Goal: Task Accomplishment & Management: Complete application form

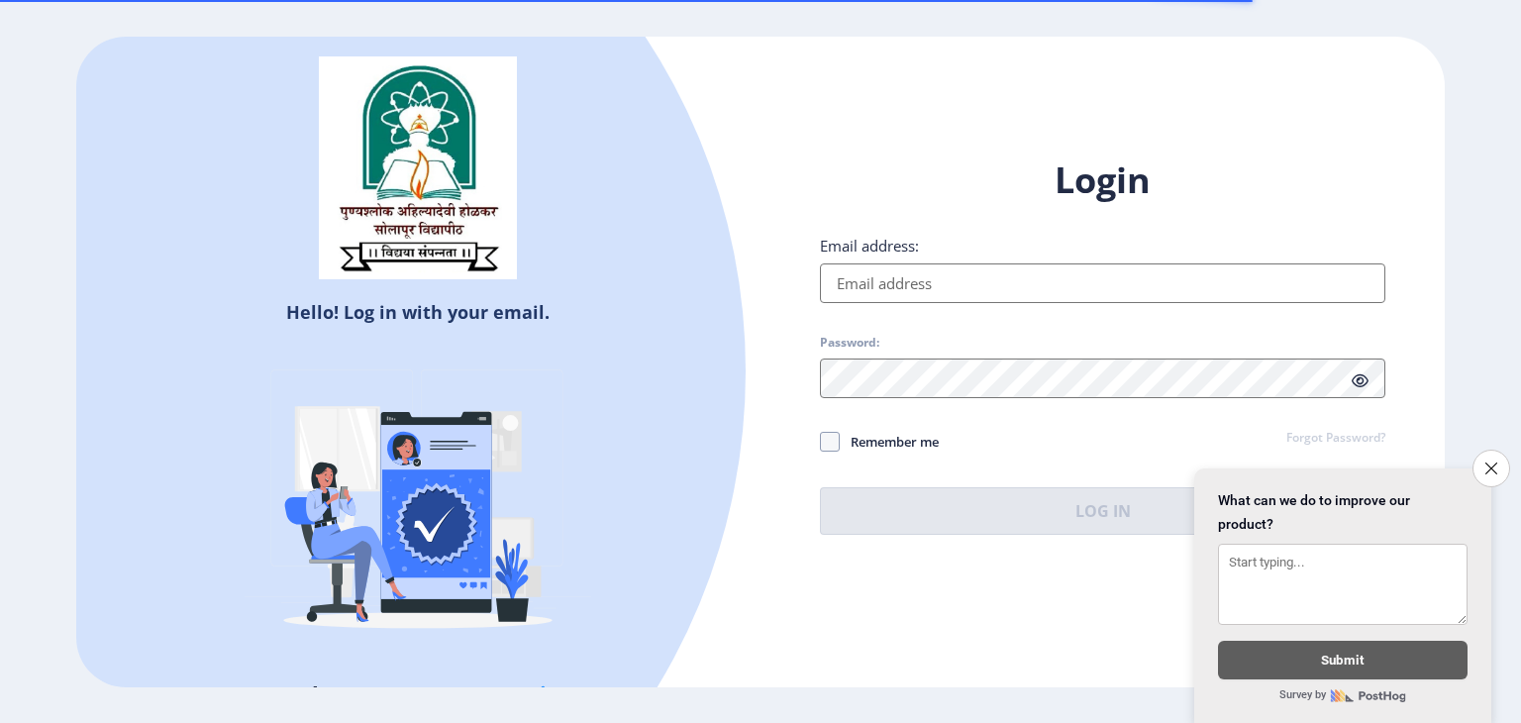
click at [902, 279] on input "Email address:" at bounding box center [1103, 283] width 566 height 40
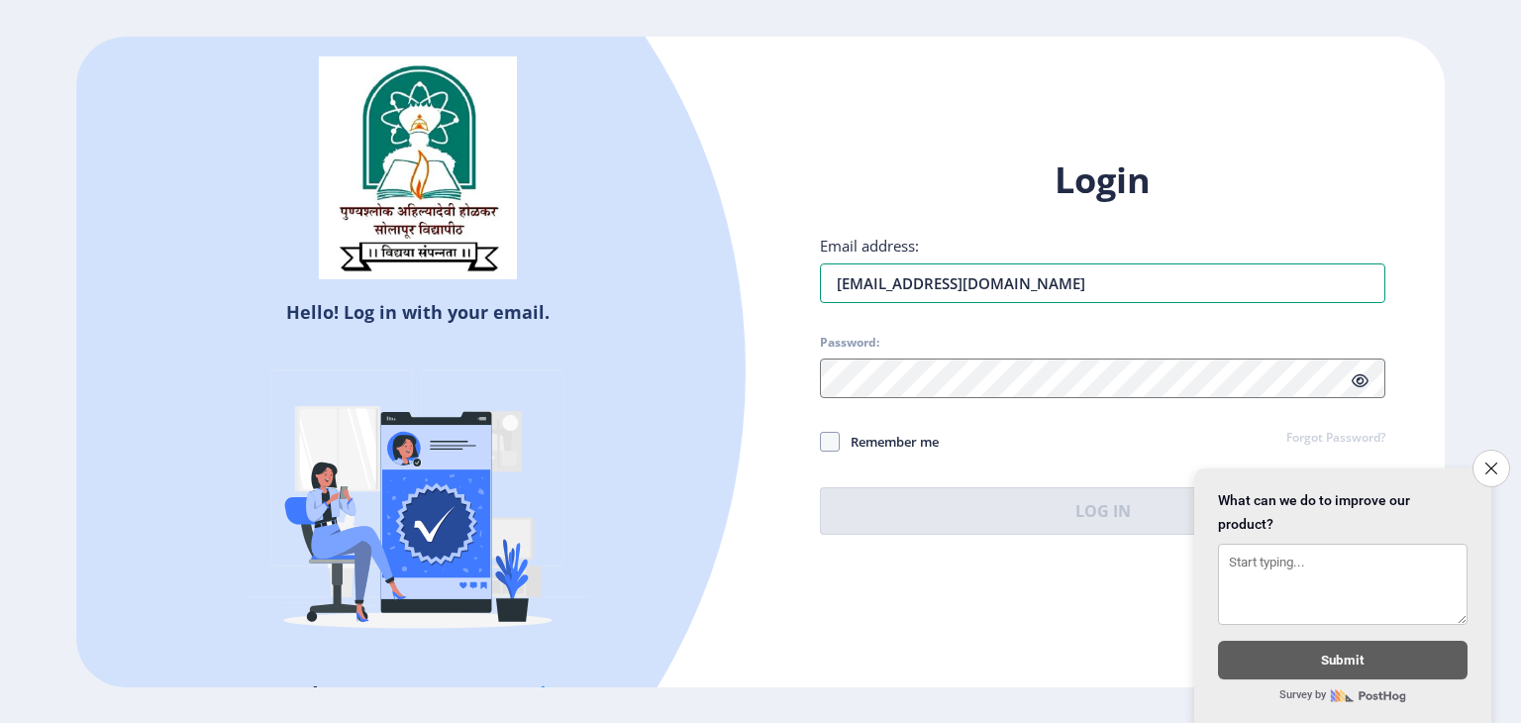
type input "[EMAIL_ADDRESS][DOMAIN_NAME]"
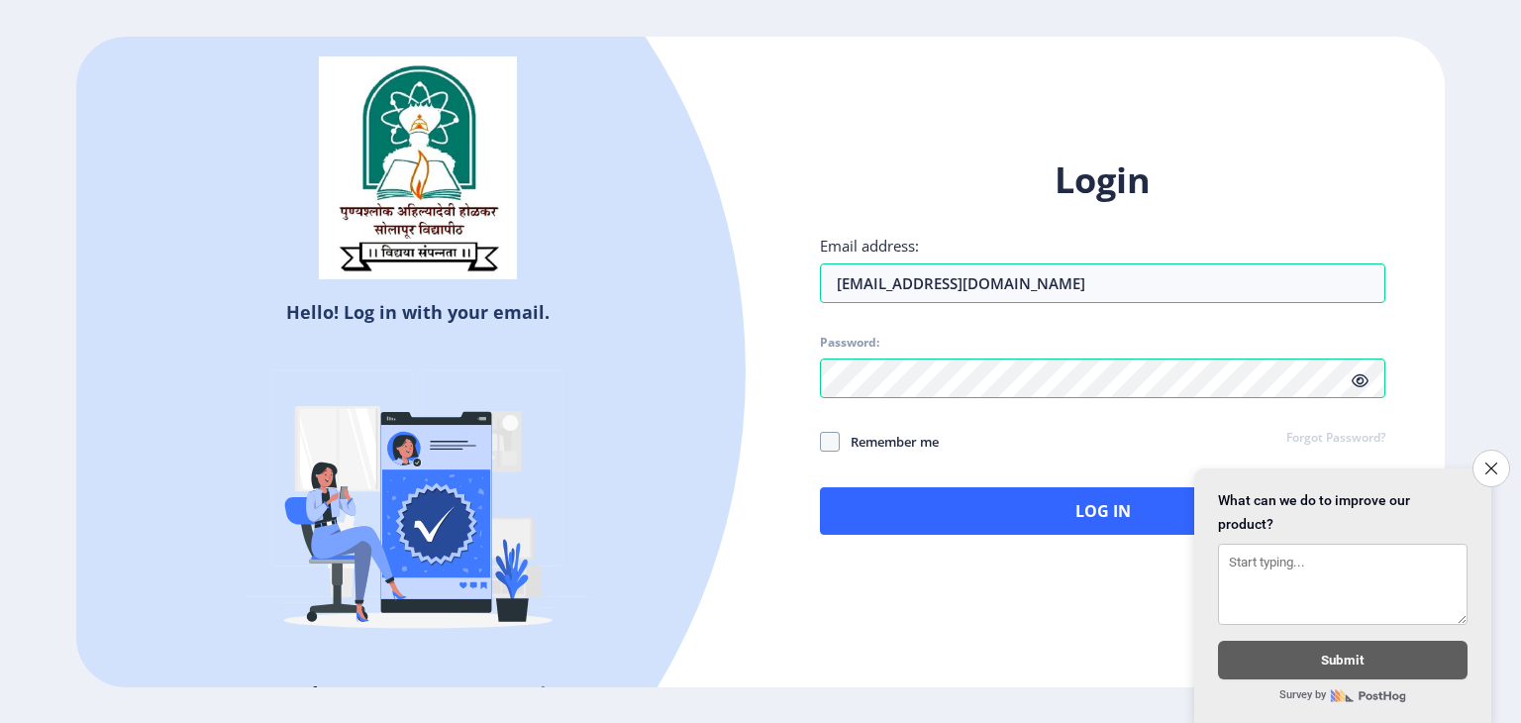
click at [1364, 376] on icon at bounding box center [1360, 380] width 17 height 15
click at [839, 439] on span at bounding box center [830, 442] width 20 height 20
click at [821, 441] on input "Remember me" at bounding box center [820, 441] width 1 height 1
checkbox input "true"
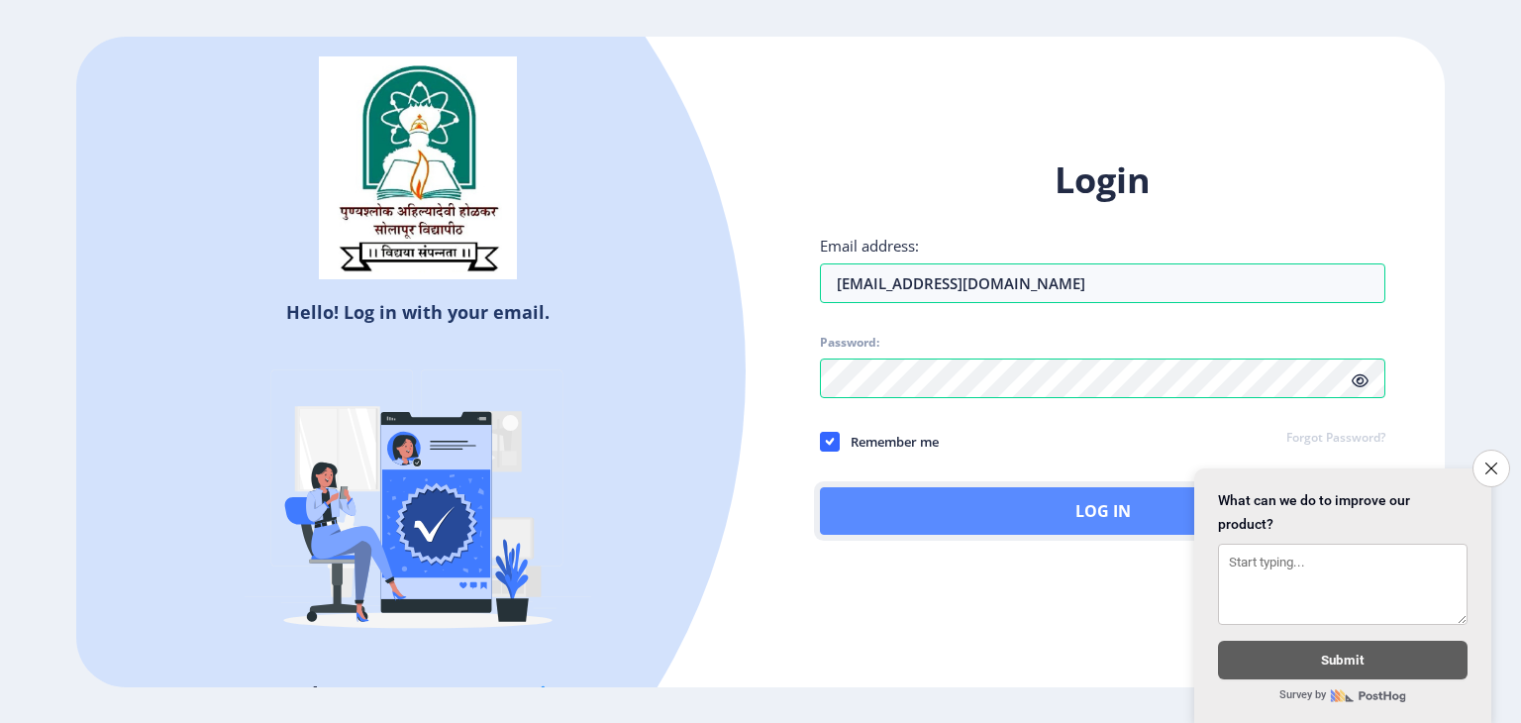
click at [1021, 499] on button "Log In" at bounding box center [1103, 511] width 566 height 48
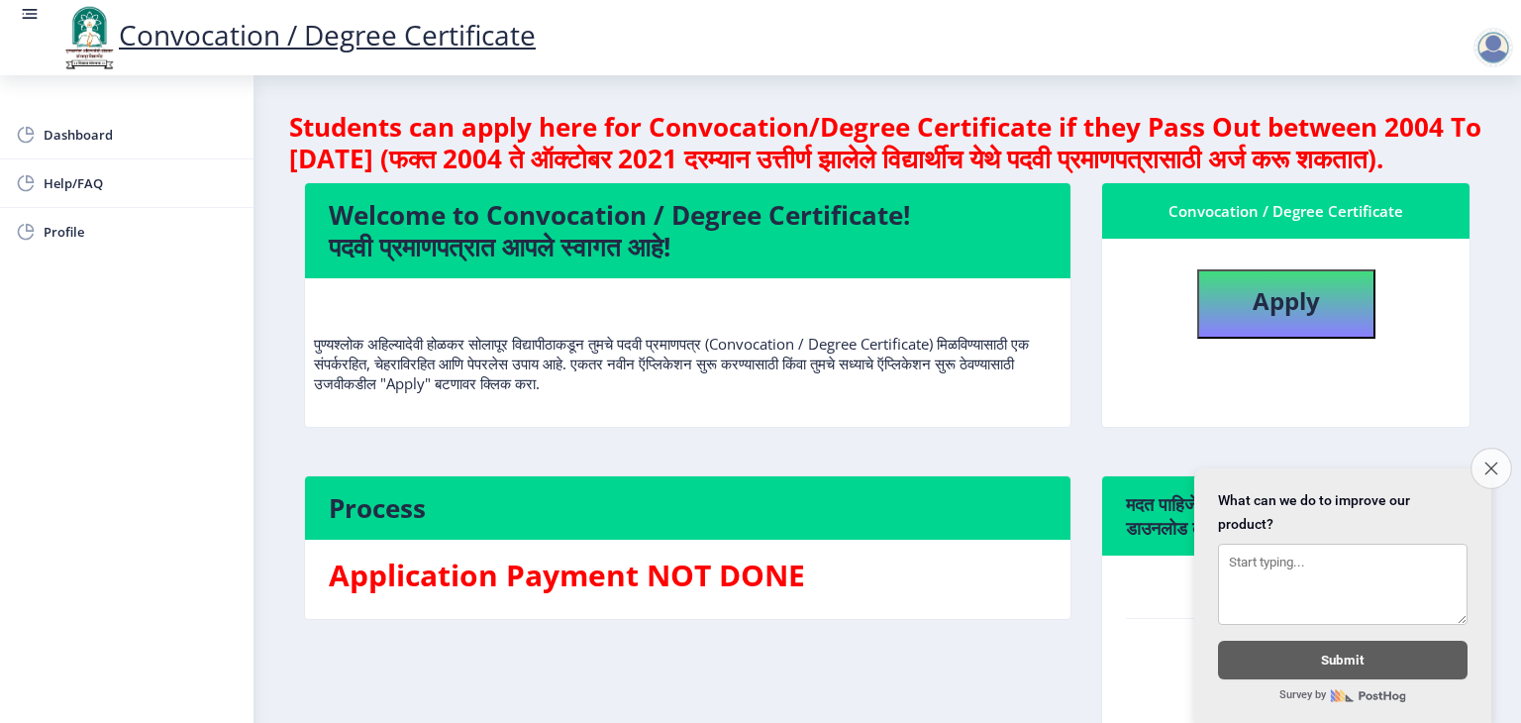
click at [1495, 462] on icon "Close survey" at bounding box center [1491, 468] width 13 height 13
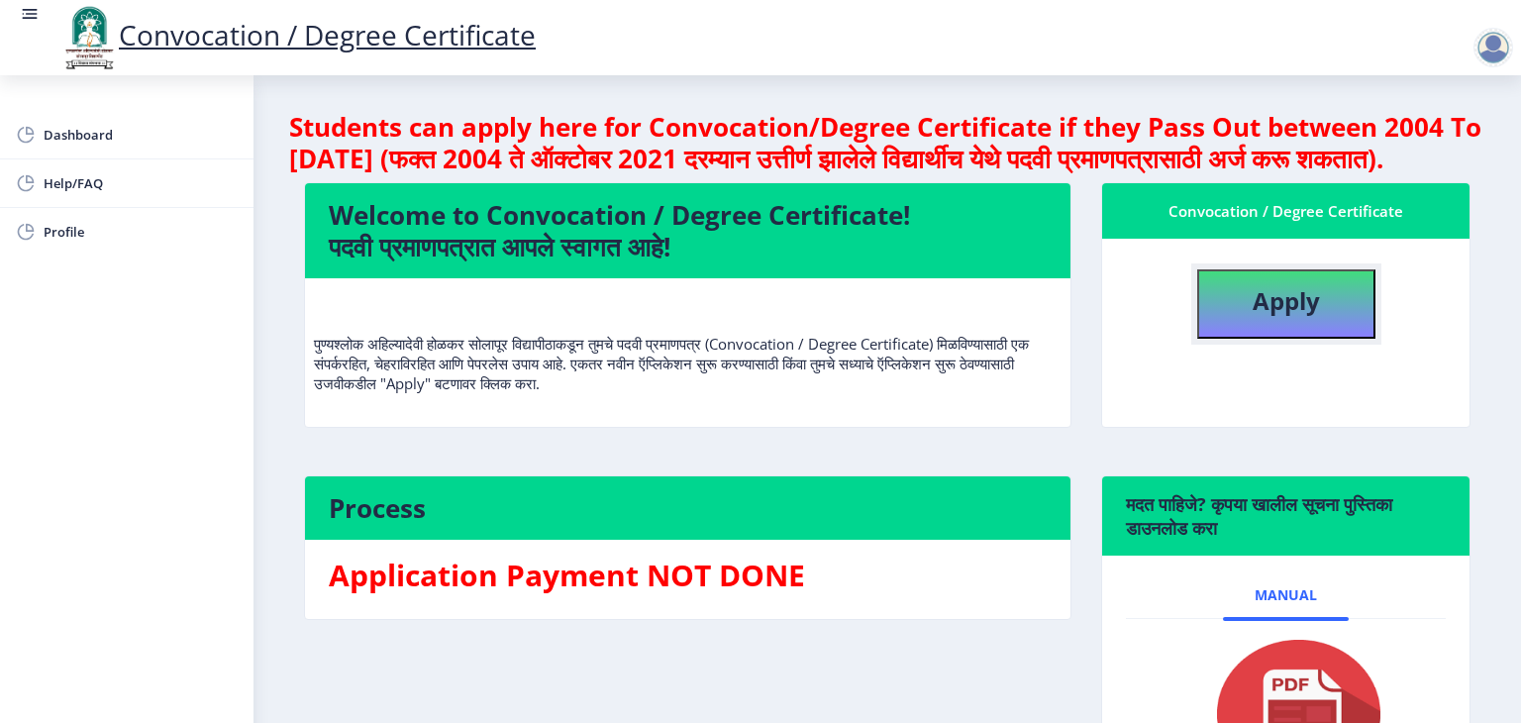
click at [1216, 339] on button "Apply" at bounding box center [1287, 303] width 178 height 69
select select
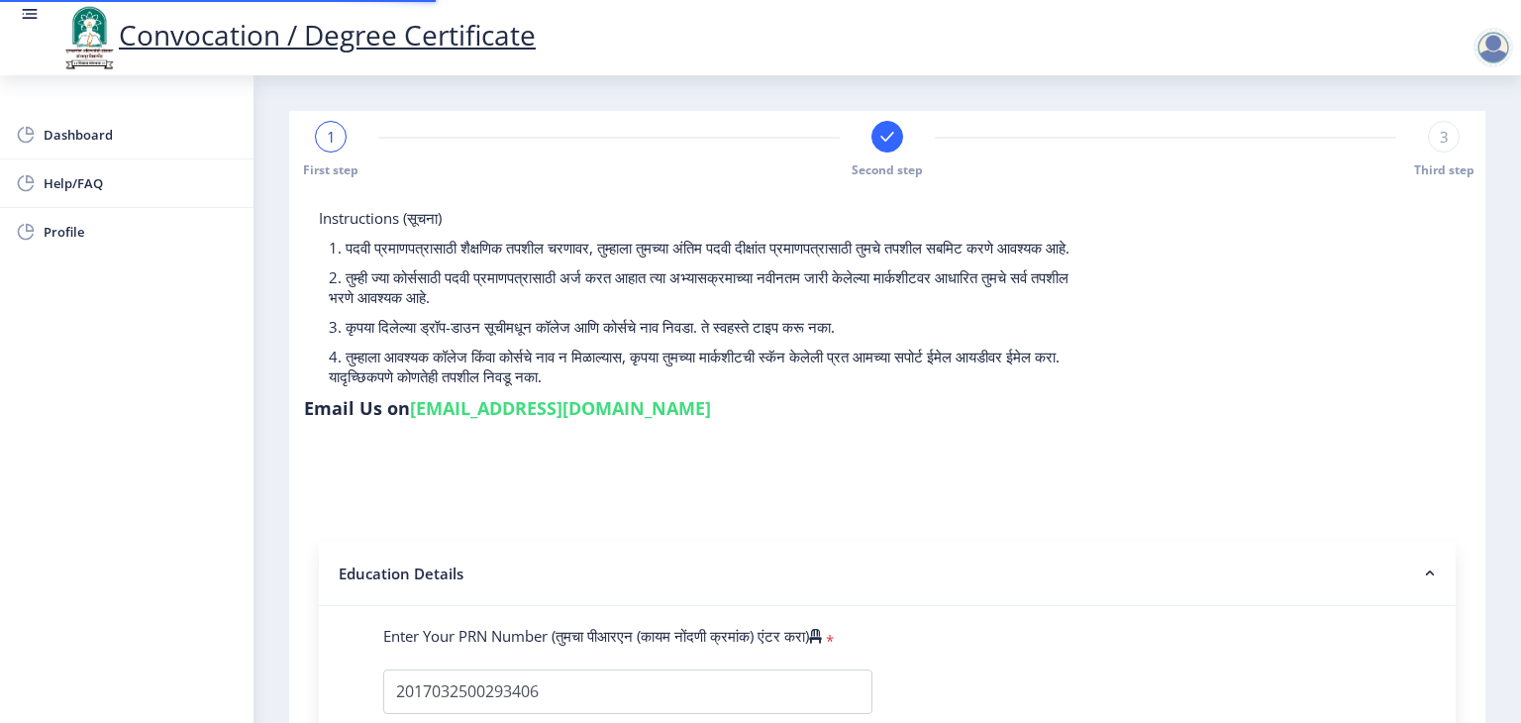
select select
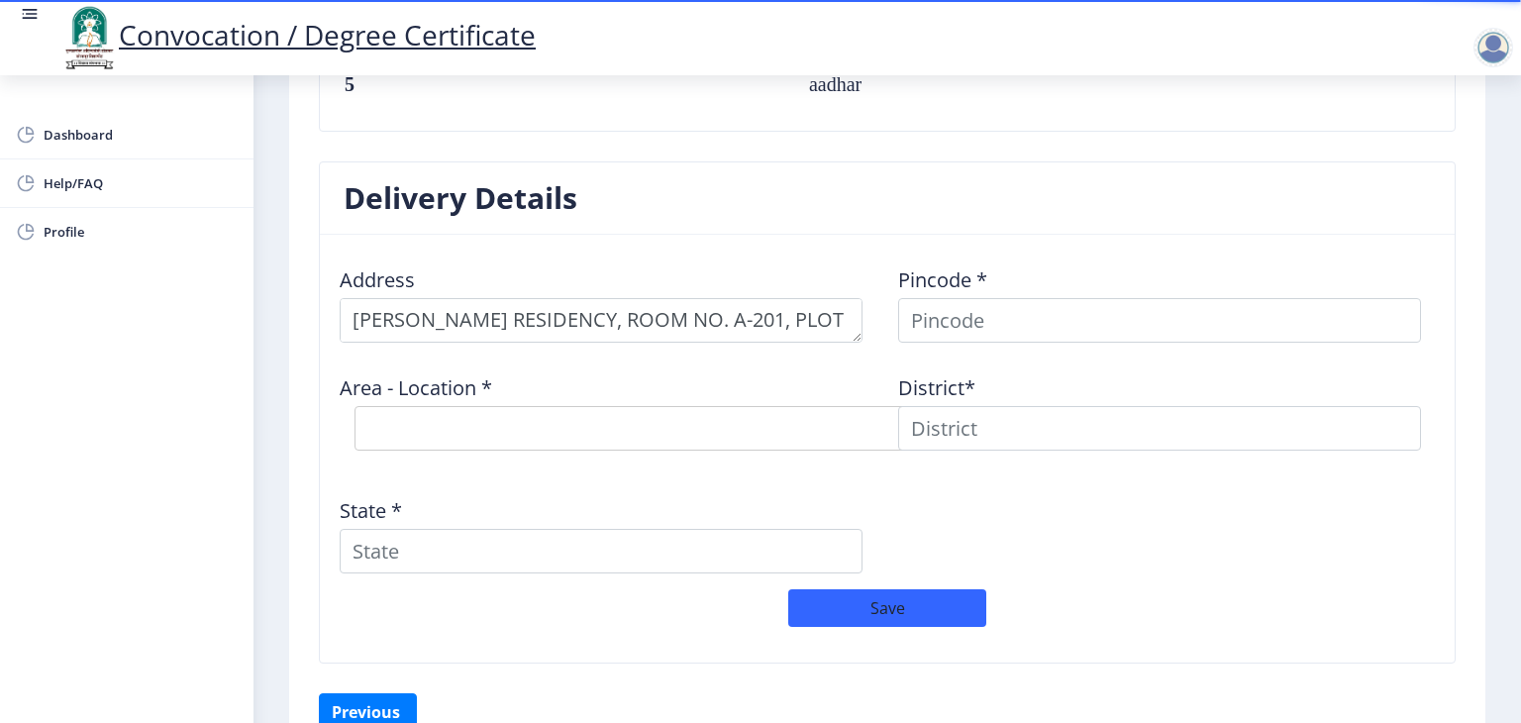
scroll to position [1506, 0]
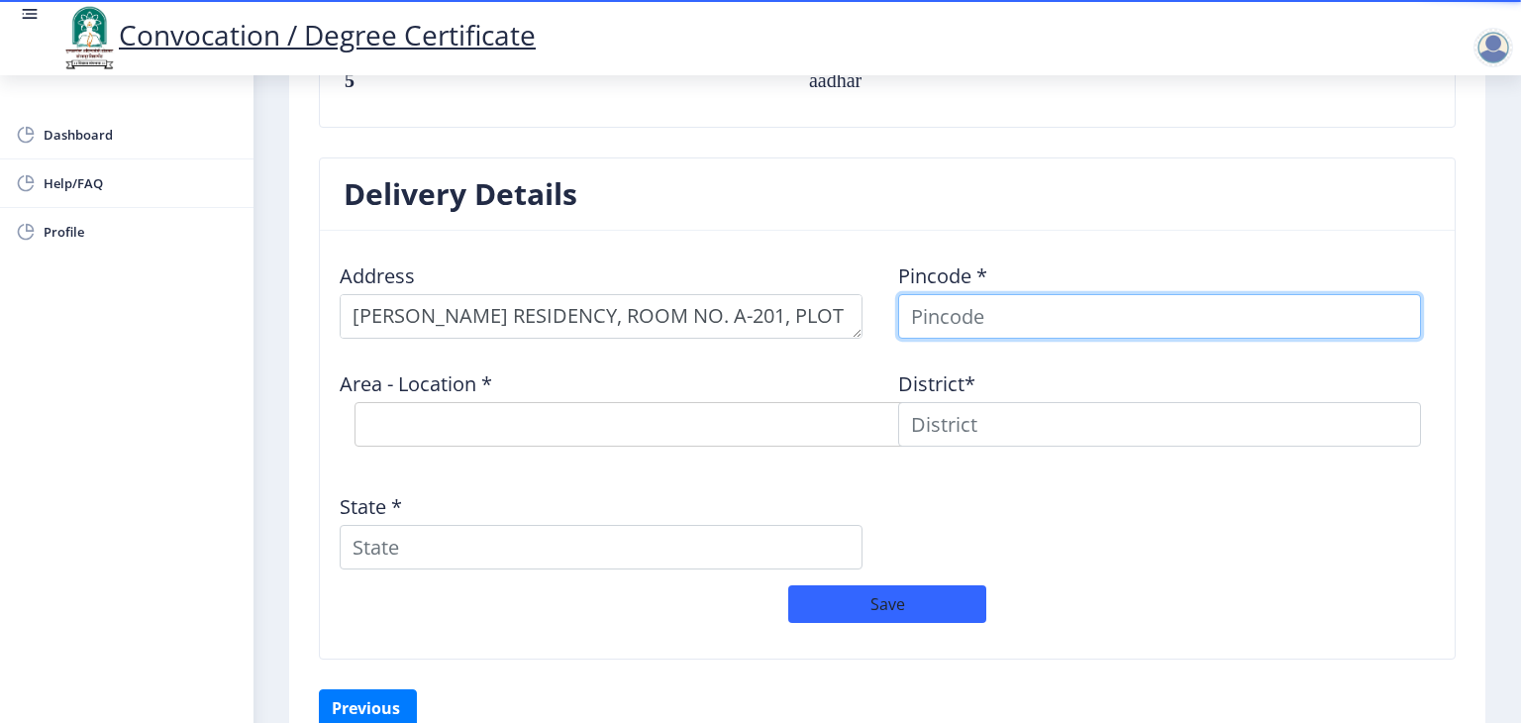
click at [1183, 323] on input at bounding box center [1159, 316] width 523 height 45
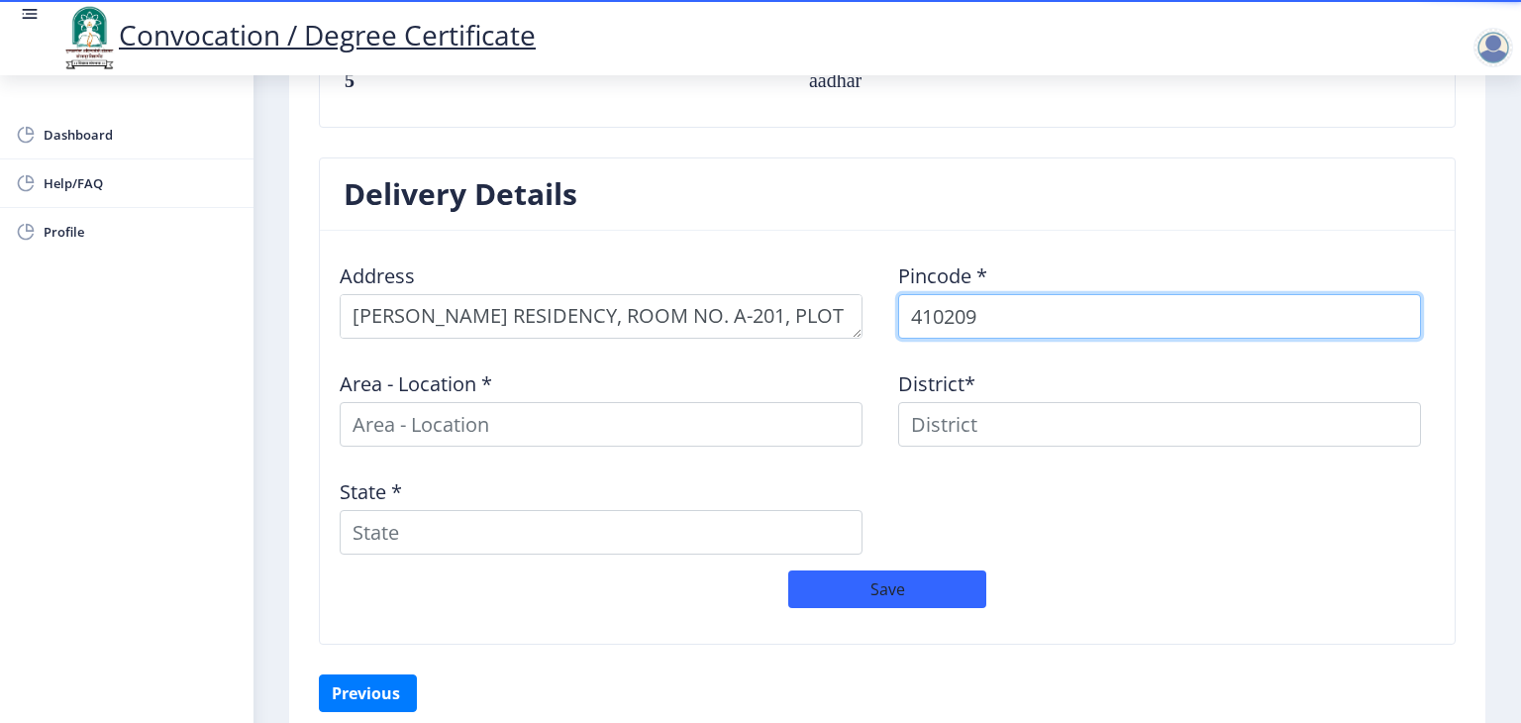
type input "410209"
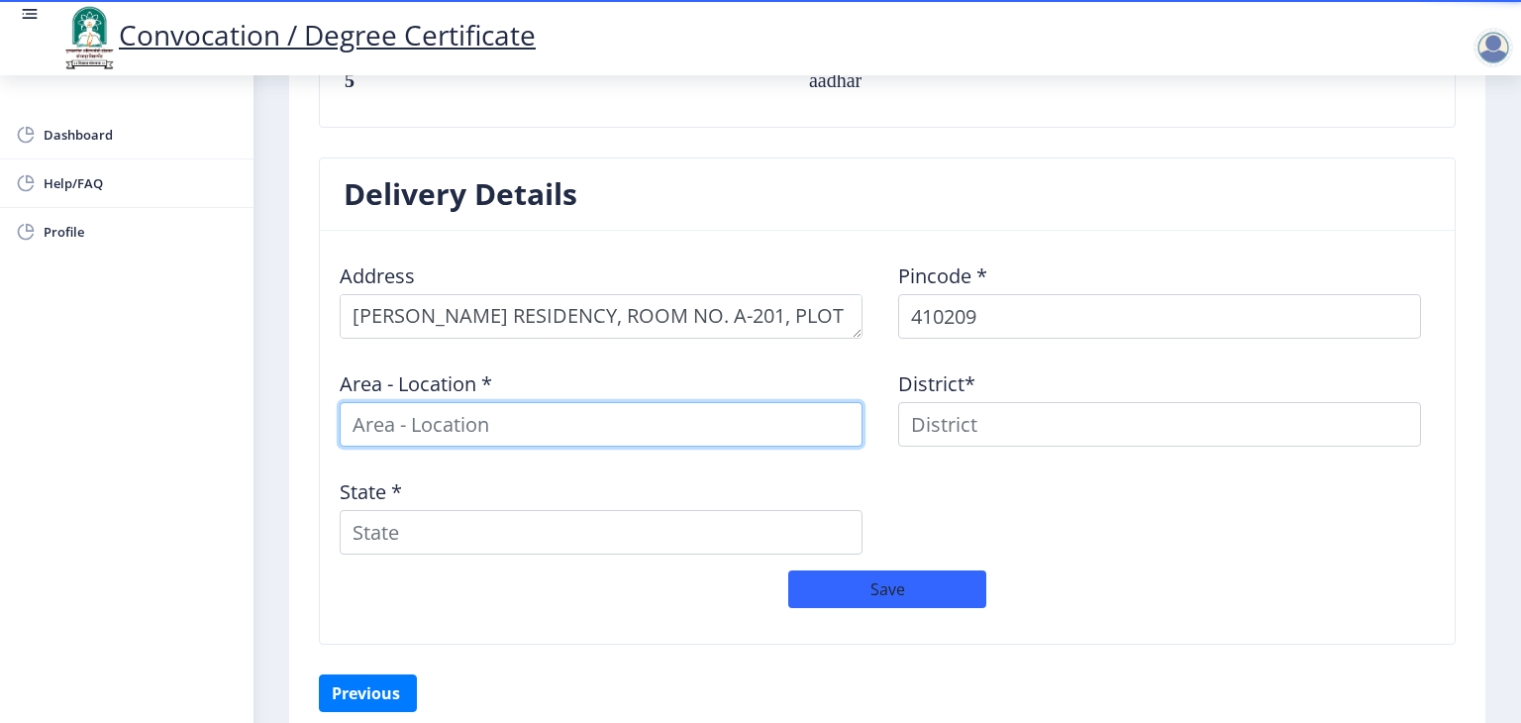
click at [773, 425] on input at bounding box center [601, 424] width 523 height 45
type input "p"
type input "KAMOTHE - PANVEL"
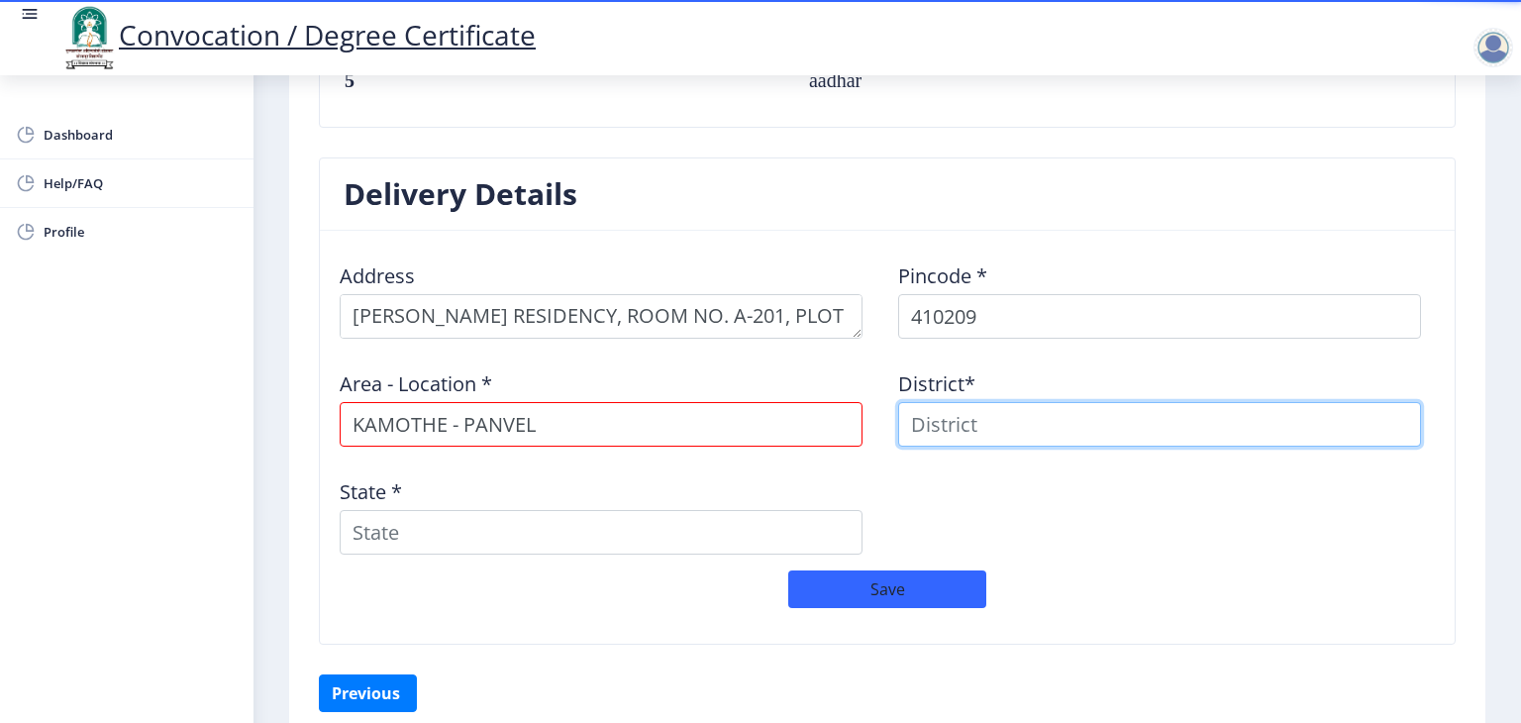
click at [1138, 422] on input at bounding box center [1159, 424] width 523 height 45
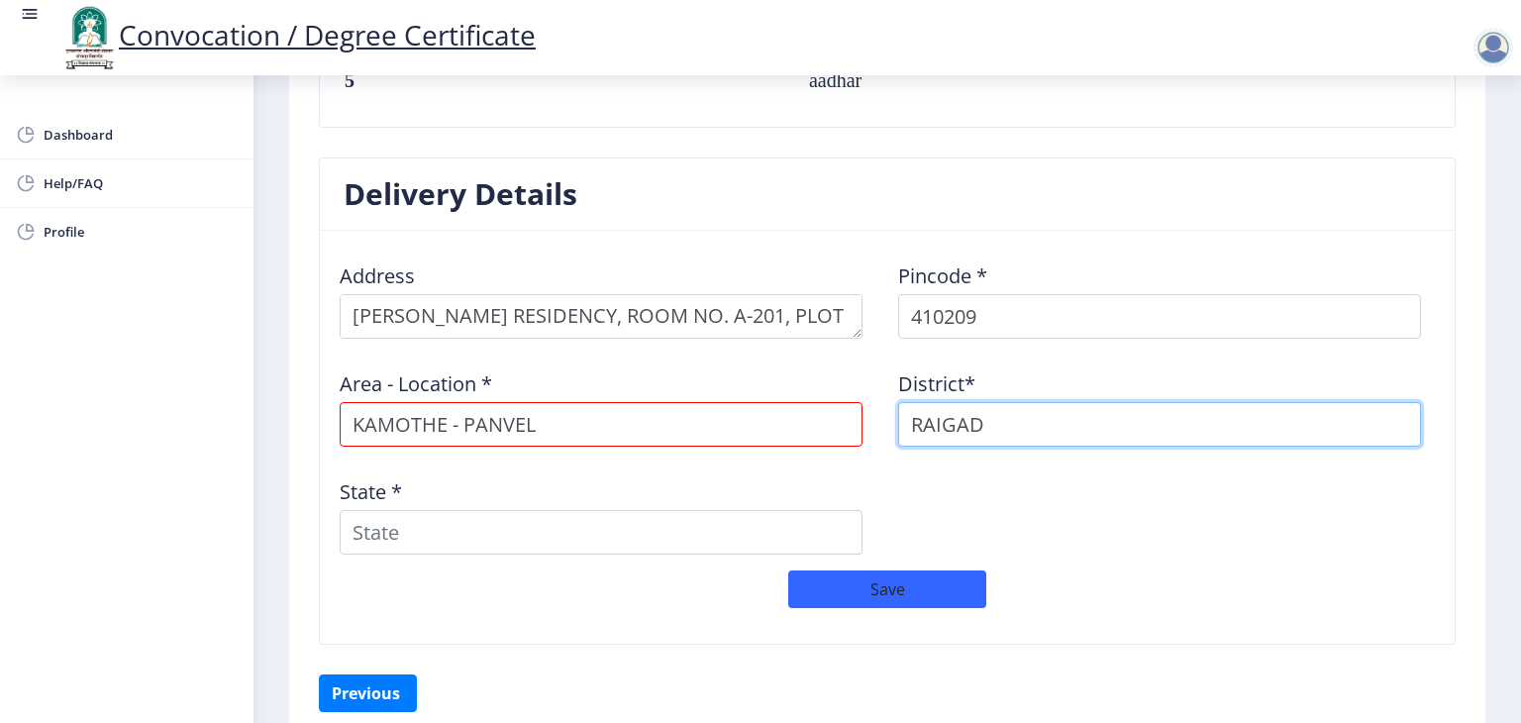
type input "RAIGAD"
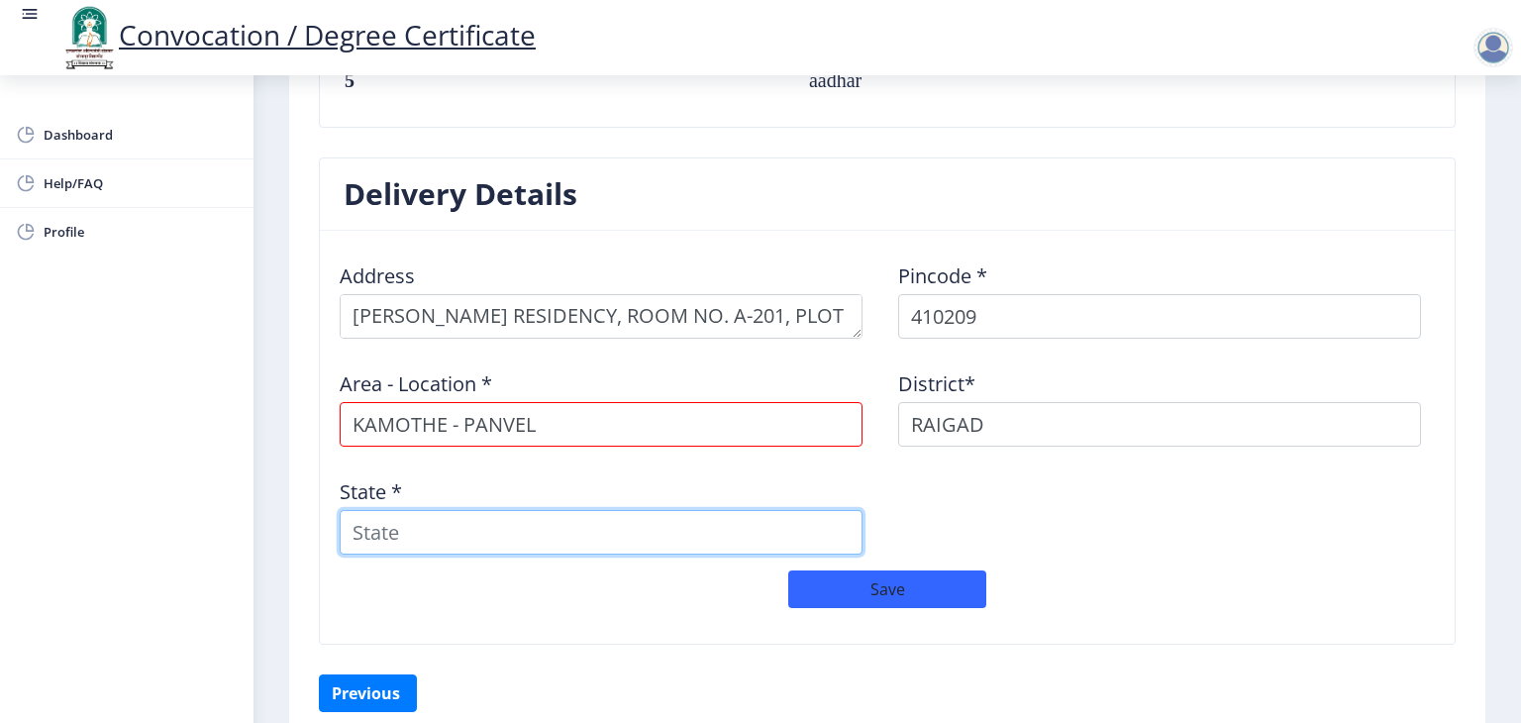
click at [767, 550] on input "State *" at bounding box center [601, 532] width 523 height 45
type input "[GEOGRAPHIC_DATA]"
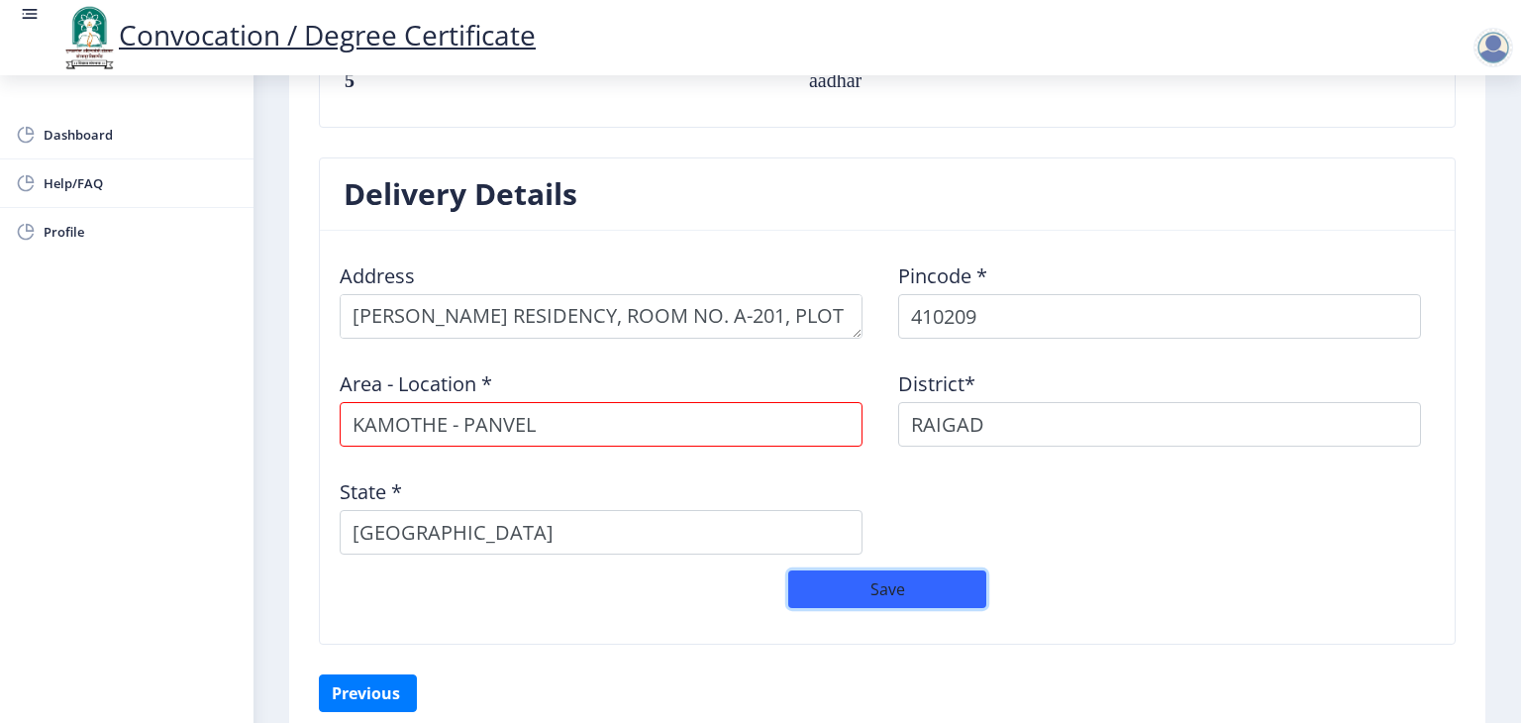
click at [867, 575] on button "Save" at bounding box center [887, 590] width 198 height 38
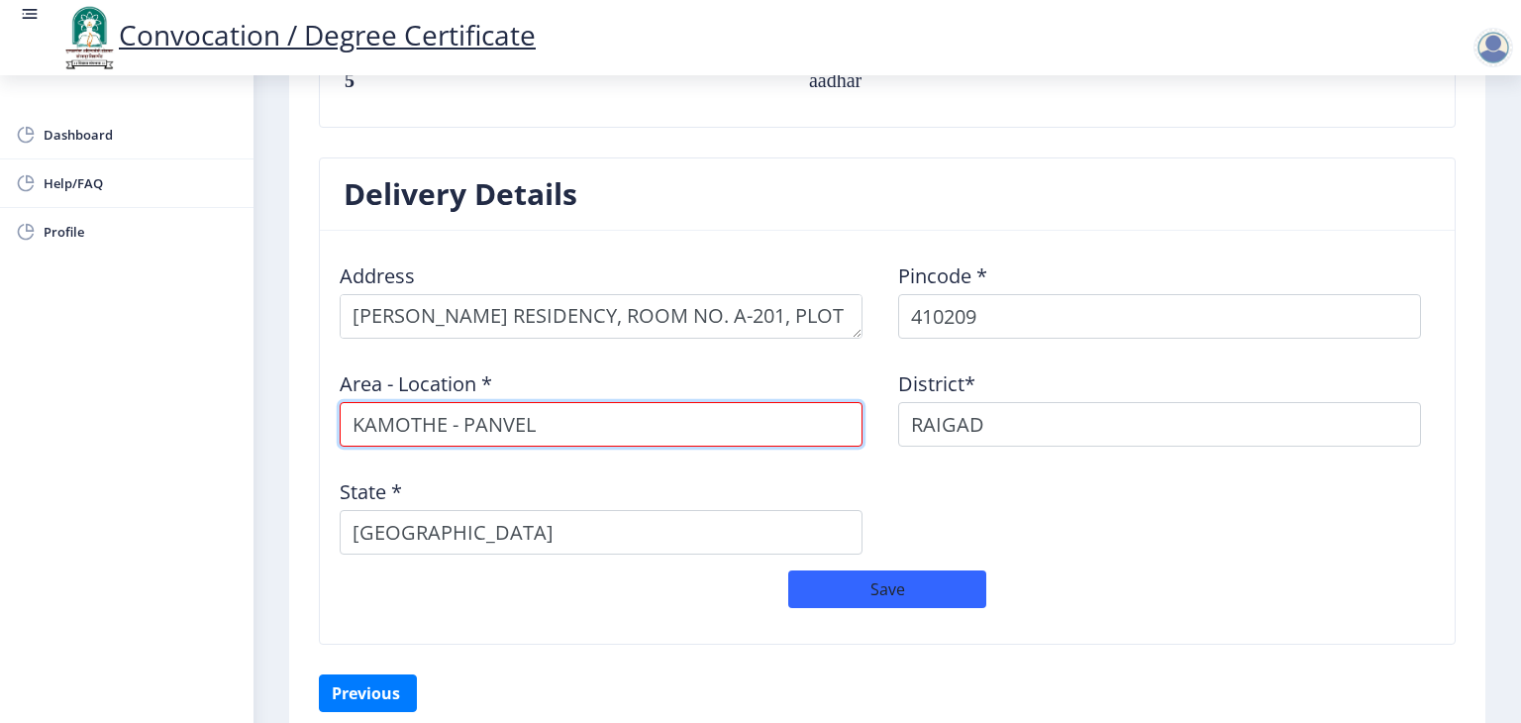
click at [460, 419] on input "KAMOTHE - PANVEL" at bounding box center [601, 424] width 523 height 45
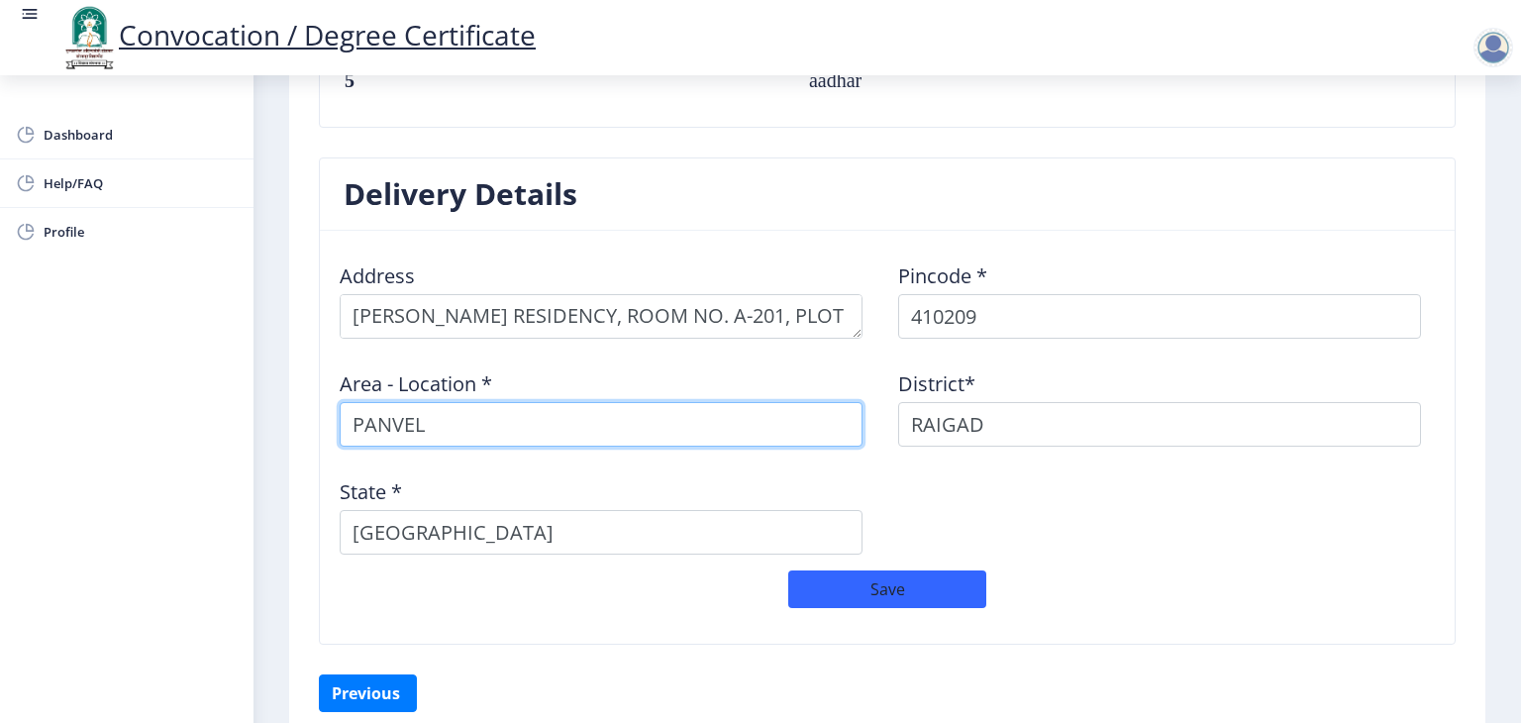
type input "PANVEL"
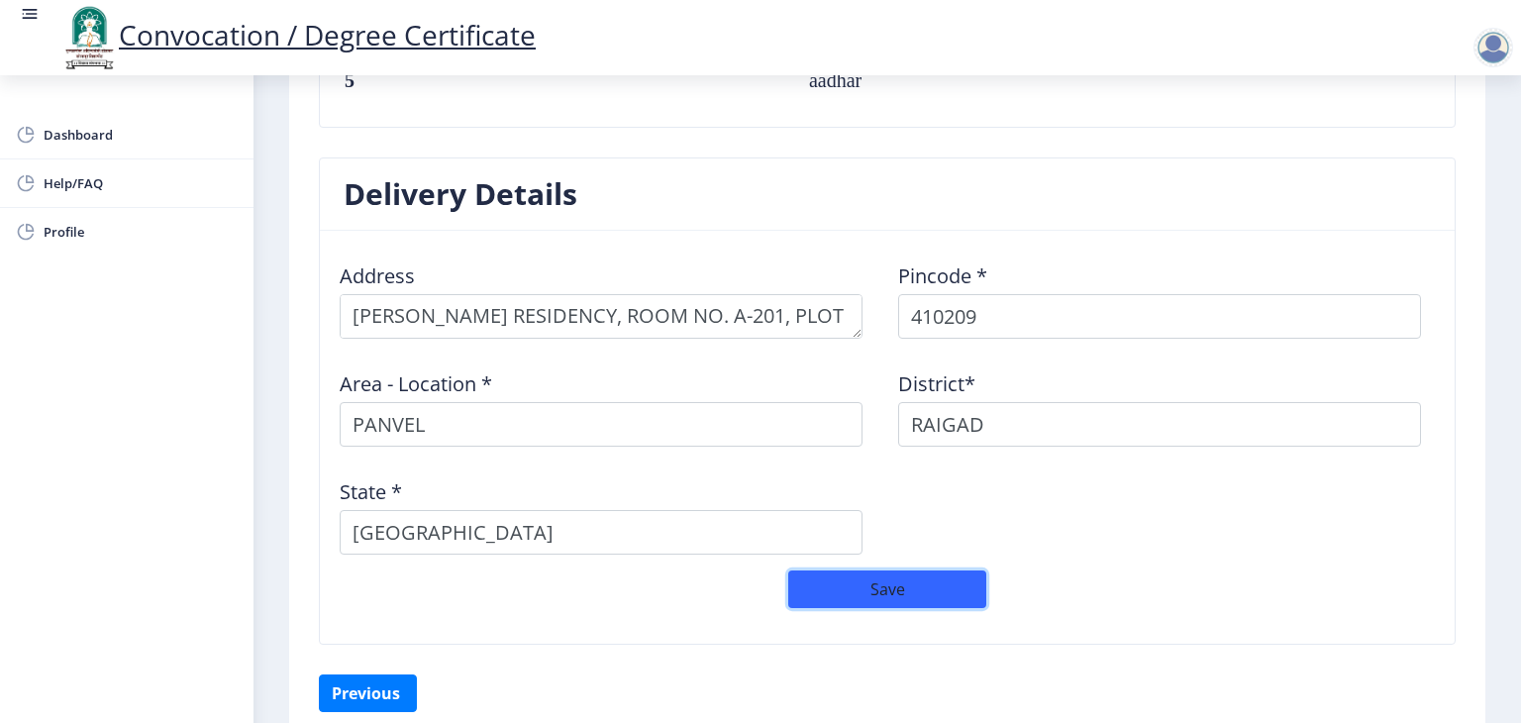
click at [917, 572] on button "Save" at bounding box center [887, 590] width 198 height 38
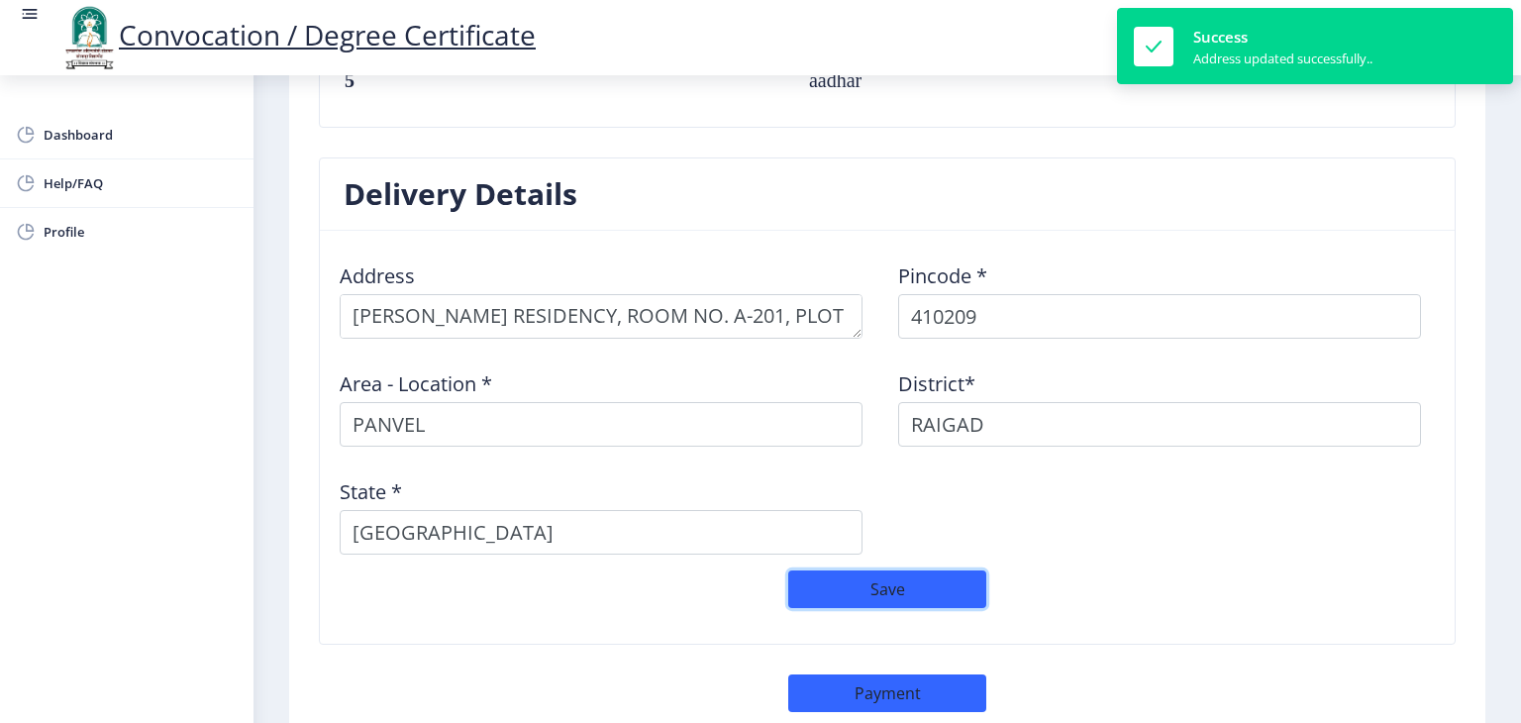
select select
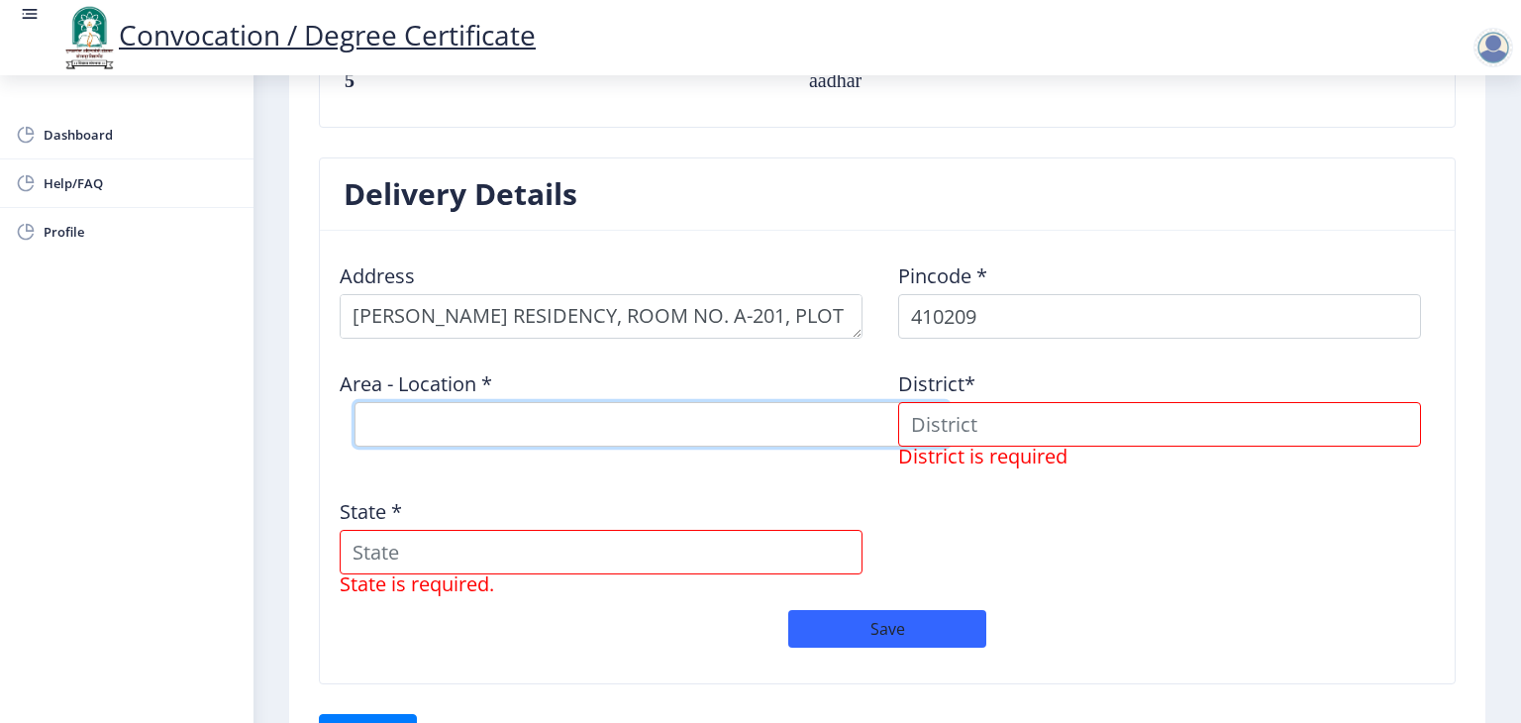
click at [832, 420] on select "Select Area Location" at bounding box center [652, 424] width 594 height 45
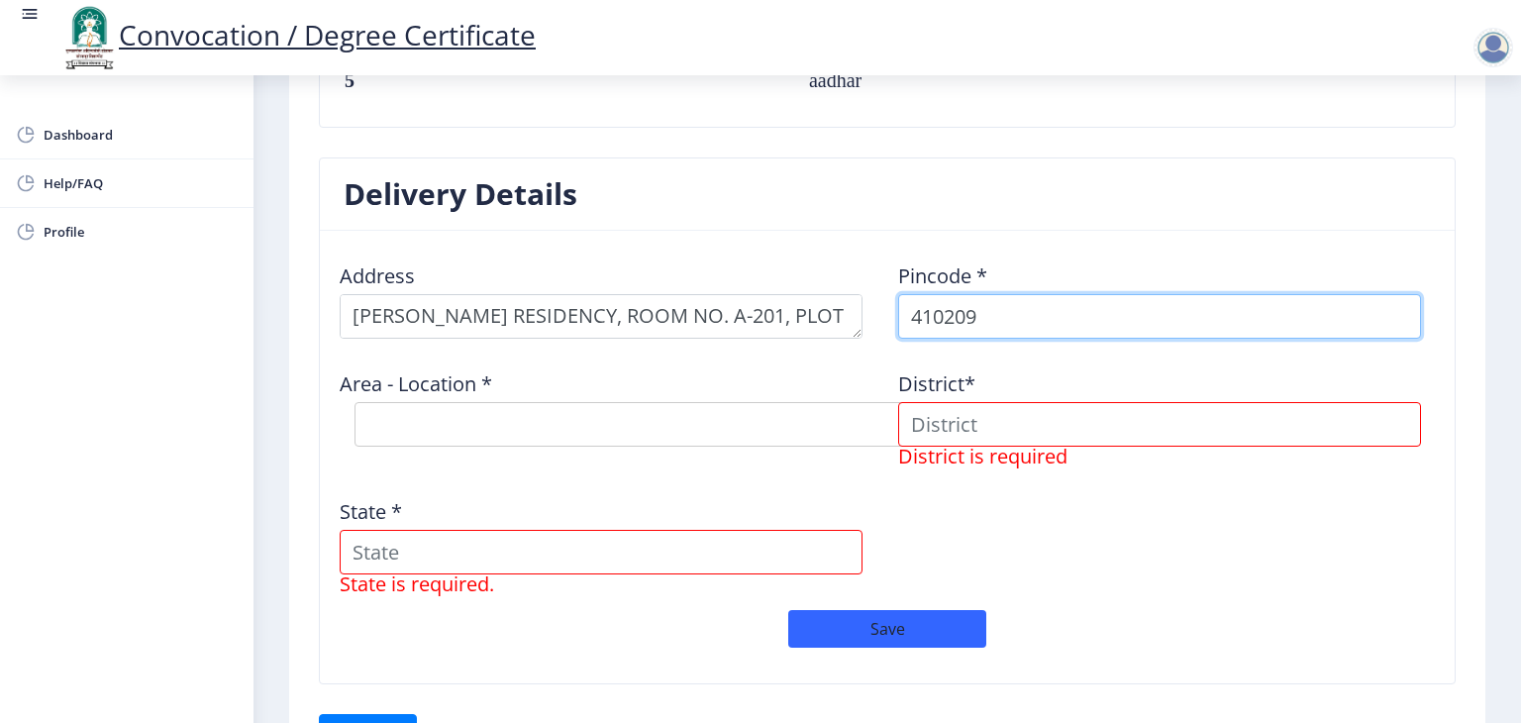
click at [1197, 326] on input "410209" at bounding box center [1159, 316] width 523 height 45
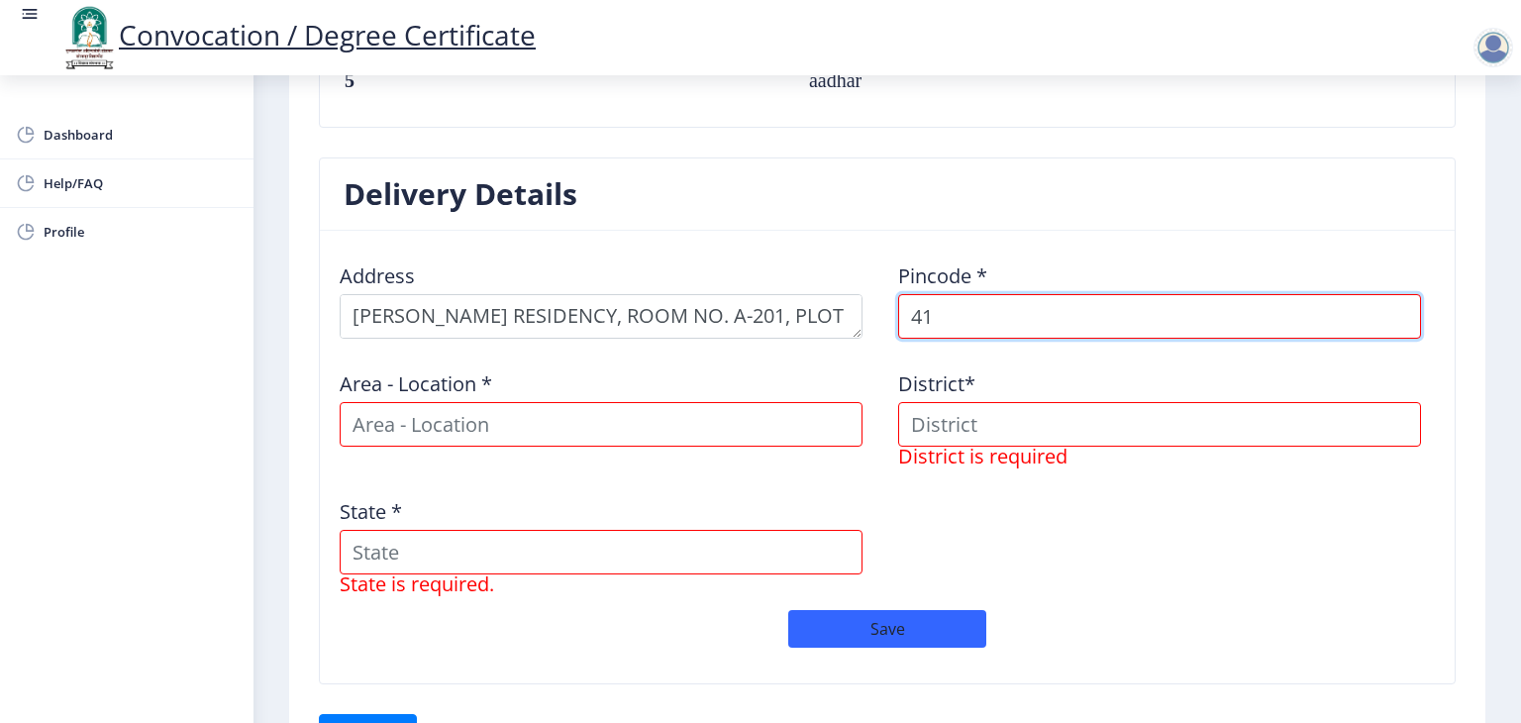
type input "4"
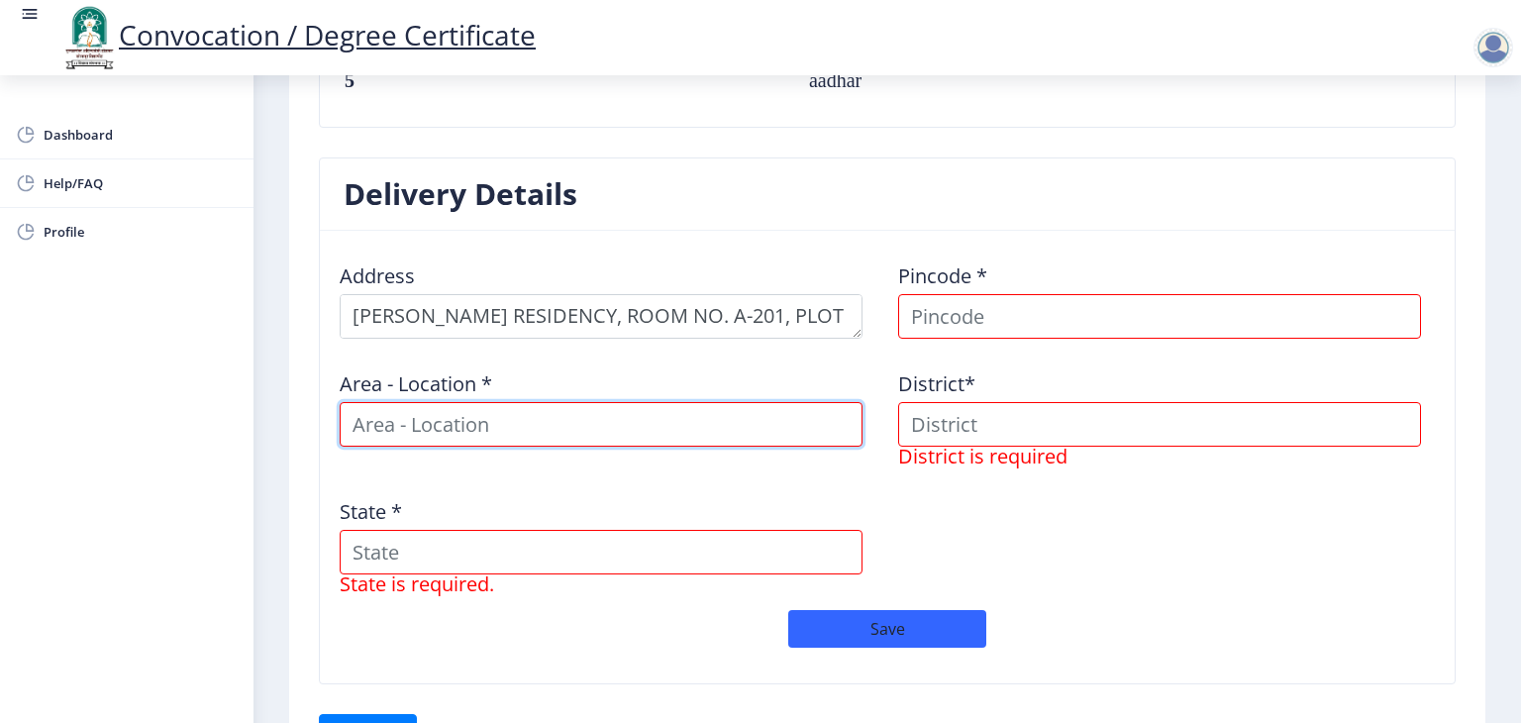
click at [783, 430] on input at bounding box center [601, 424] width 523 height 45
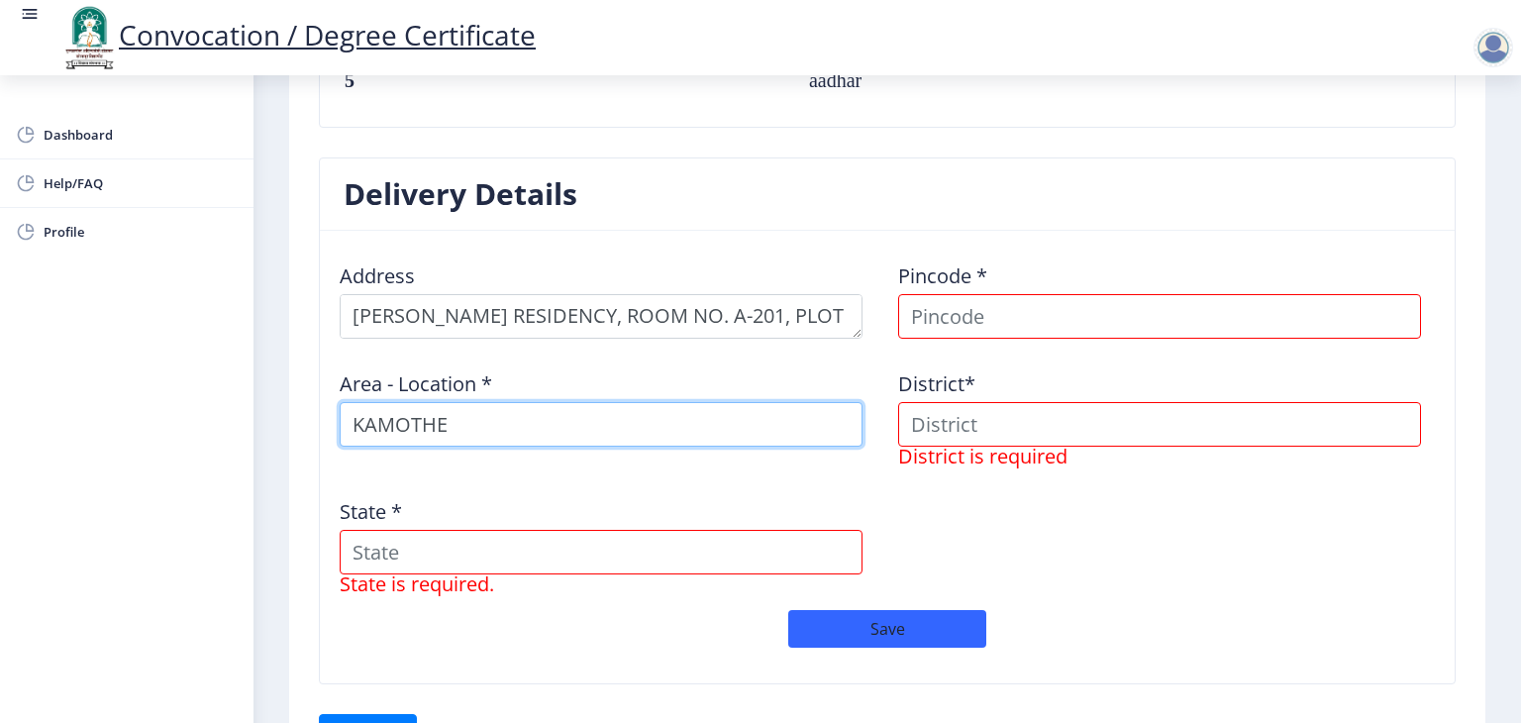
type input "KAMOTHE"
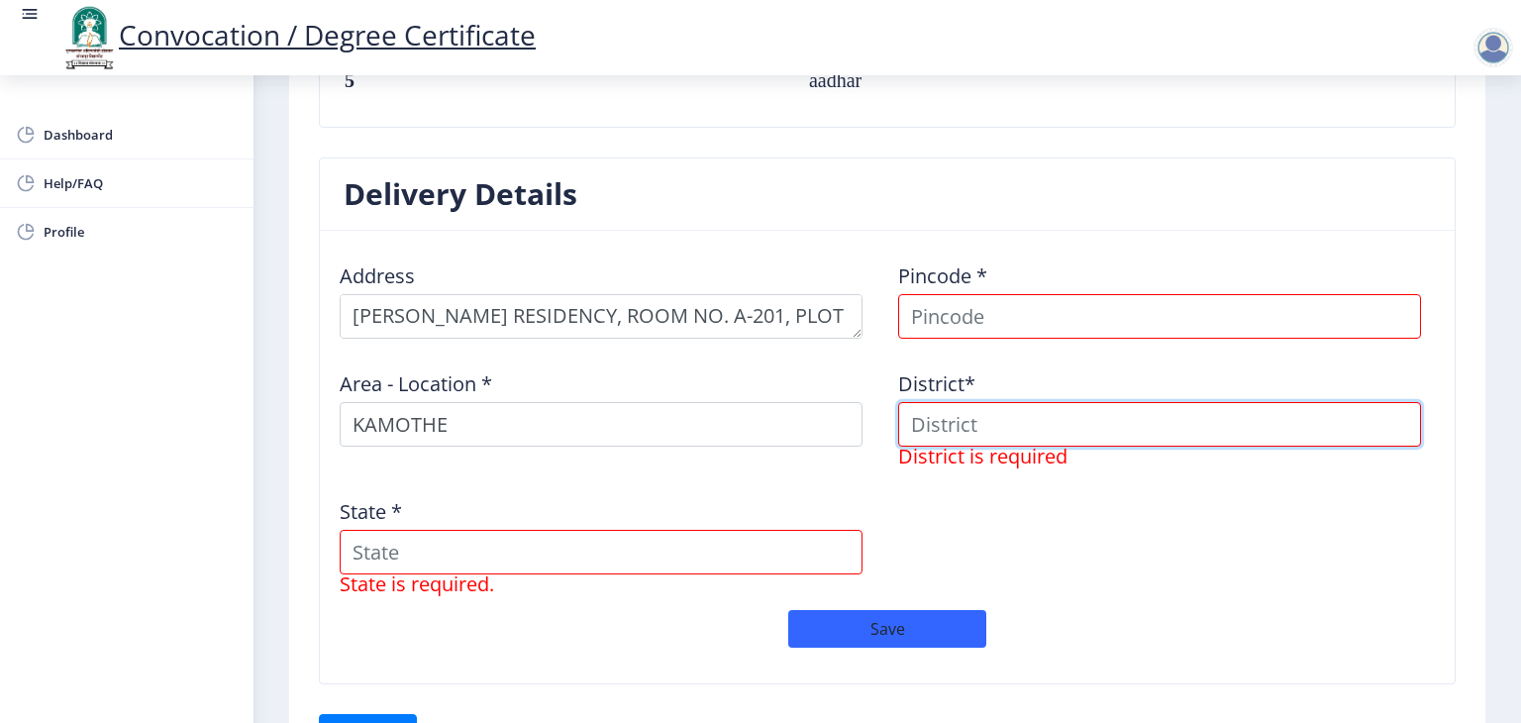
click at [1039, 434] on input at bounding box center [1159, 424] width 523 height 45
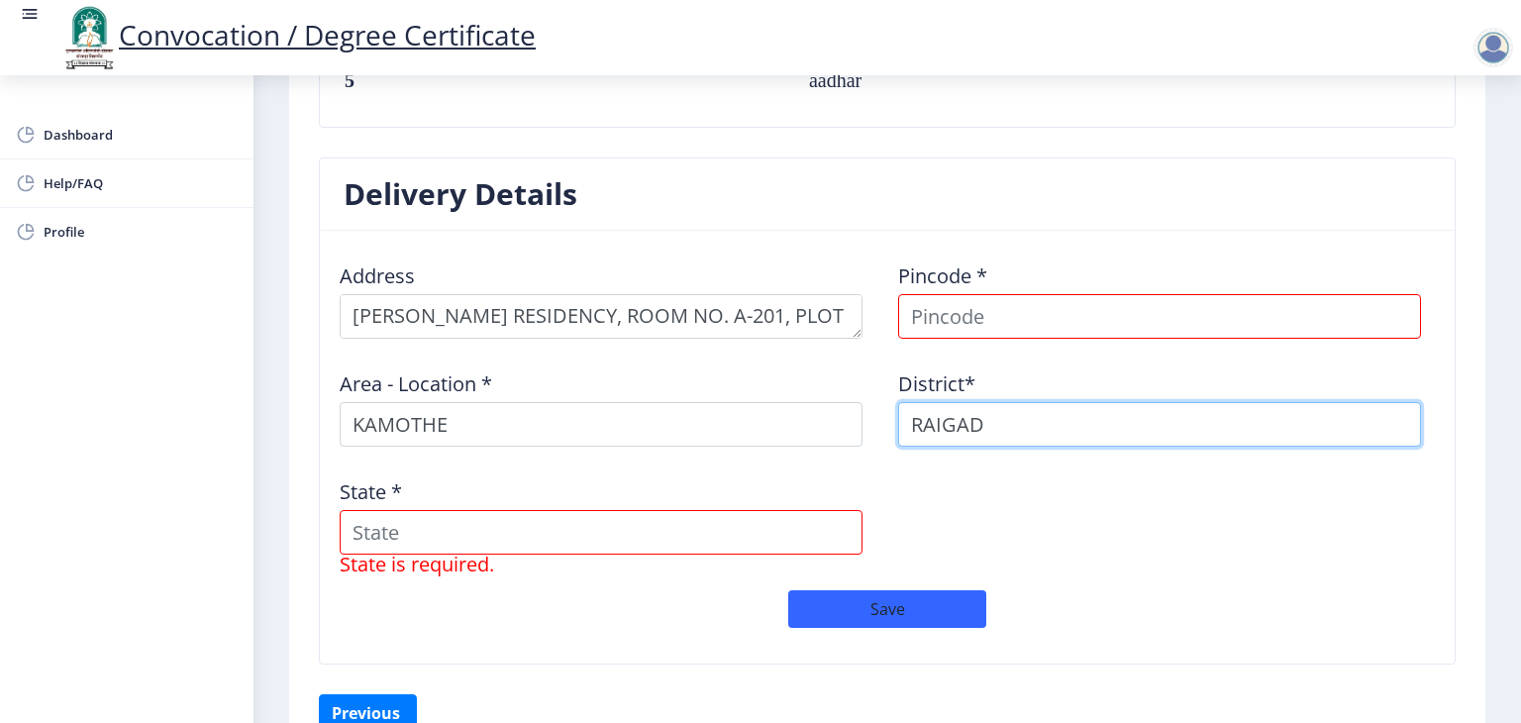
type input "RAIGAD"
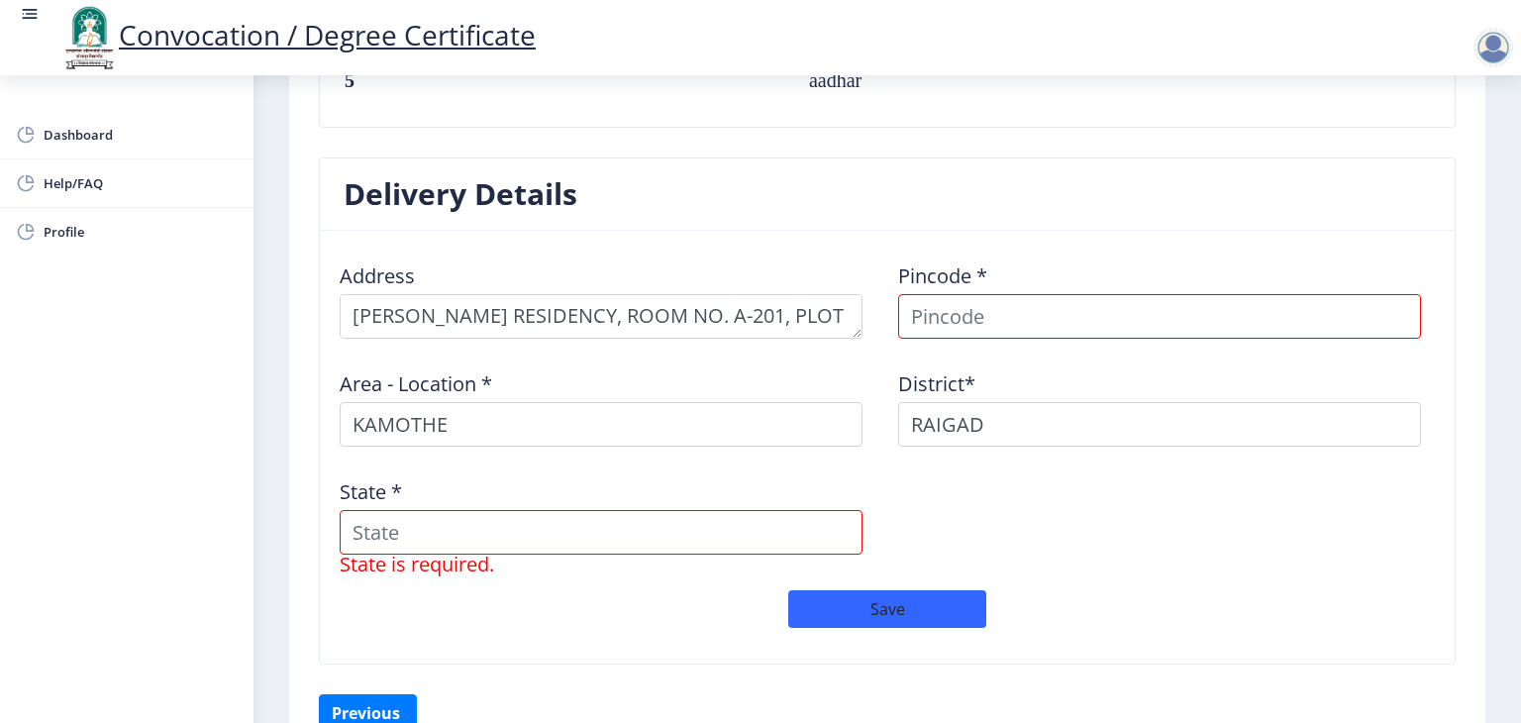
click at [1052, 336] on div "Address Pincode * Area - Location * [GEOGRAPHIC_DATA]* RAIGAD State * State is …" at bounding box center [887, 419] width 1117 height 344
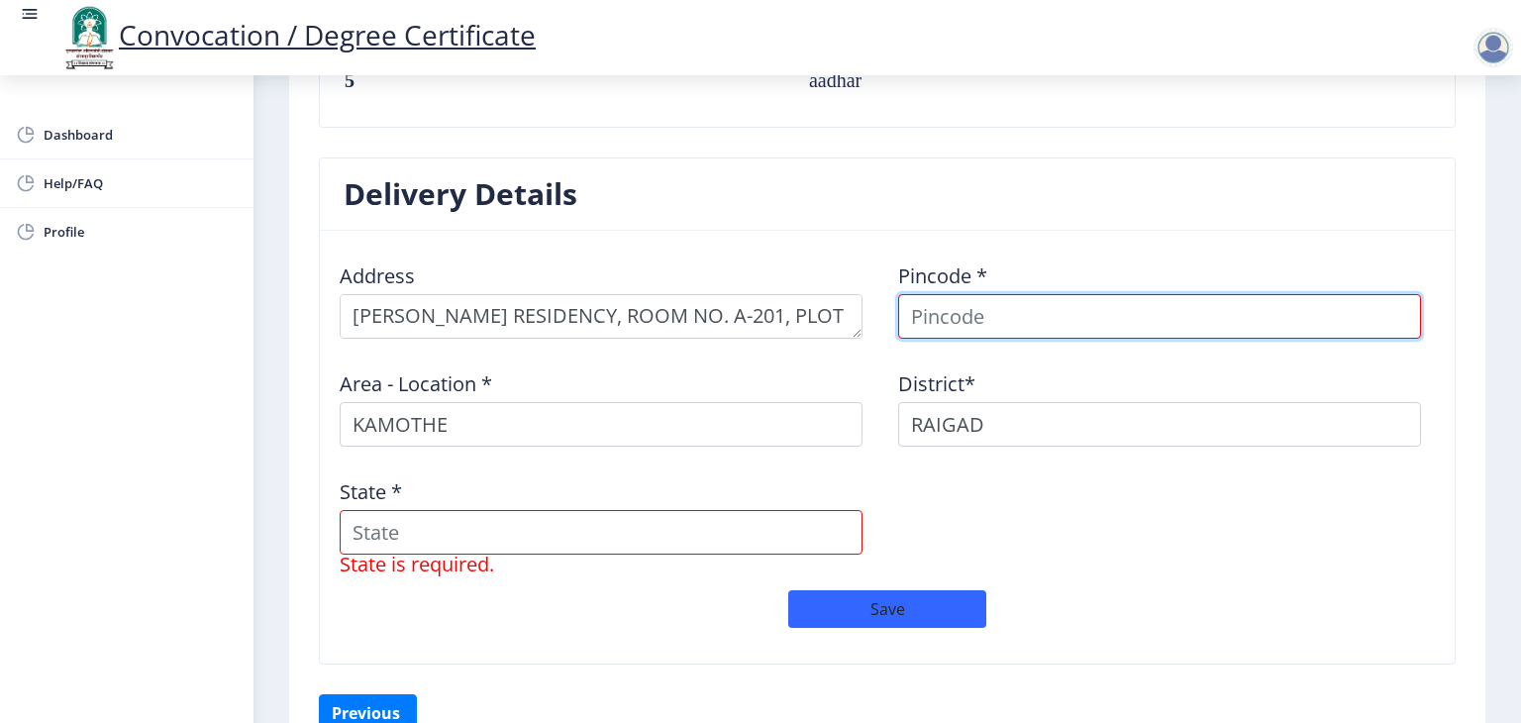
click at [1058, 314] on input at bounding box center [1159, 316] width 523 height 45
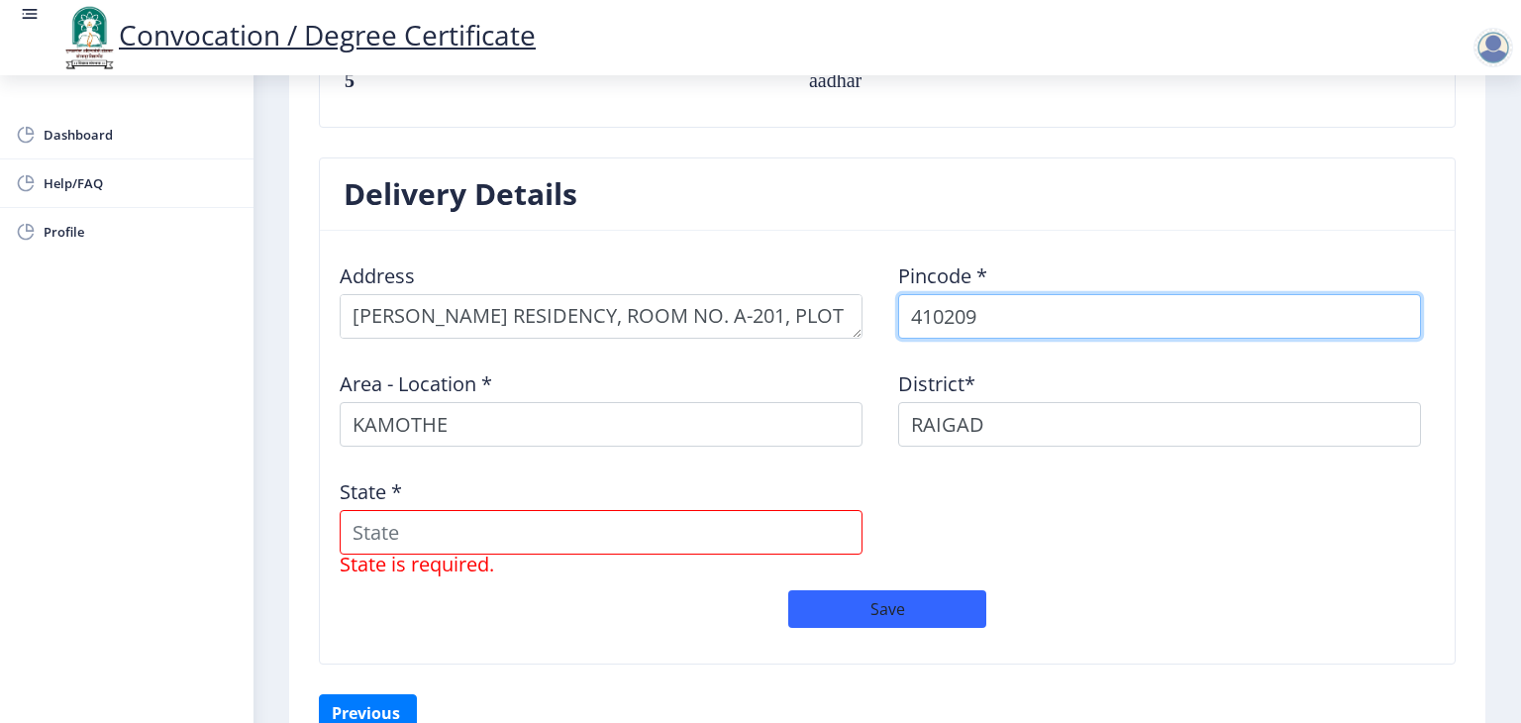
type input "410209"
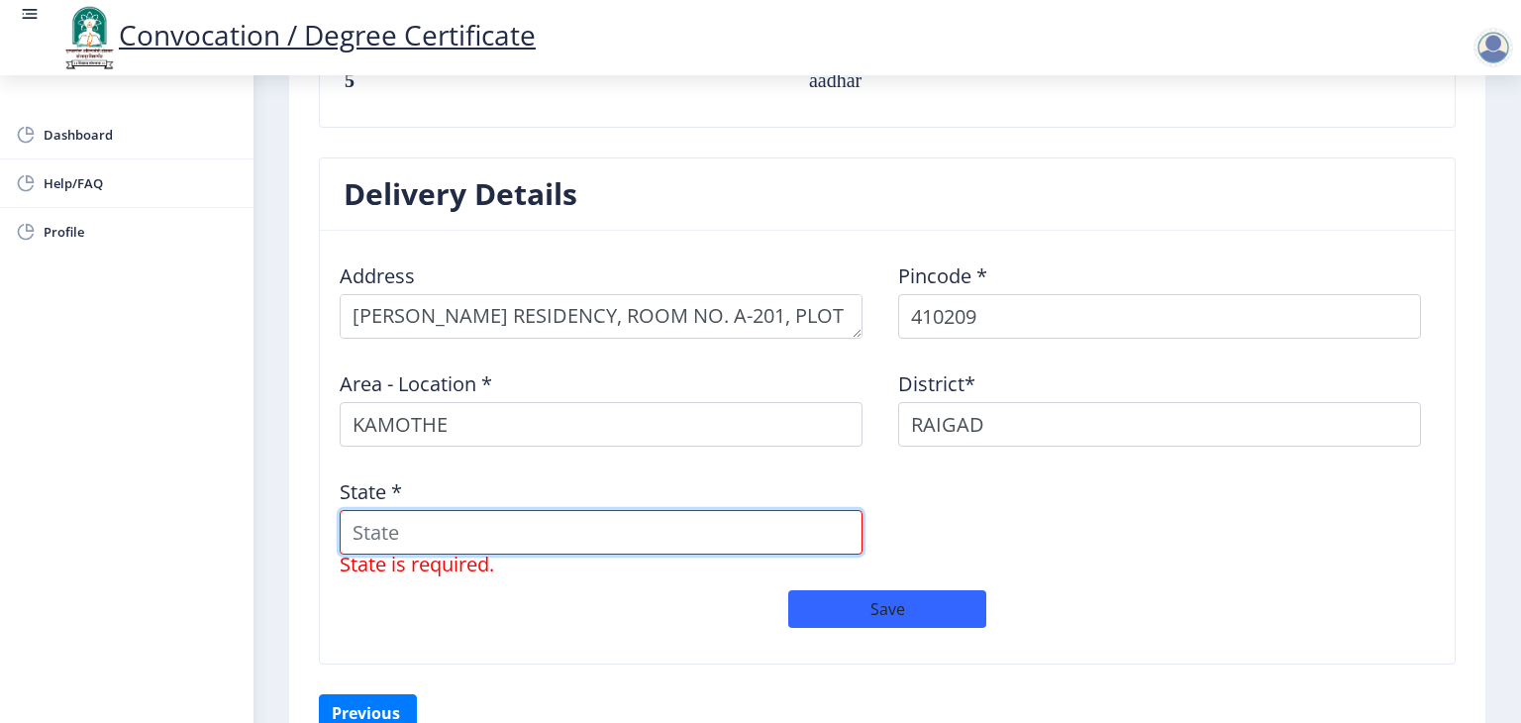
click at [714, 522] on input "State *" at bounding box center [601, 532] width 523 height 45
type input "[GEOGRAPHIC_DATA]"
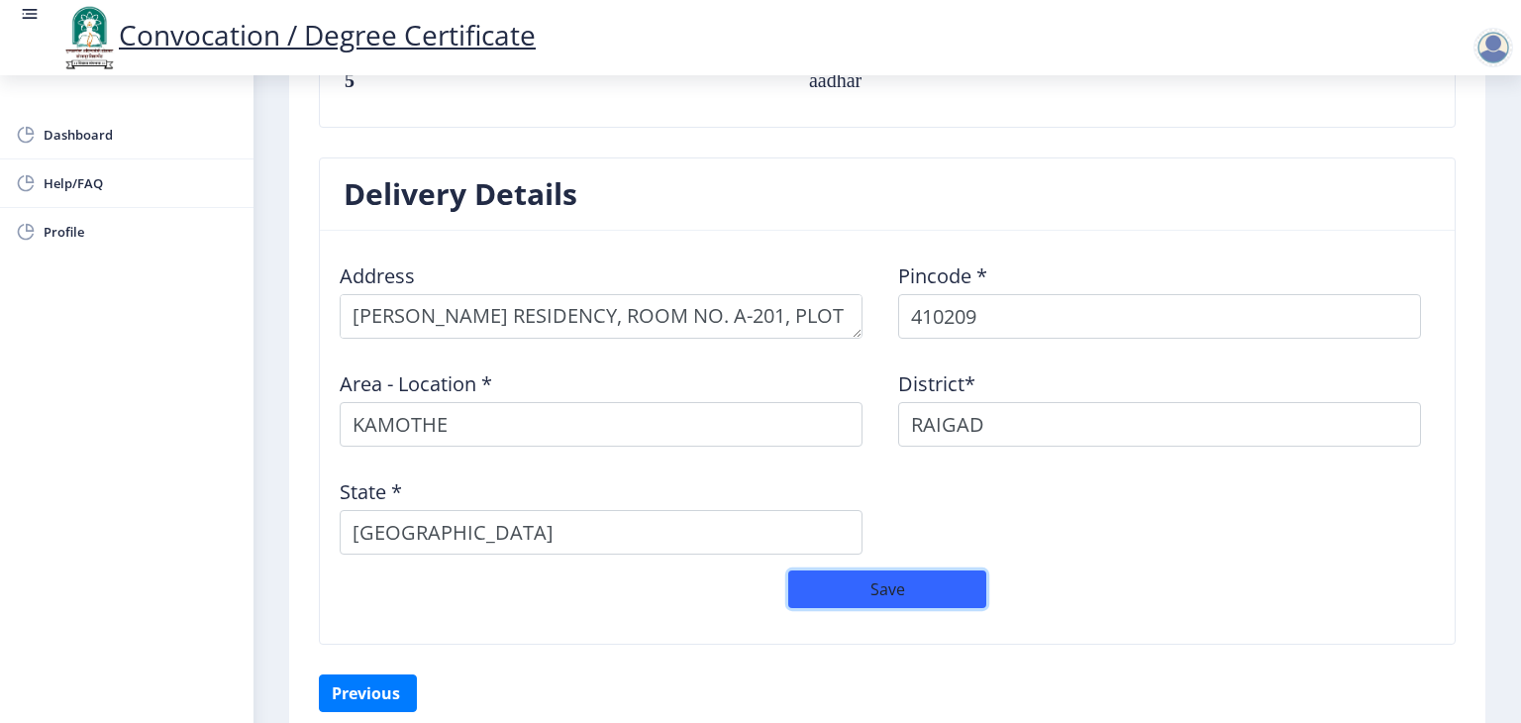
click at [877, 571] on button "Save" at bounding box center [887, 590] width 198 height 38
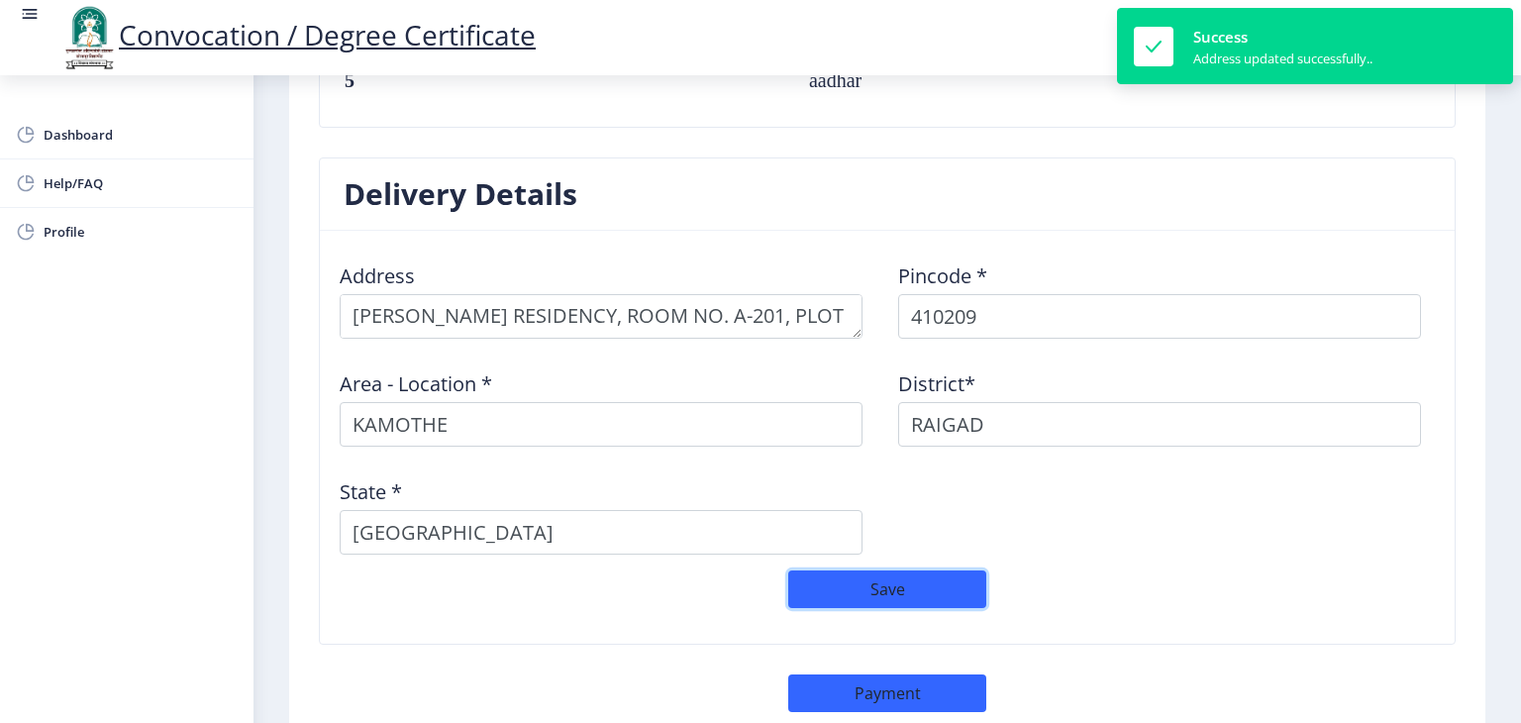
select select
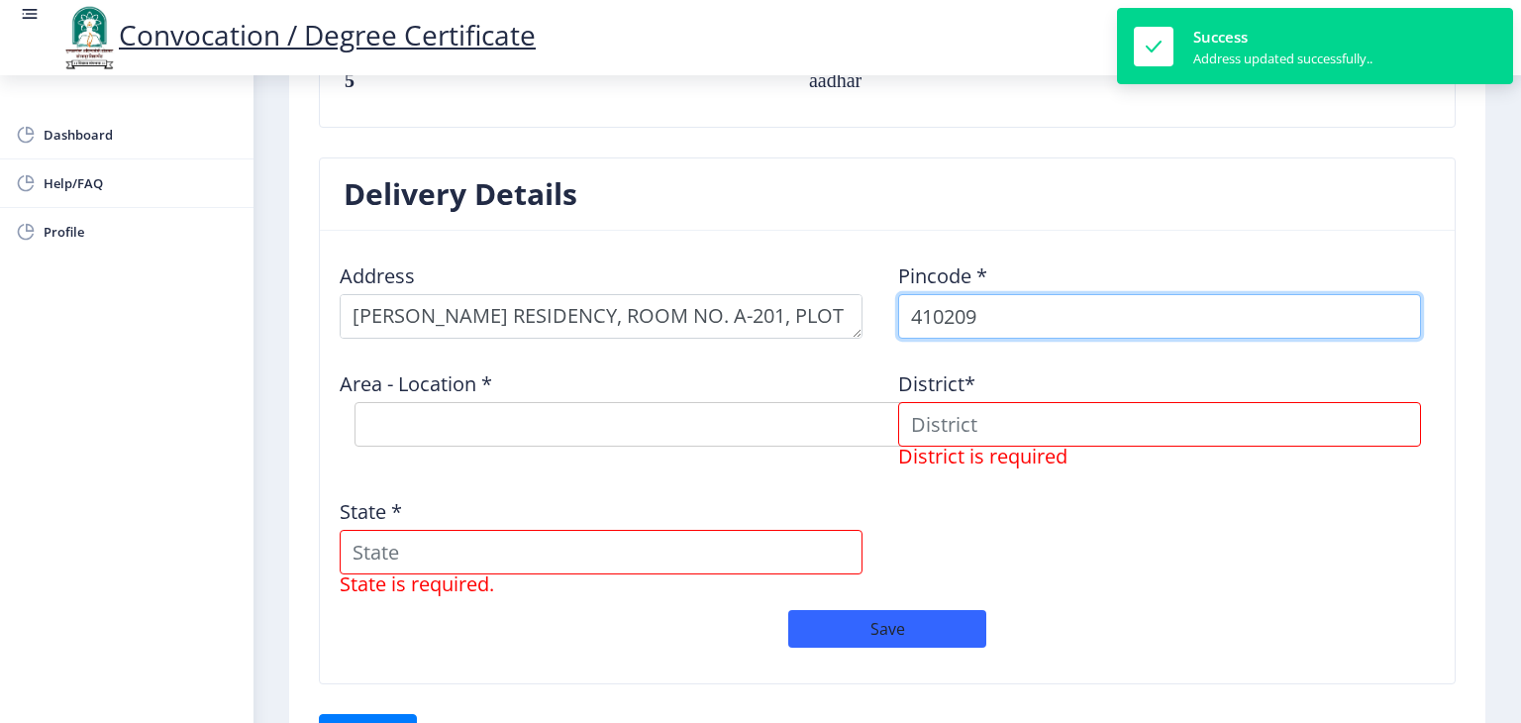
click at [1050, 319] on input "410209" at bounding box center [1159, 316] width 523 height 45
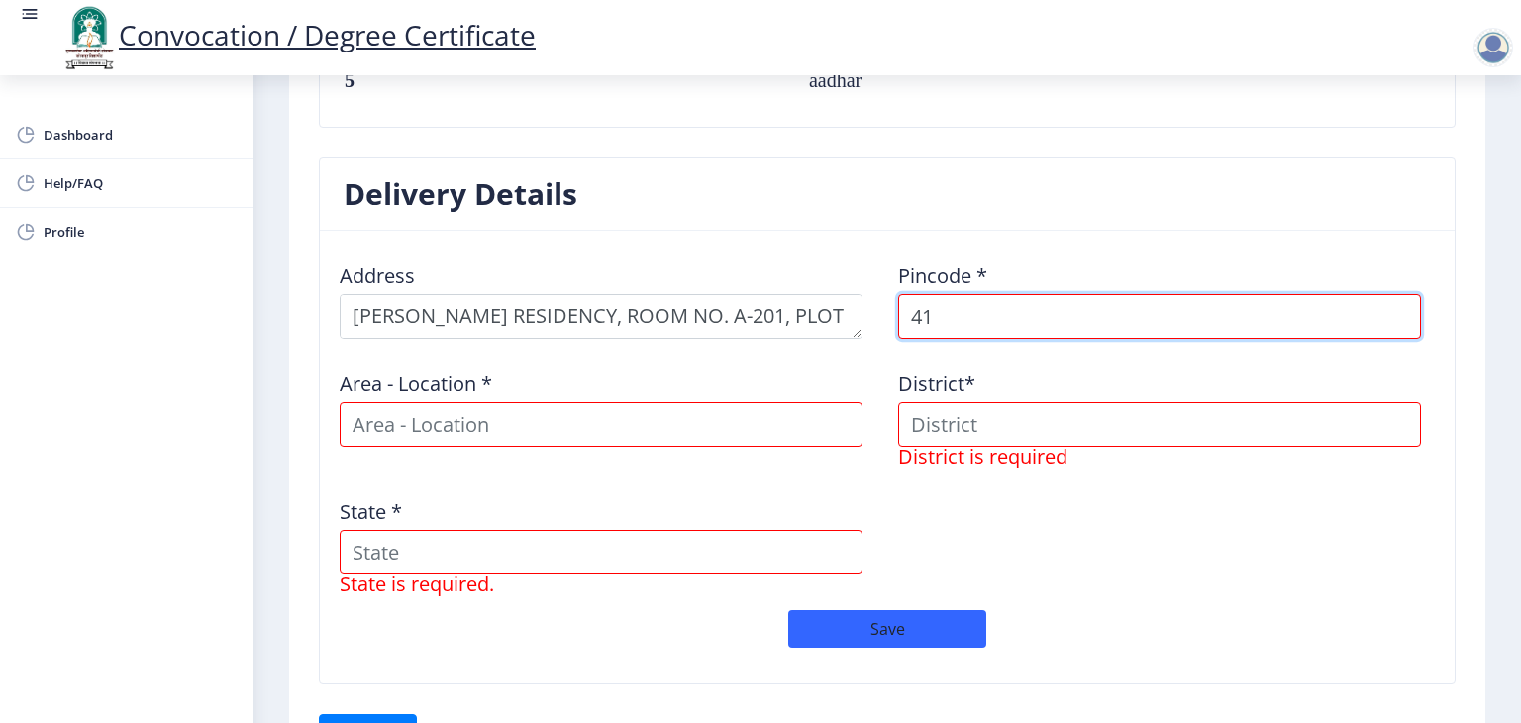
type input "4"
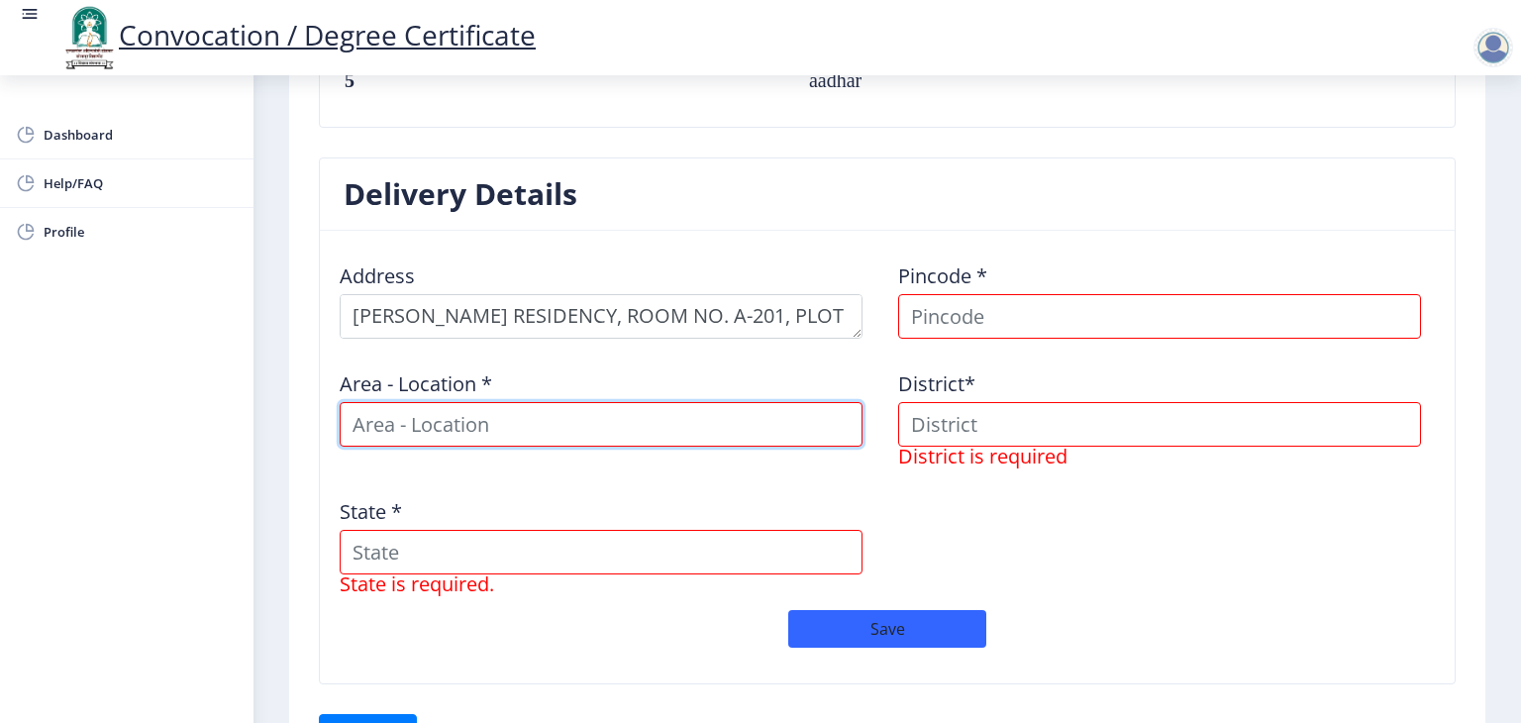
click at [831, 413] on input at bounding box center [601, 424] width 523 height 45
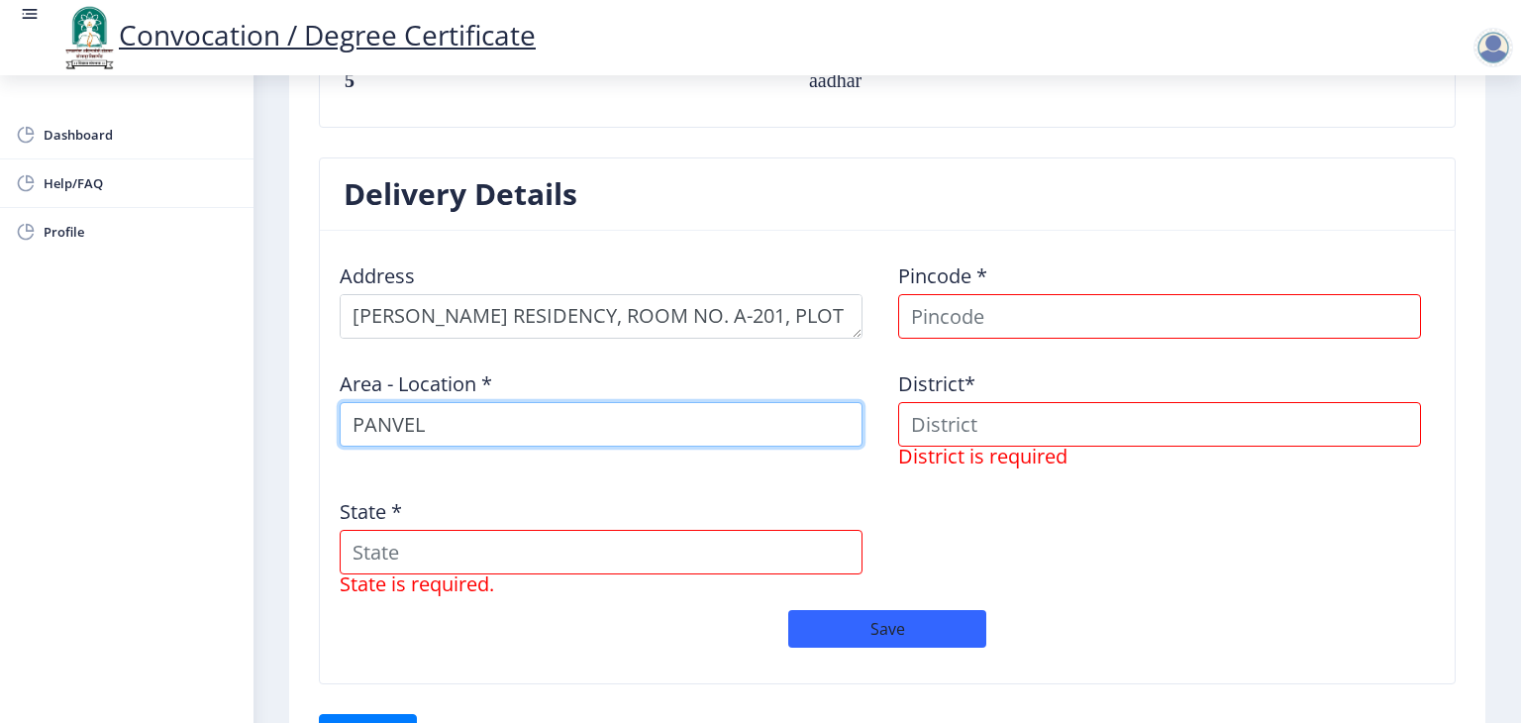
type input "PANVEL"
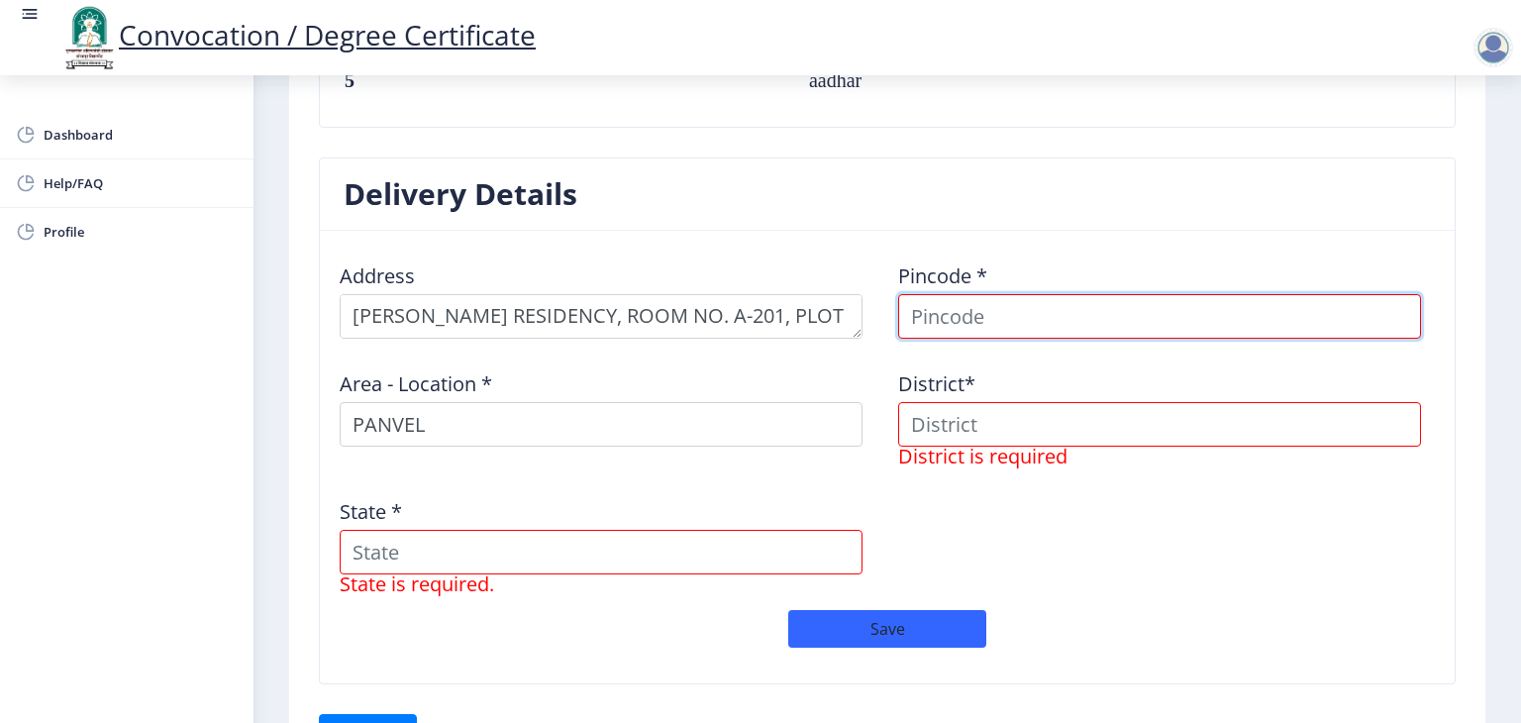
click at [1069, 306] on input at bounding box center [1159, 316] width 523 height 45
type input "2"
type input "410210"
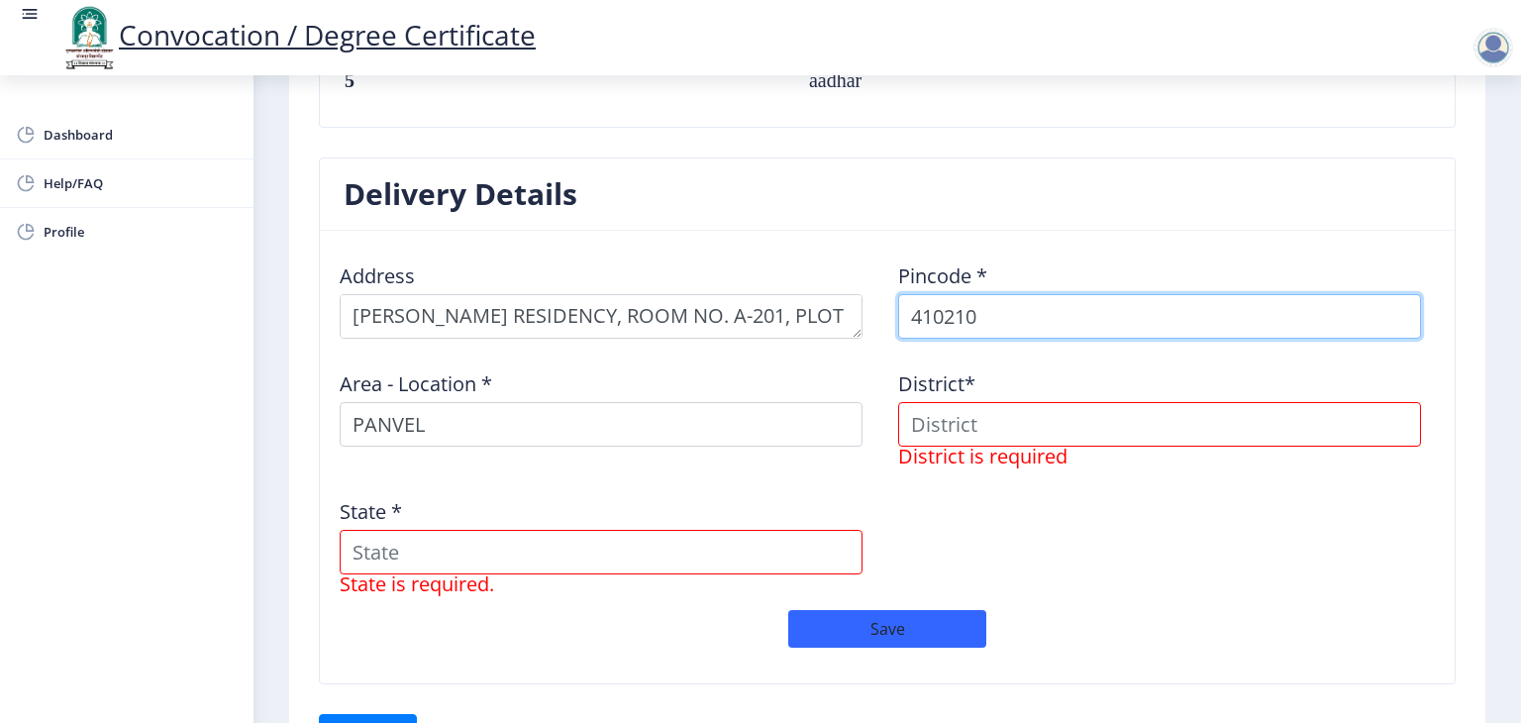
select select
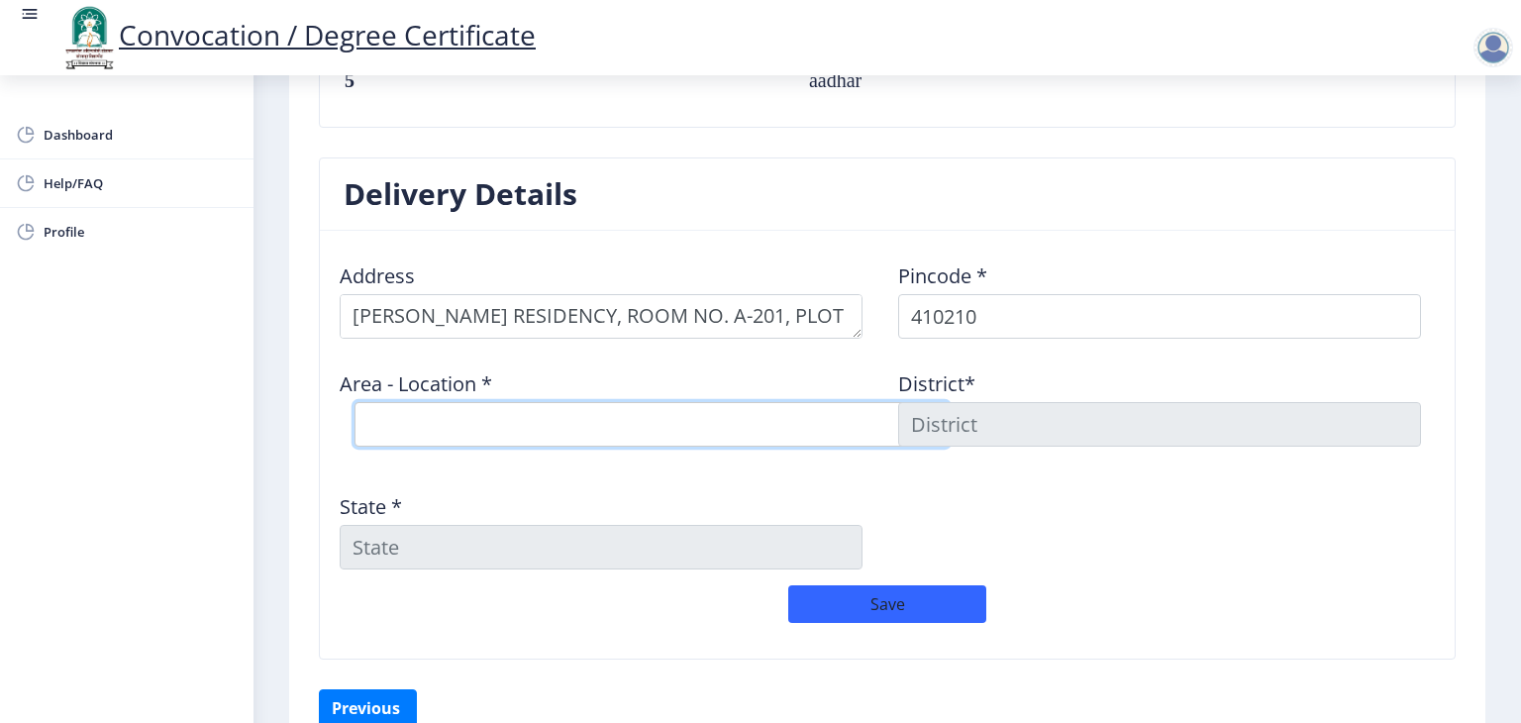
click at [769, 409] on select "Select Area Location [GEOGRAPHIC_DATA] S.O" at bounding box center [652, 424] width 594 height 45
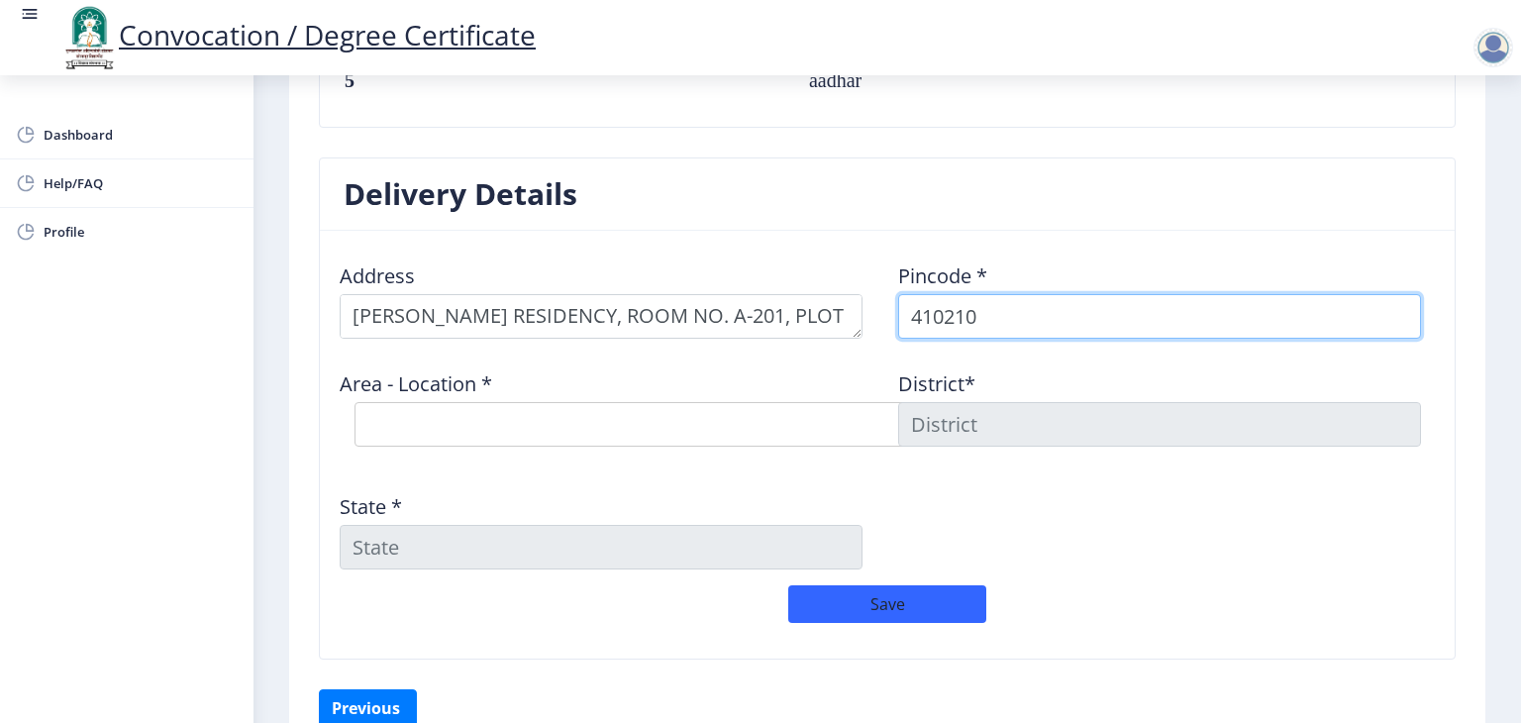
click at [1022, 322] on input "410210" at bounding box center [1159, 316] width 523 height 45
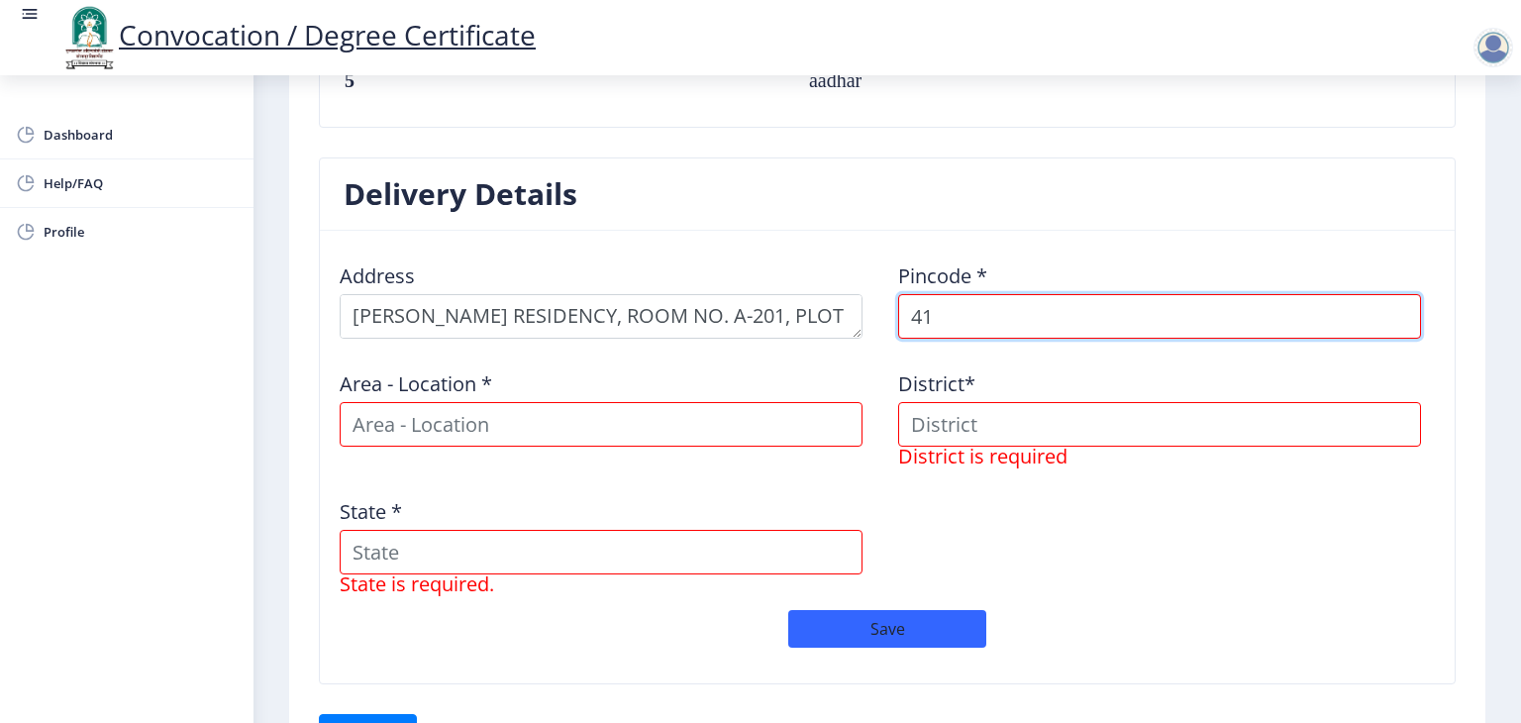
type input "4"
type input "410206"
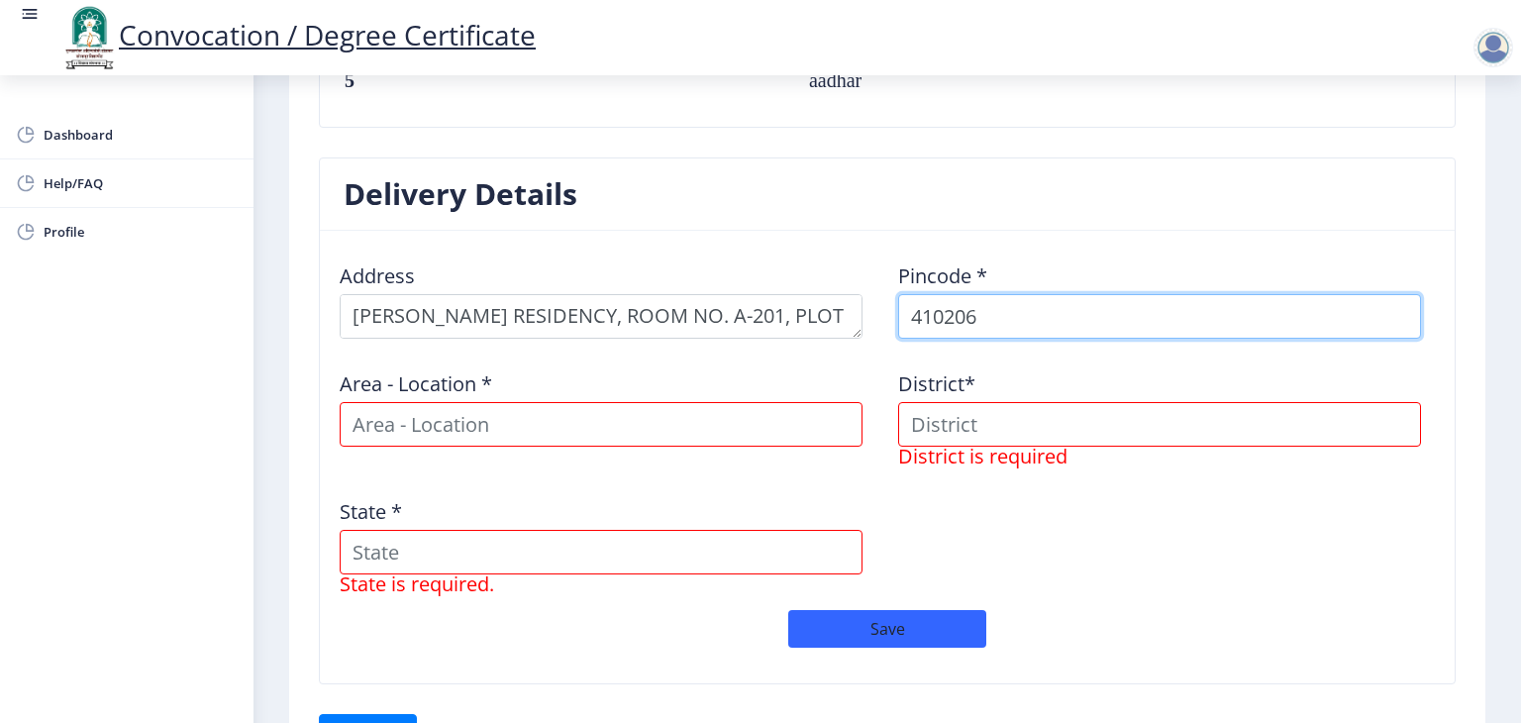
select select
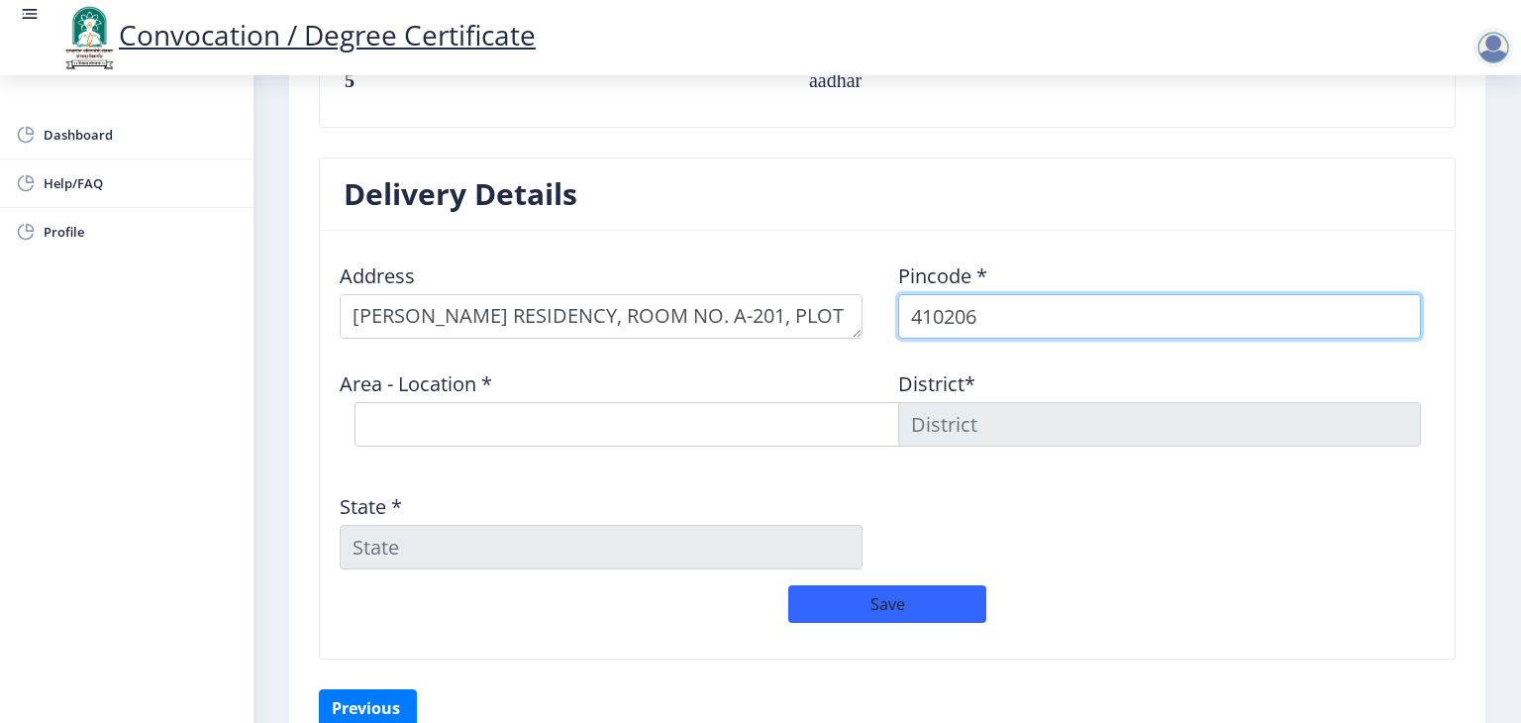
type input "410206"
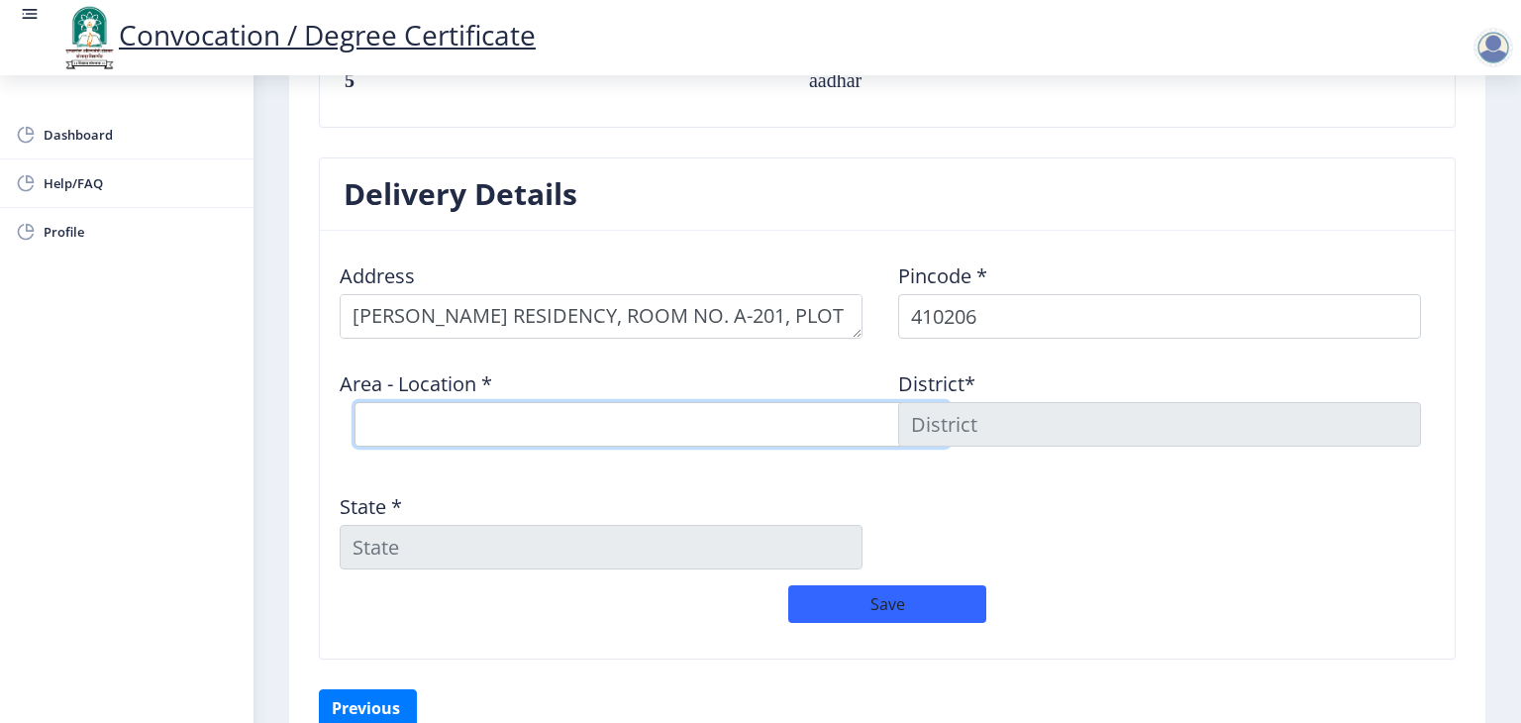
click at [751, 424] on select "Select Area Location Adai B.O Awre [PERSON_NAME] B.O Chirner B.O Dighode B.O GA…" at bounding box center [652, 424] width 594 height 45
select select "10: Object"
click at [355, 402] on select "Select Area Location Adai B.O Awre [PERSON_NAME] B.O Chirner B.O Dighode B.O GA…" at bounding box center [652, 424] width 594 height 45
type input "RAIGARH(MH)"
type input "[GEOGRAPHIC_DATA]"
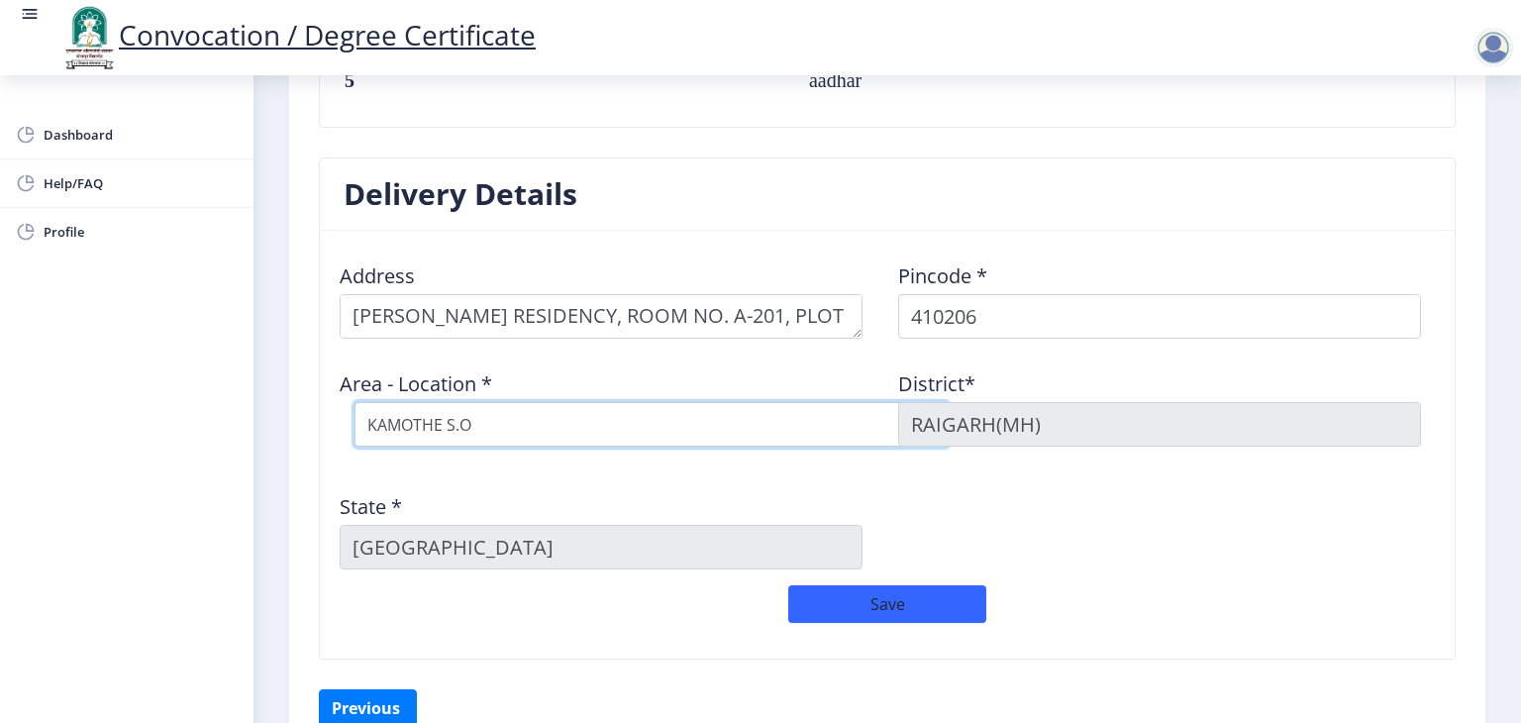
click at [658, 405] on select "Select Area Location Adai B.O Awre [PERSON_NAME] B.O Chirner B.O Dighode B.O GA…" at bounding box center [652, 424] width 594 height 45
click at [355, 402] on select "Select Area Location Adai B.O Awre [PERSON_NAME] B.O Chirner B.O Dighode B.O GA…" at bounding box center [652, 424] width 594 height 45
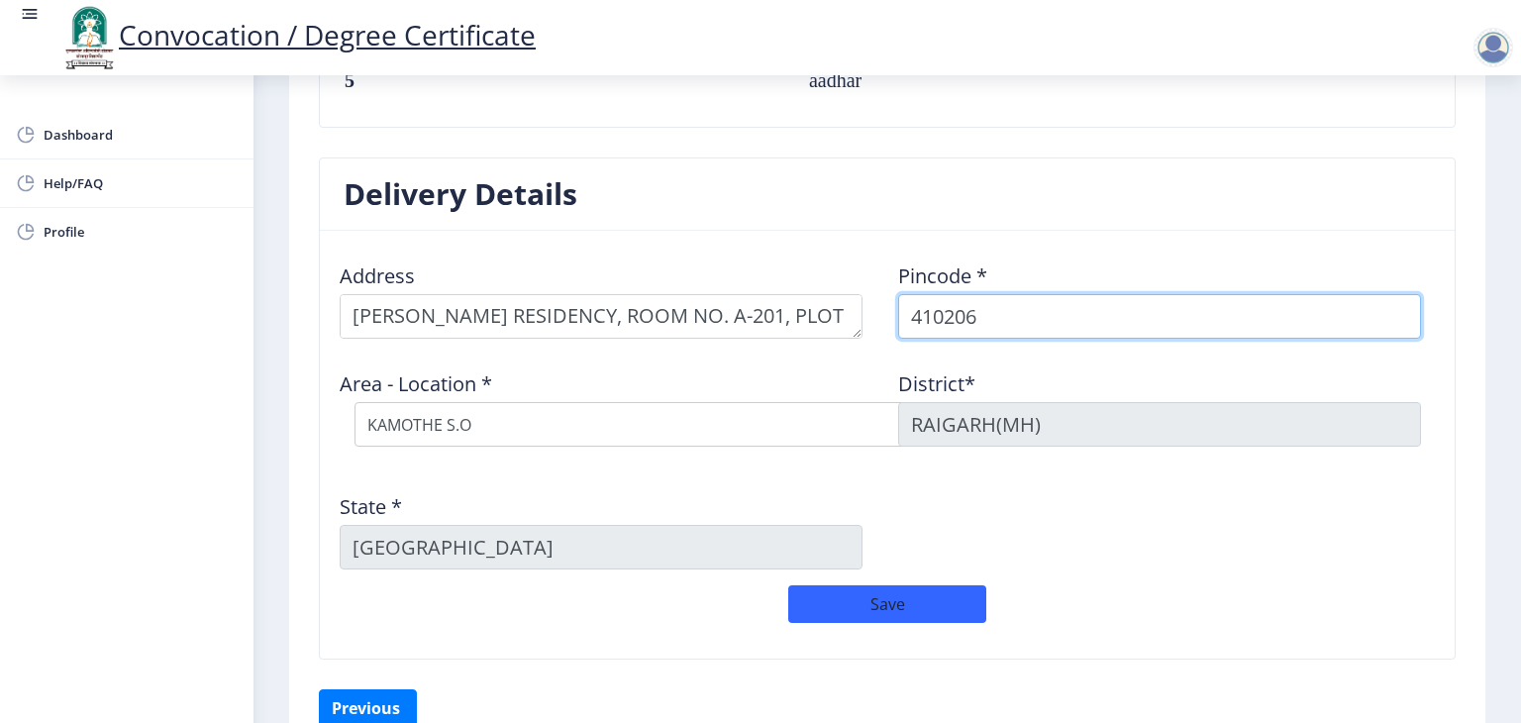
click at [1014, 323] on input "410206" at bounding box center [1159, 316] width 523 height 45
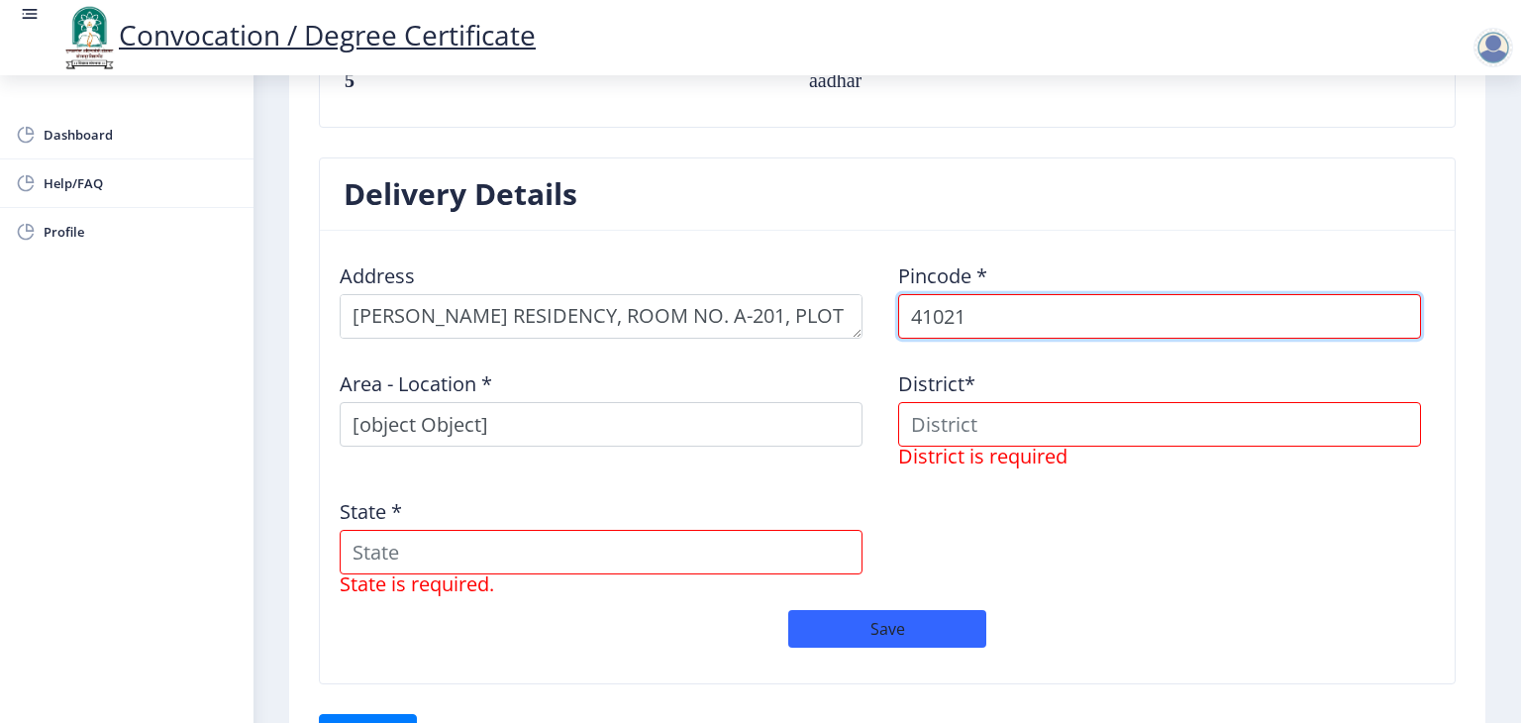
type input "410210"
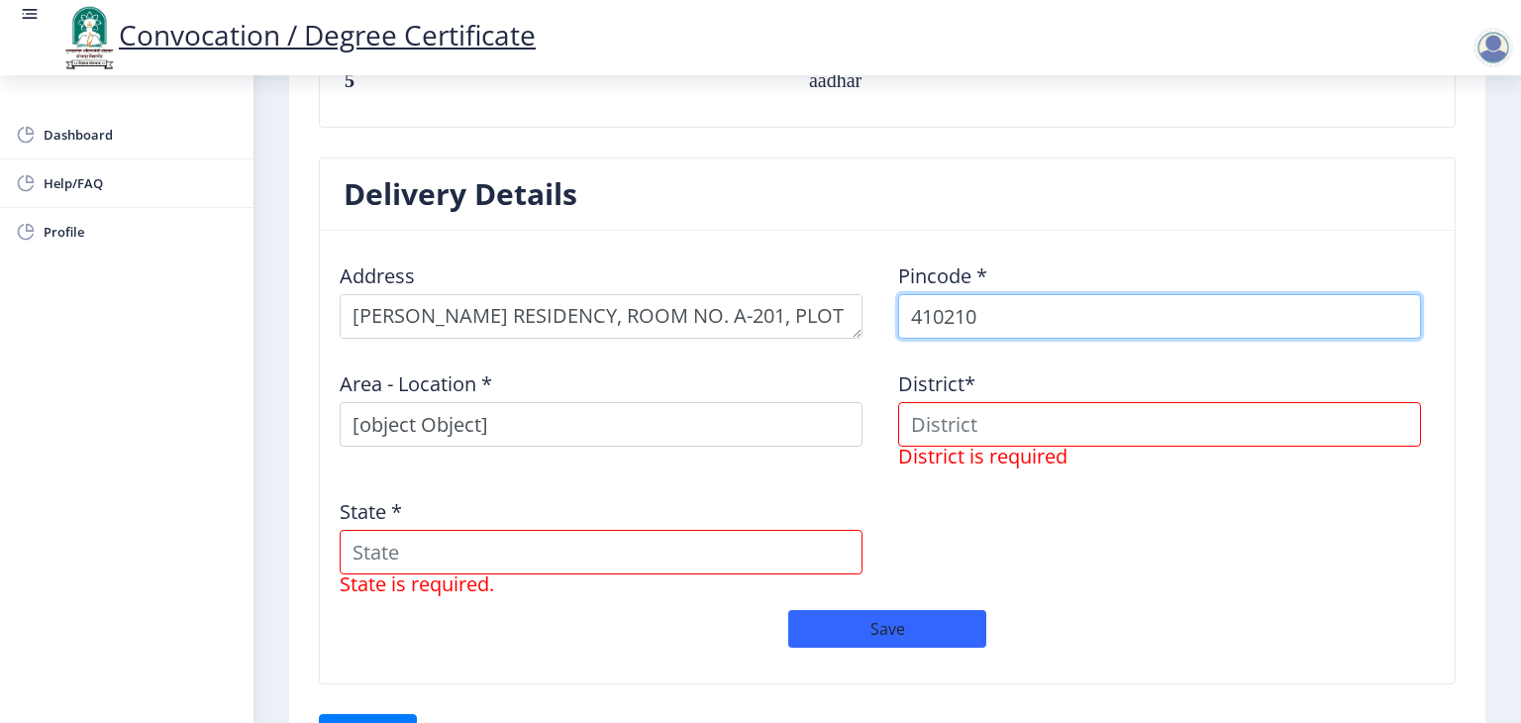
select select
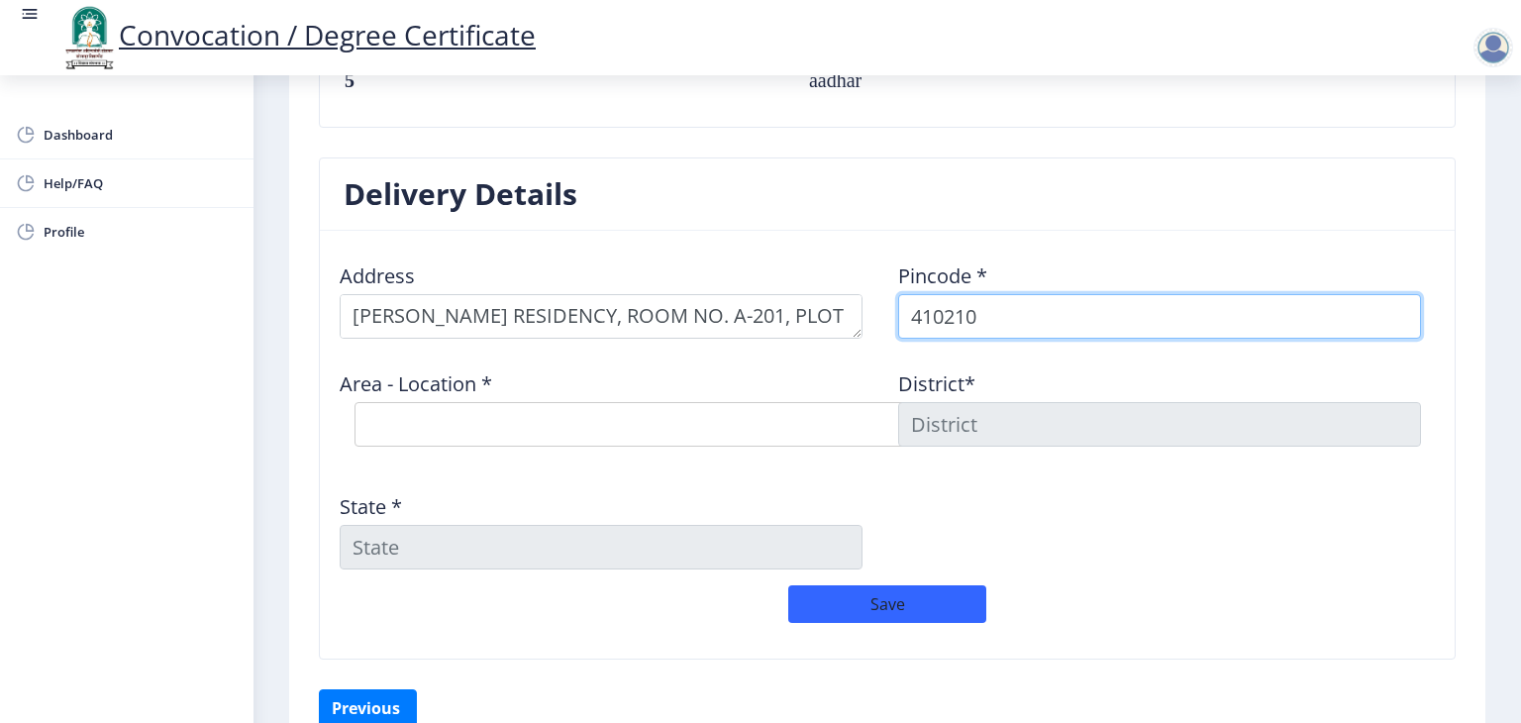
type input "410210"
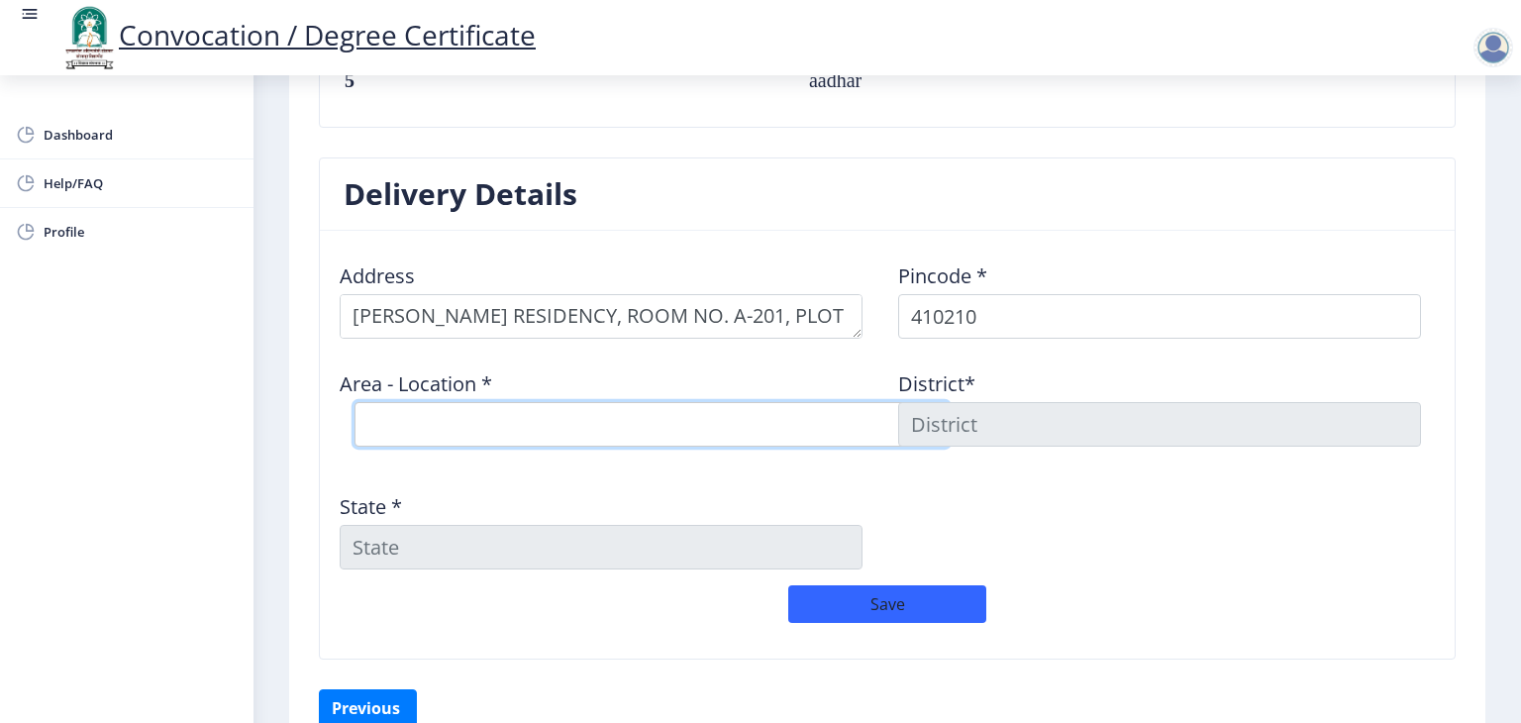
click at [835, 426] on select "Select Area Location [GEOGRAPHIC_DATA] S.O" at bounding box center [652, 424] width 594 height 45
select select "1: Object"
click at [355, 402] on select "Select Area Location [GEOGRAPHIC_DATA] S.O" at bounding box center [652, 424] width 594 height 45
type input "RAIGARH(MH)"
type input "[GEOGRAPHIC_DATA]"
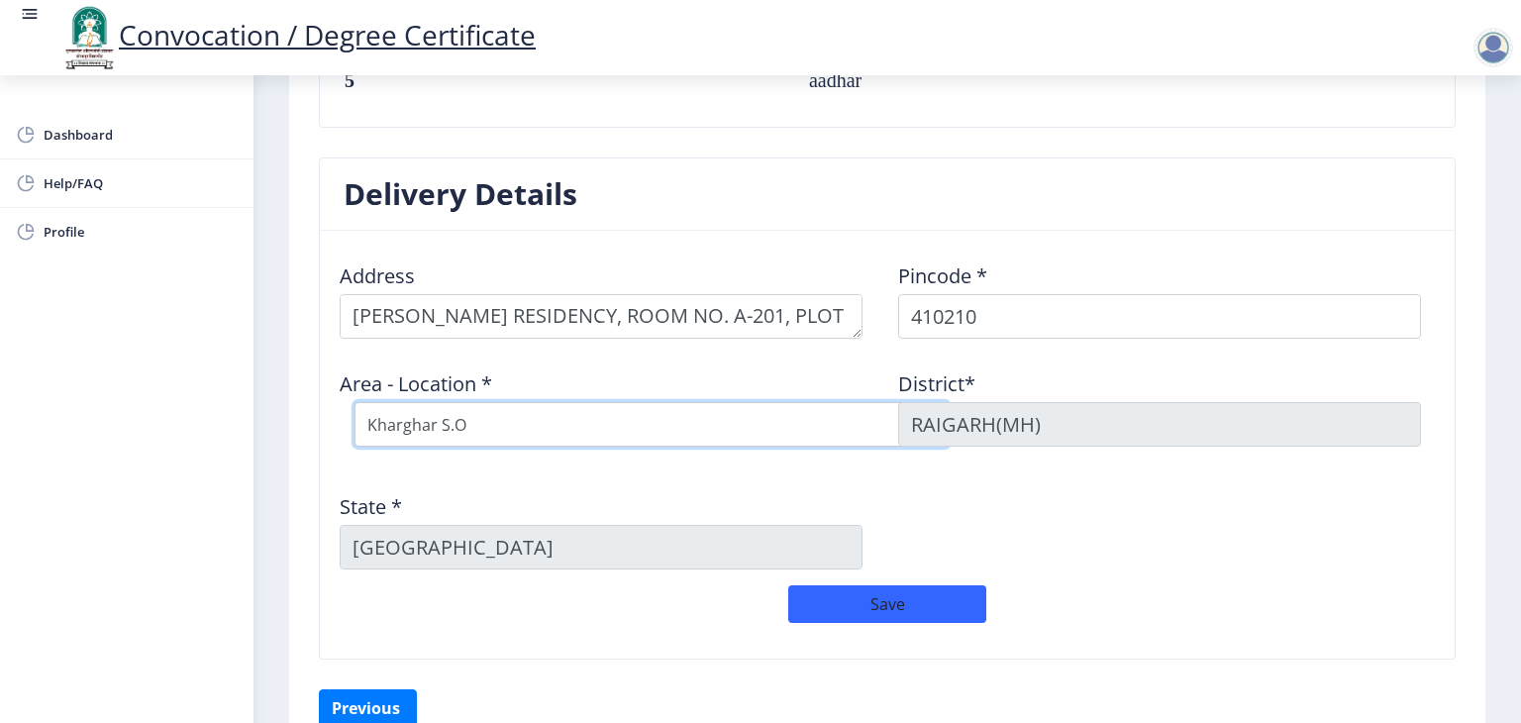
click at [792, 408] on select "Select Area Location [GEOGRAPHIC_DATA] S.O" at bounding box center [652, 424] width 594 height 45
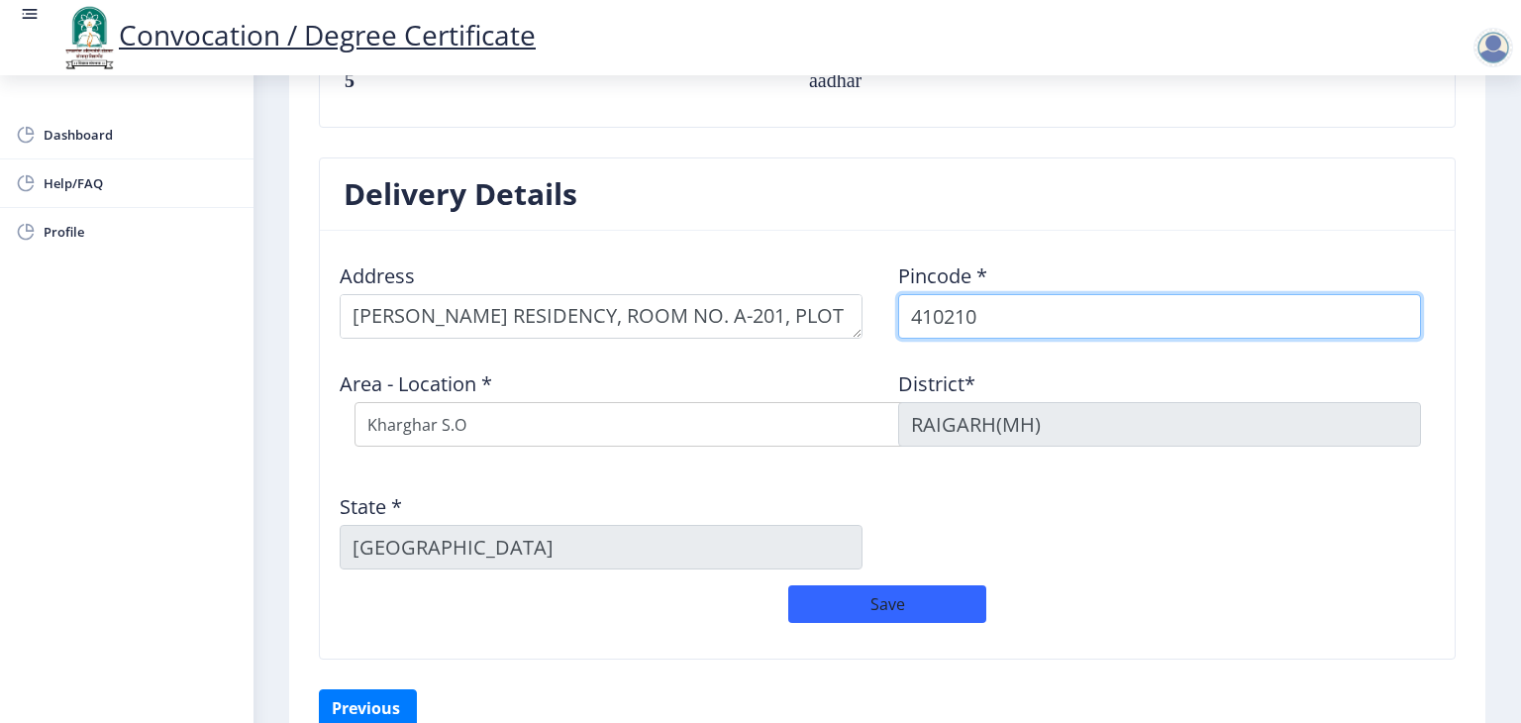
click at [994, 308] on input "410210" at bounding box center [1159, 316] width 523 height 45
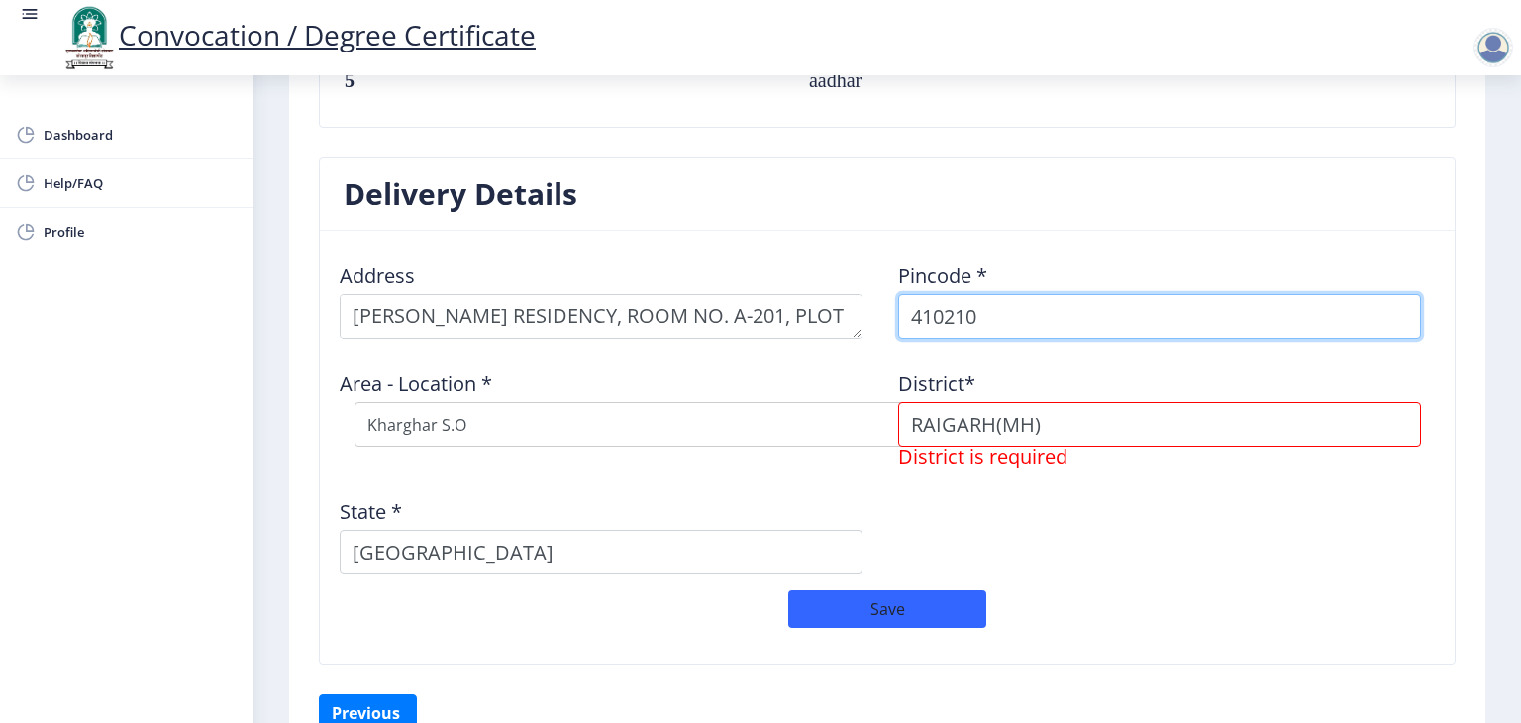
select select "3: Object"
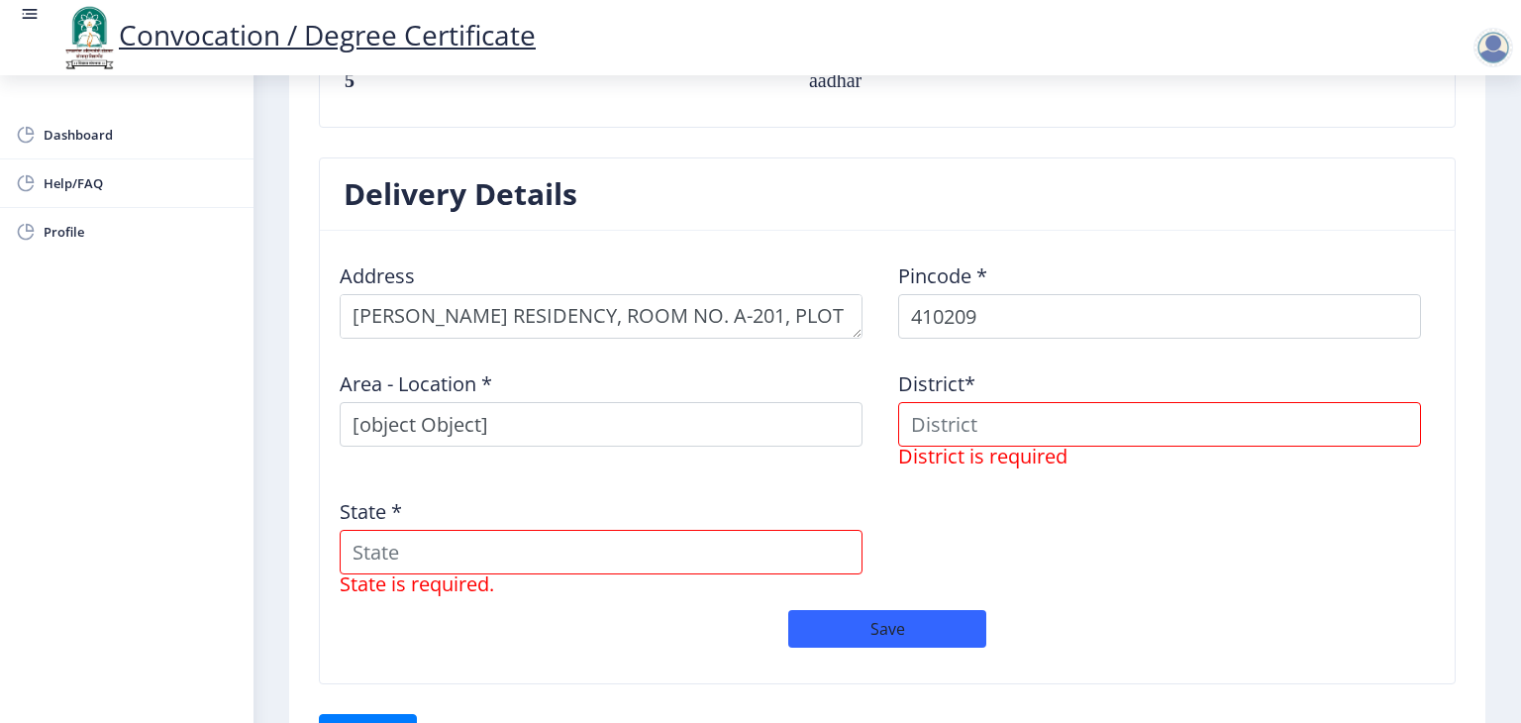
click at [833, 482] on div "State * State is required." at bounding box center [608, 538] width 559 height 112
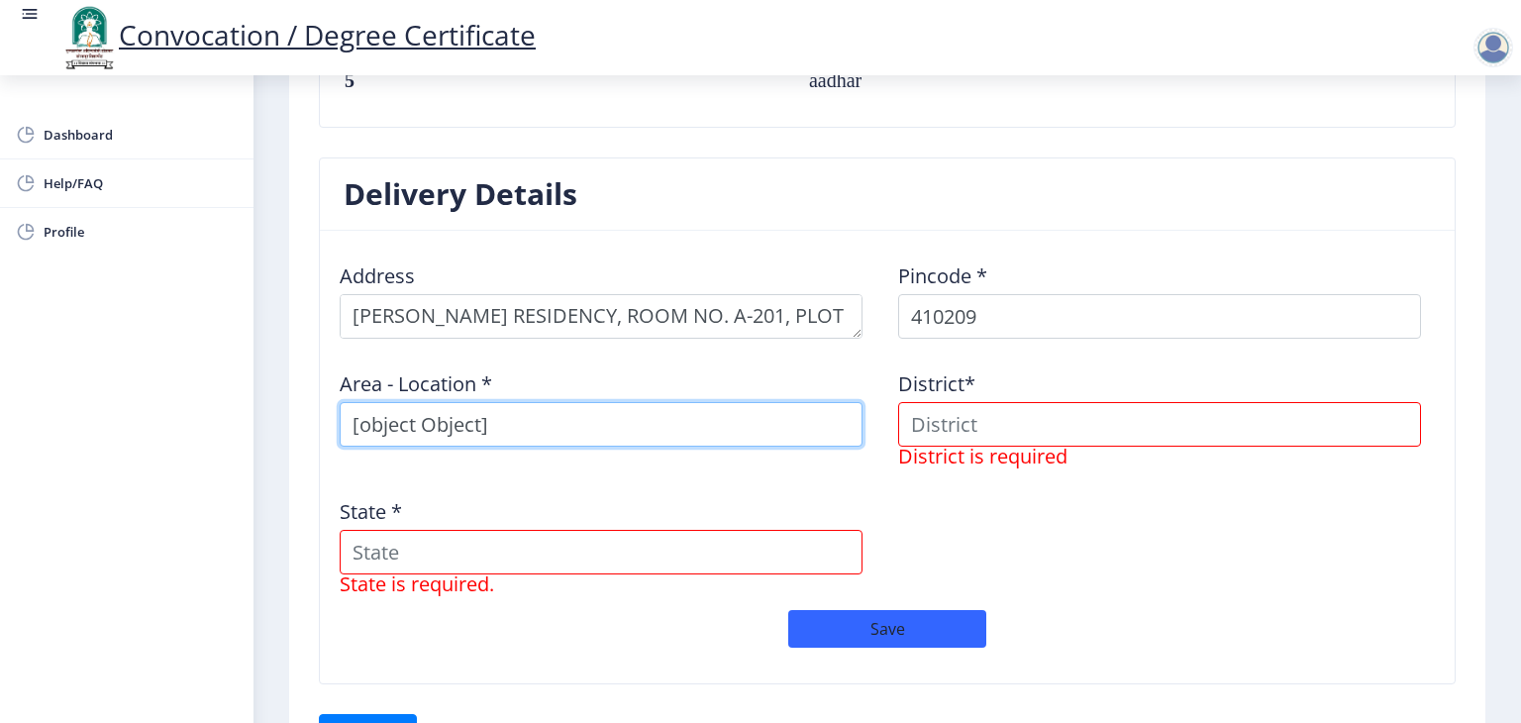
click at [816, 429] on input "[object Object]" at bounding box center [601, 424] width 523 height 45
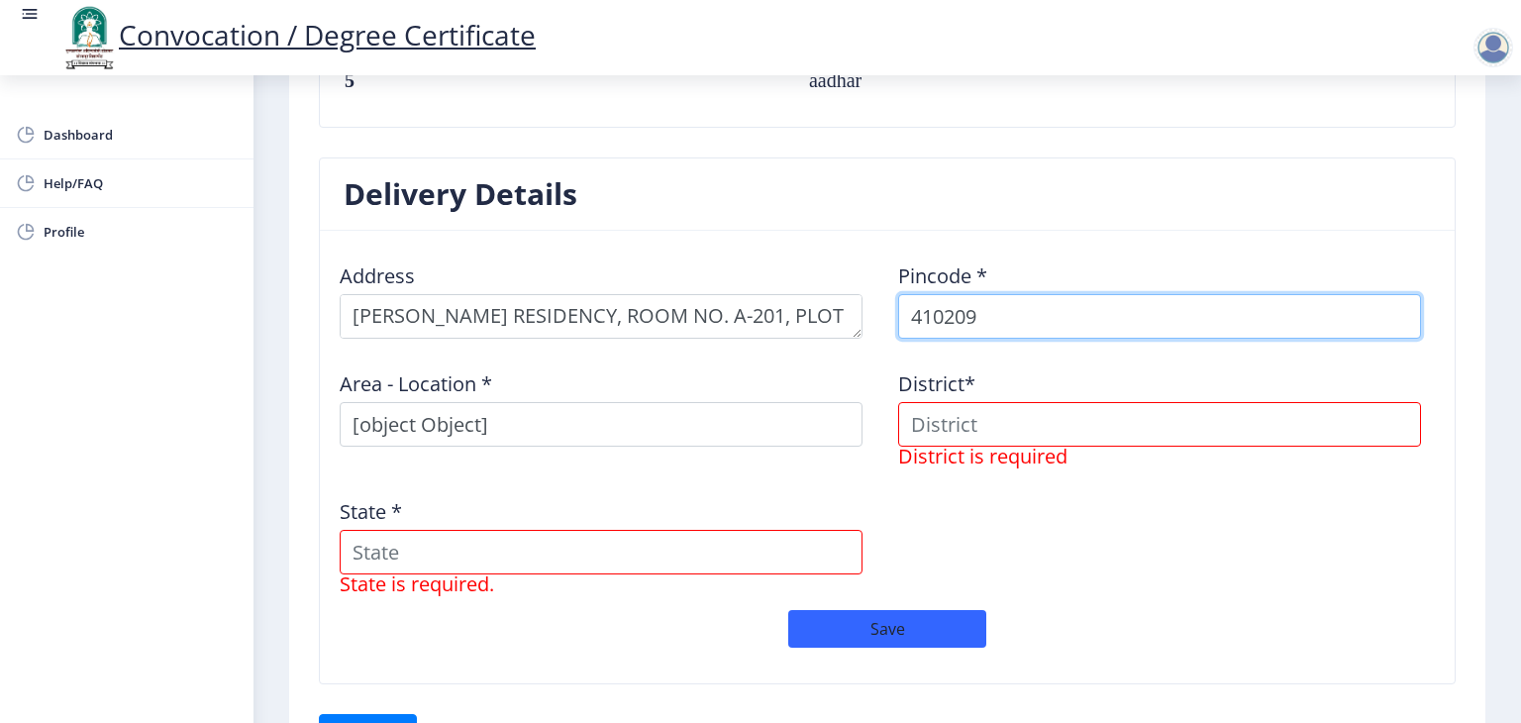
click at [998, 317] on input "410209" at bounding box center [1159, 316] width 523 height 45
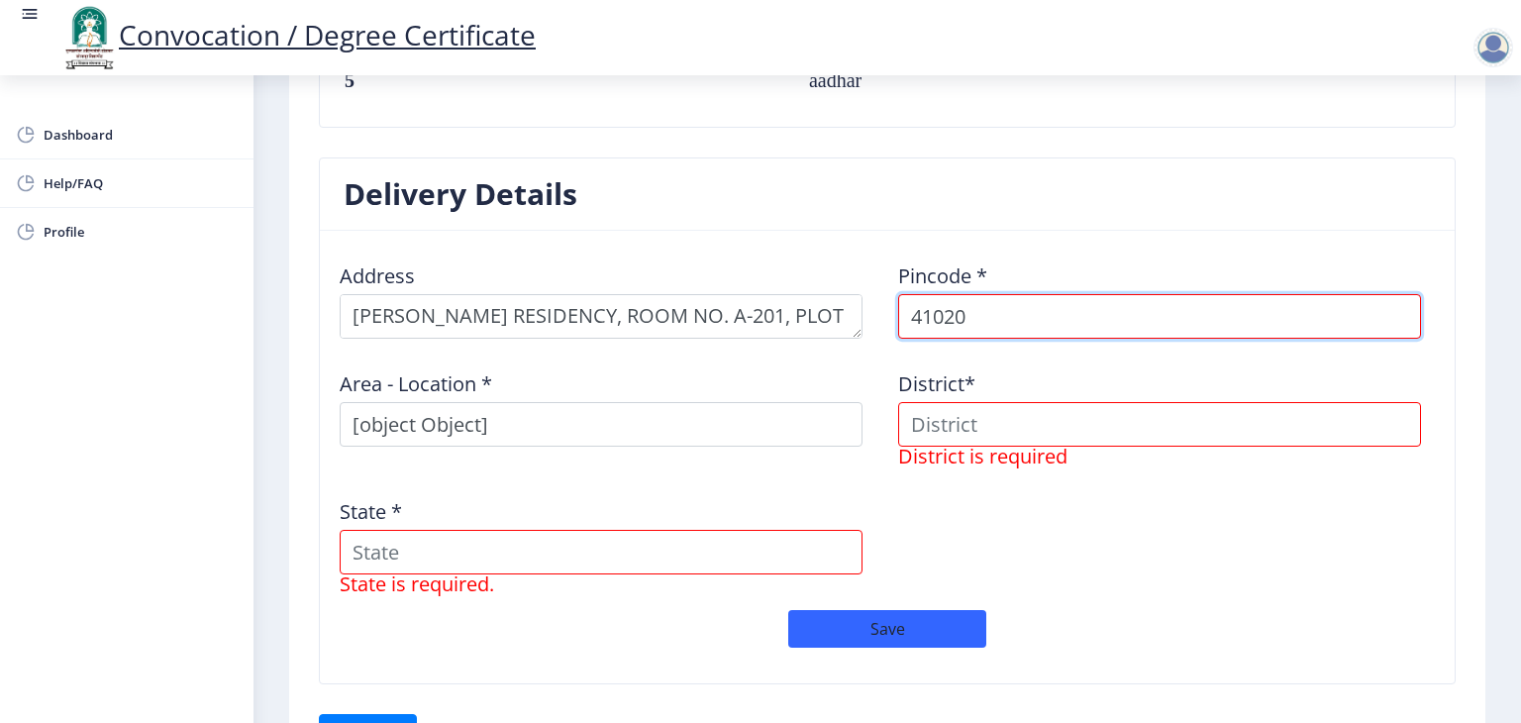
type input "410206"
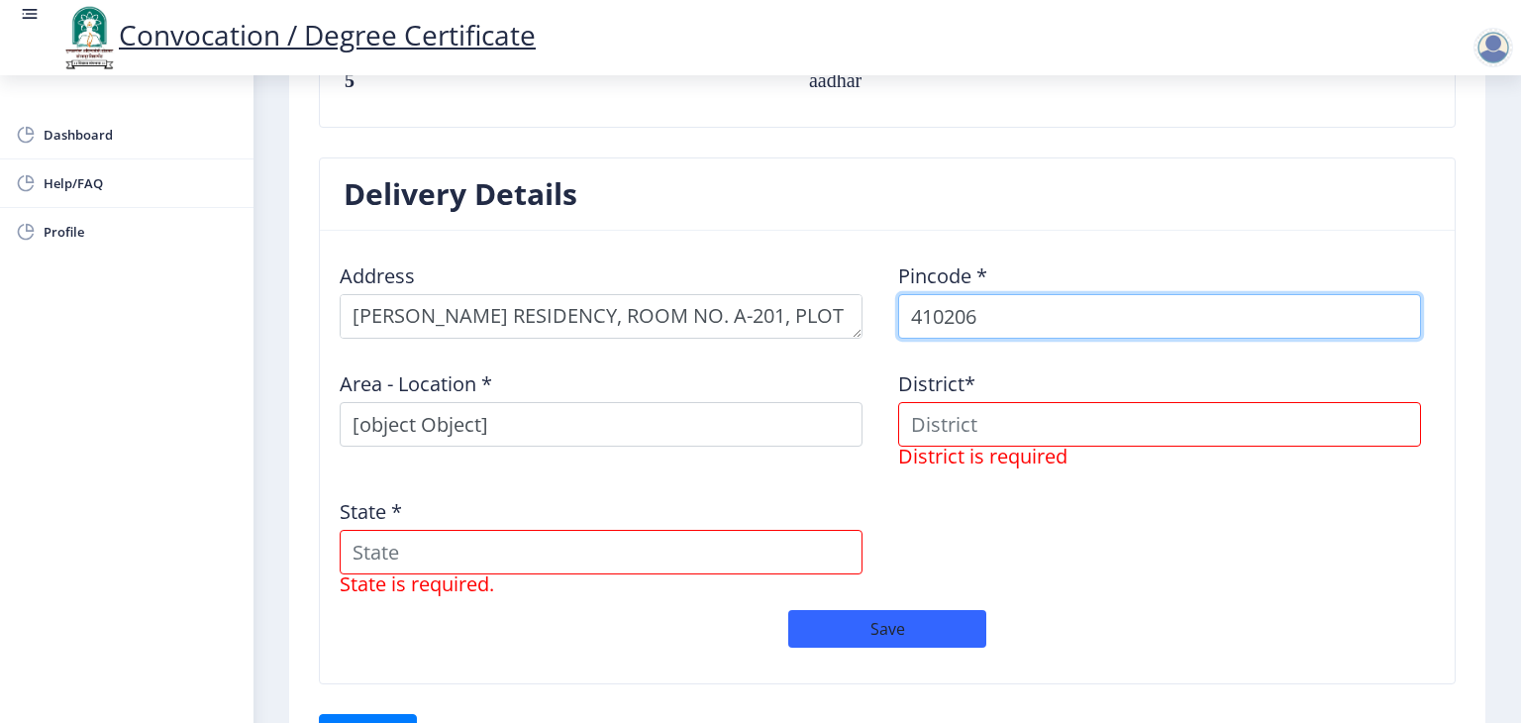
select select
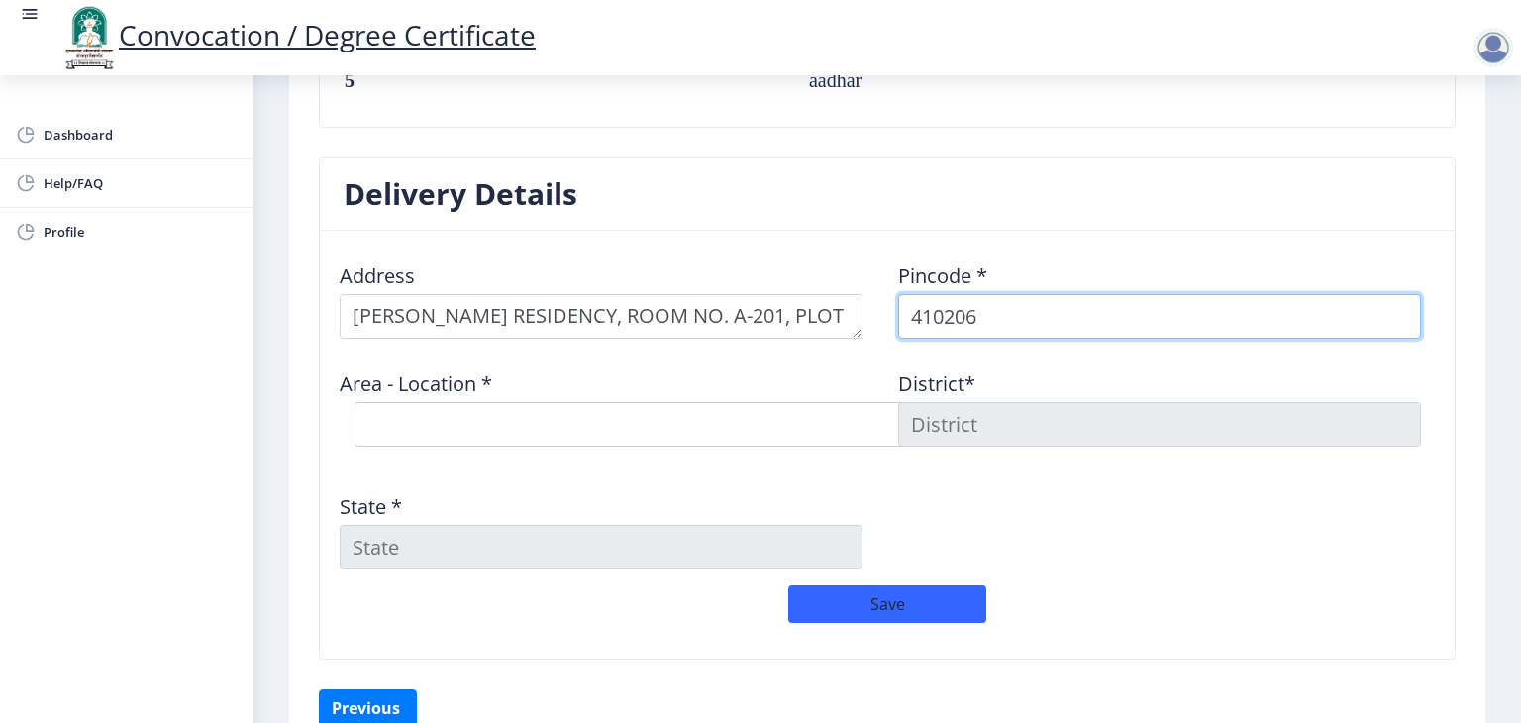
type input "410206"
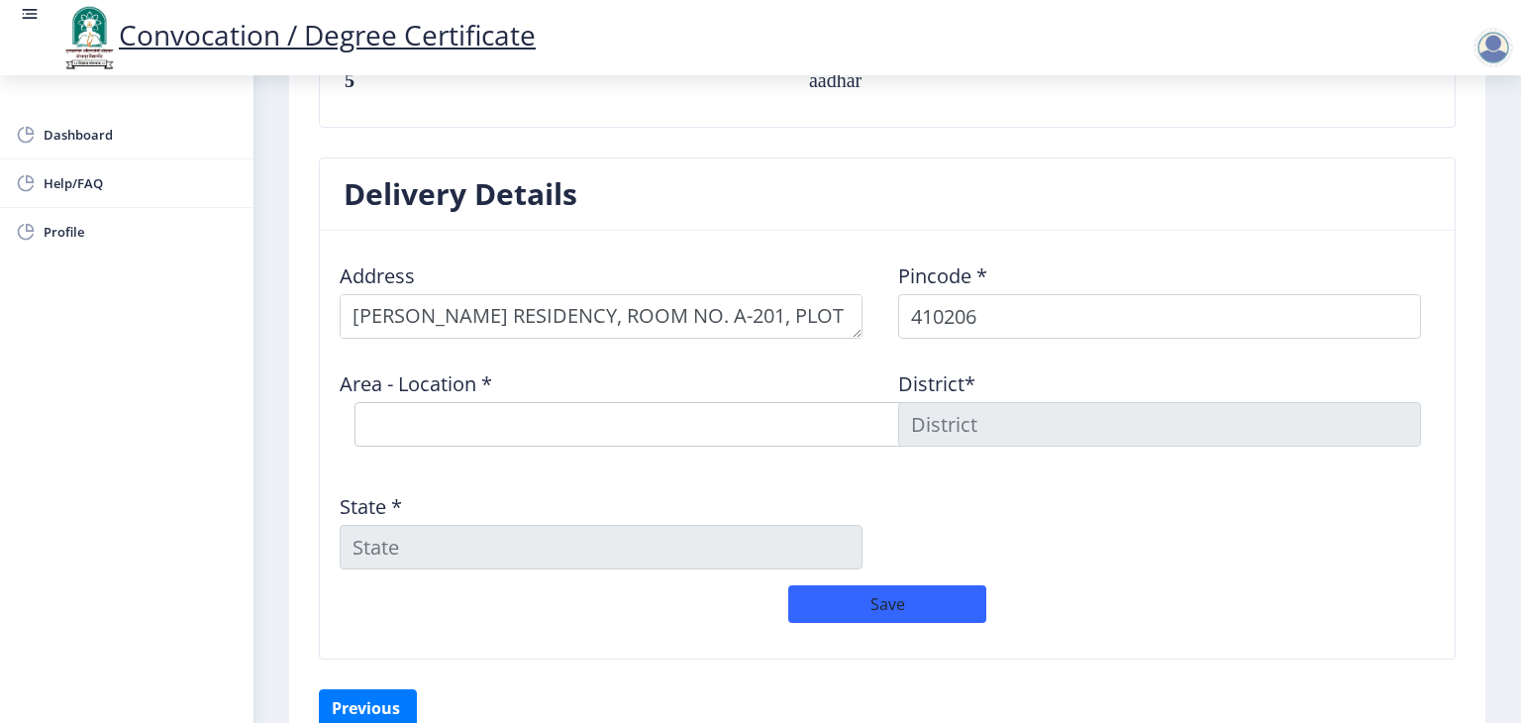
click at [839, 431] on div "Address Pincode * 410206 Area - Location * Select Area Location [GEOGRAPHIC_DAT…" at bounding box center [887, 416] width 1117 height 339
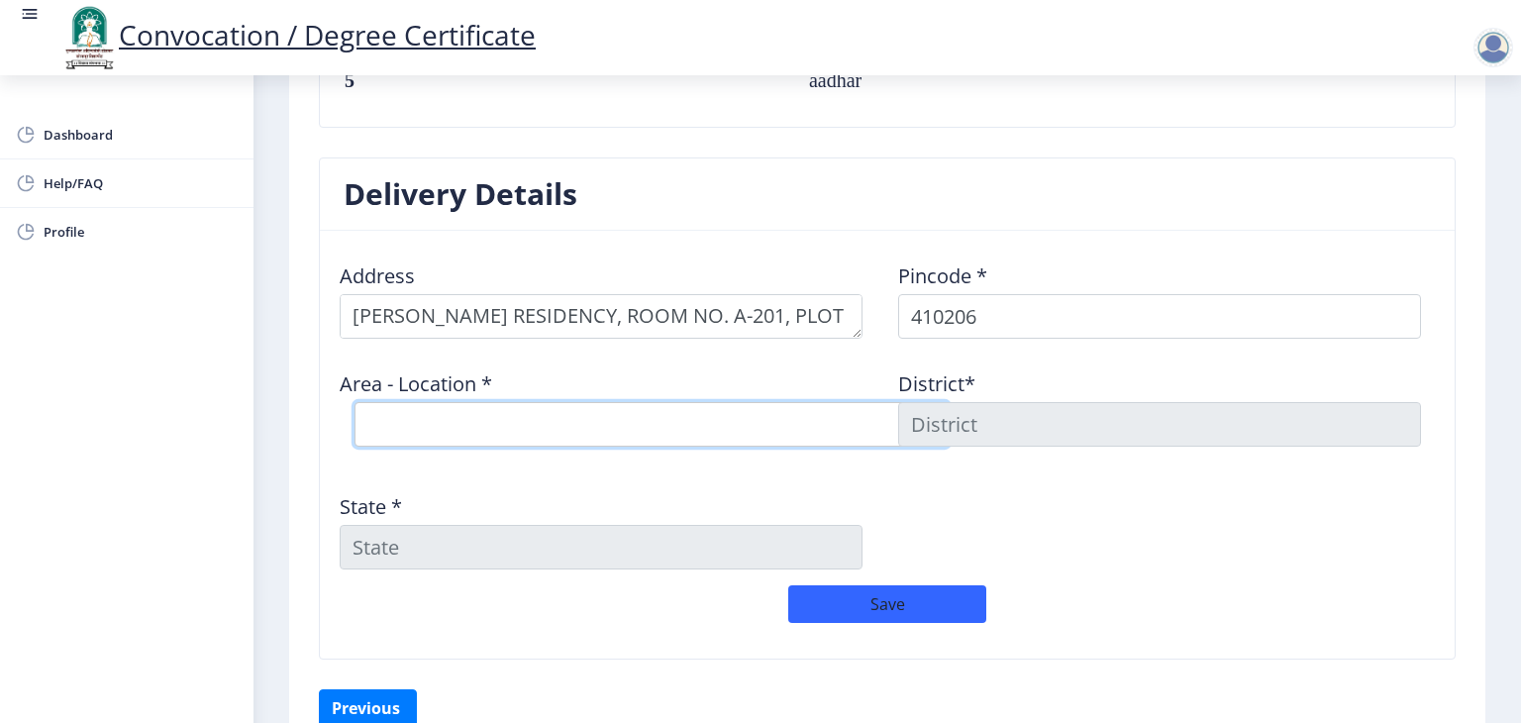
click at [839, 431] on select "Select Area Location Adai B.O Awre [PERSON_NAME] B.O Chirner B.O Dighode B.O GA…" at bounding box center [652, 424] width 594 height 45
select select "10: Object"
click at [355, 402] on select "Select Area Location Adai B.O Awre [PERSON_NAME] B.O Chirner B.O Dighode B.O GA…" at bounding box center [652, 424] width 594 height 45
type input "RAIGARH(MH)"
type input "[GEOGRAPHIC_DATA]"
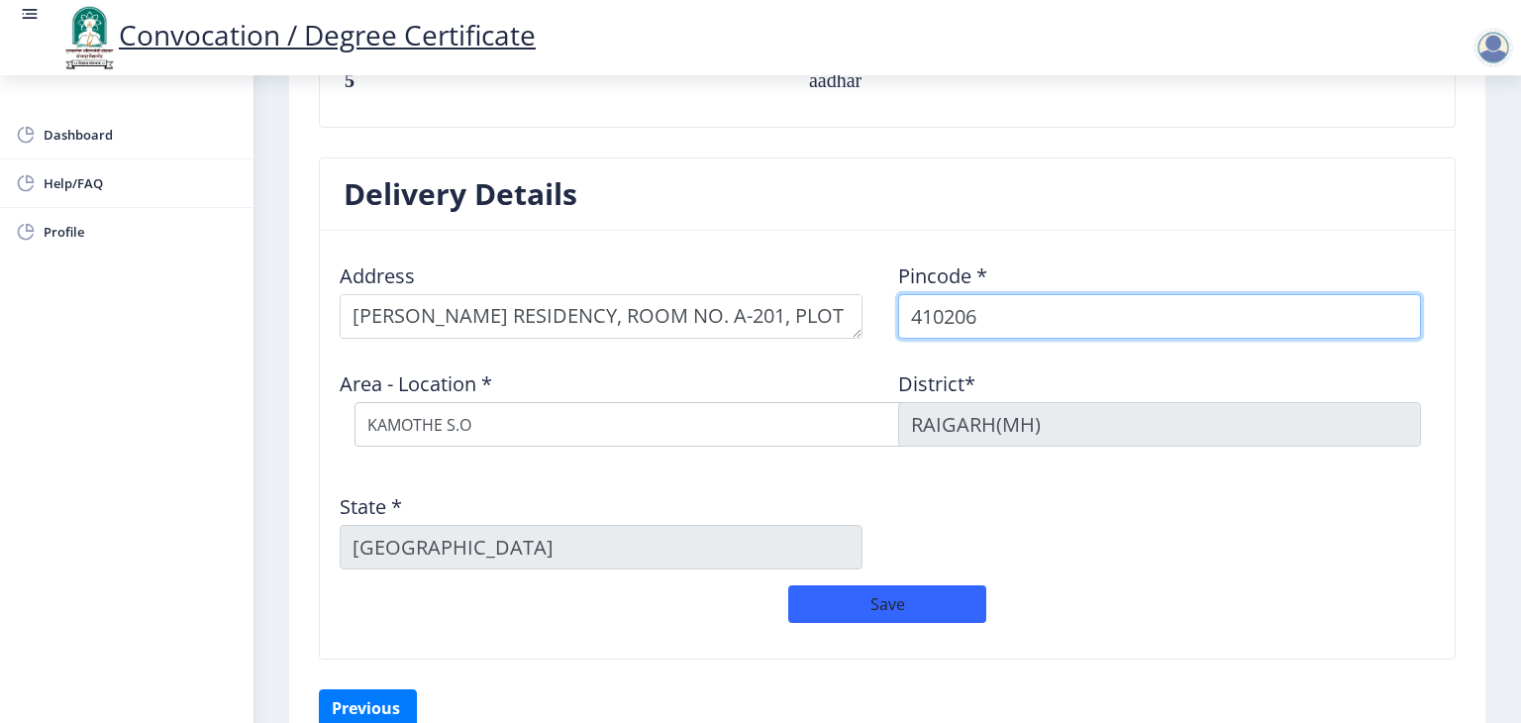
click at [1006, 312] on input "410206" at bounding box center [1159, 316] width 523 height 45
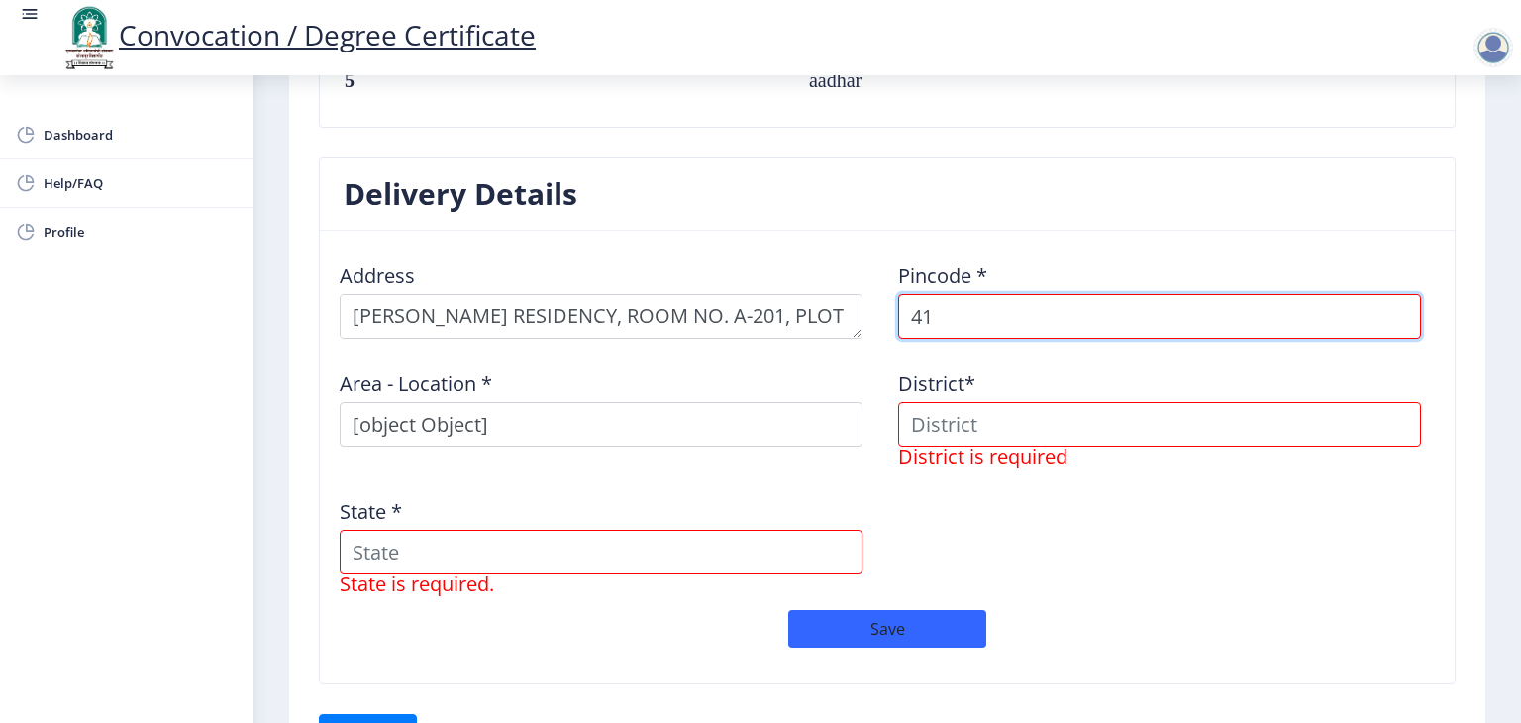
type input "4"
type input "400043"
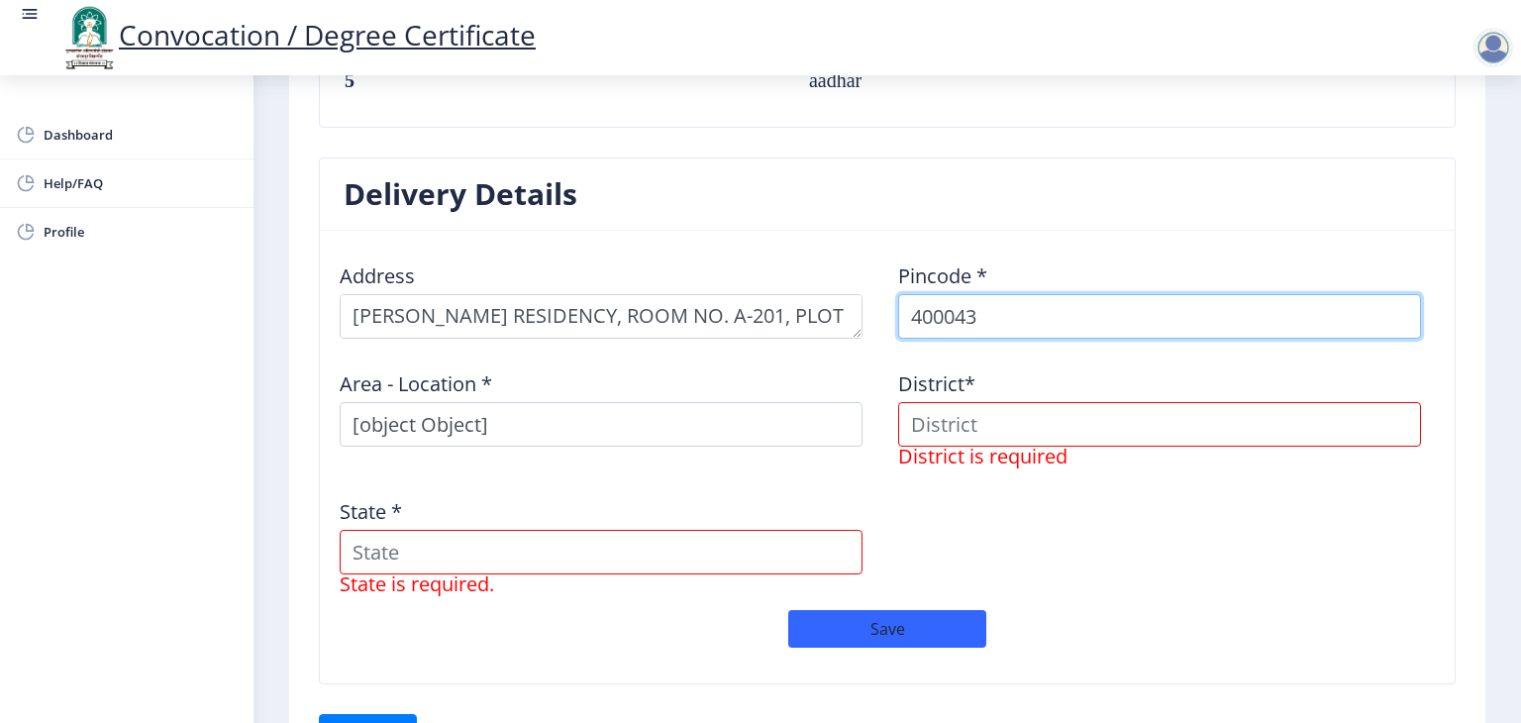
select select
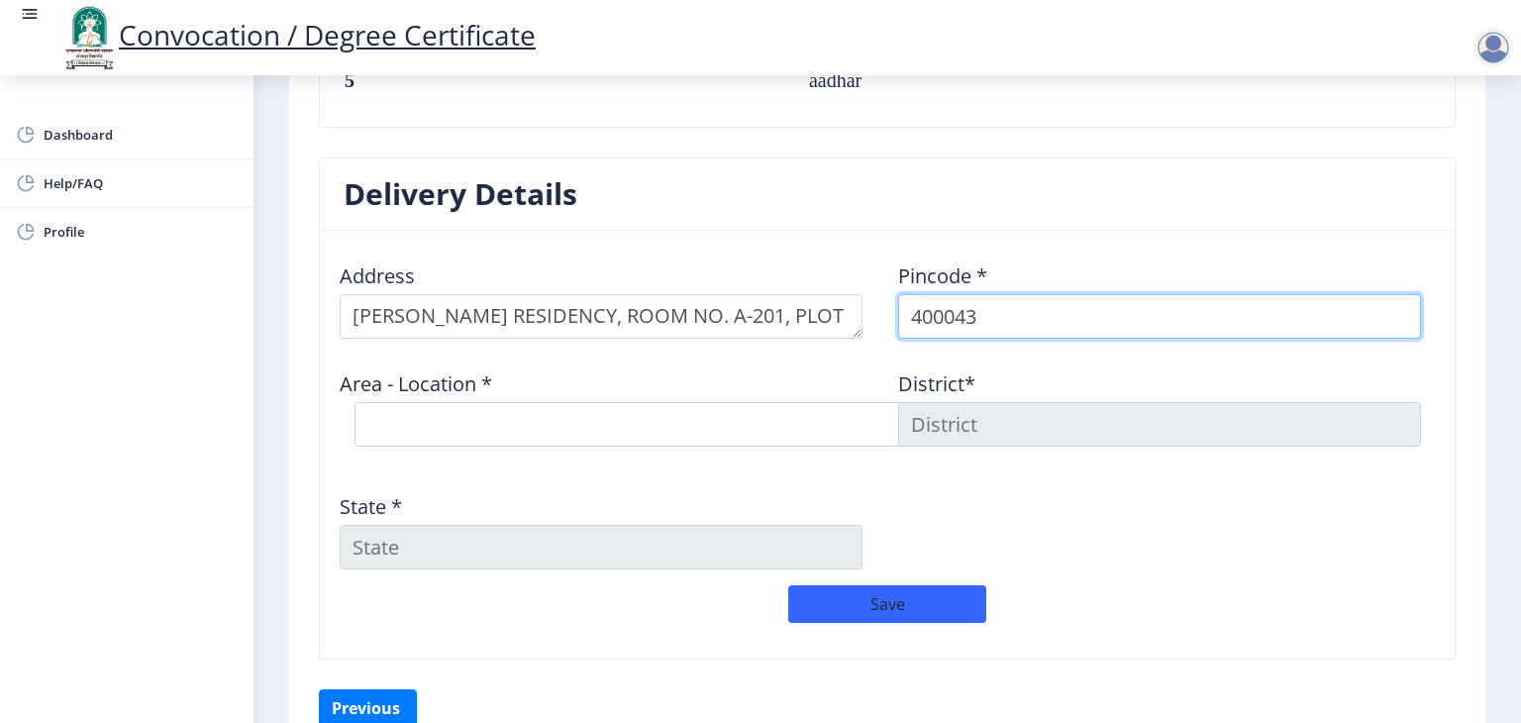
type input "400043"
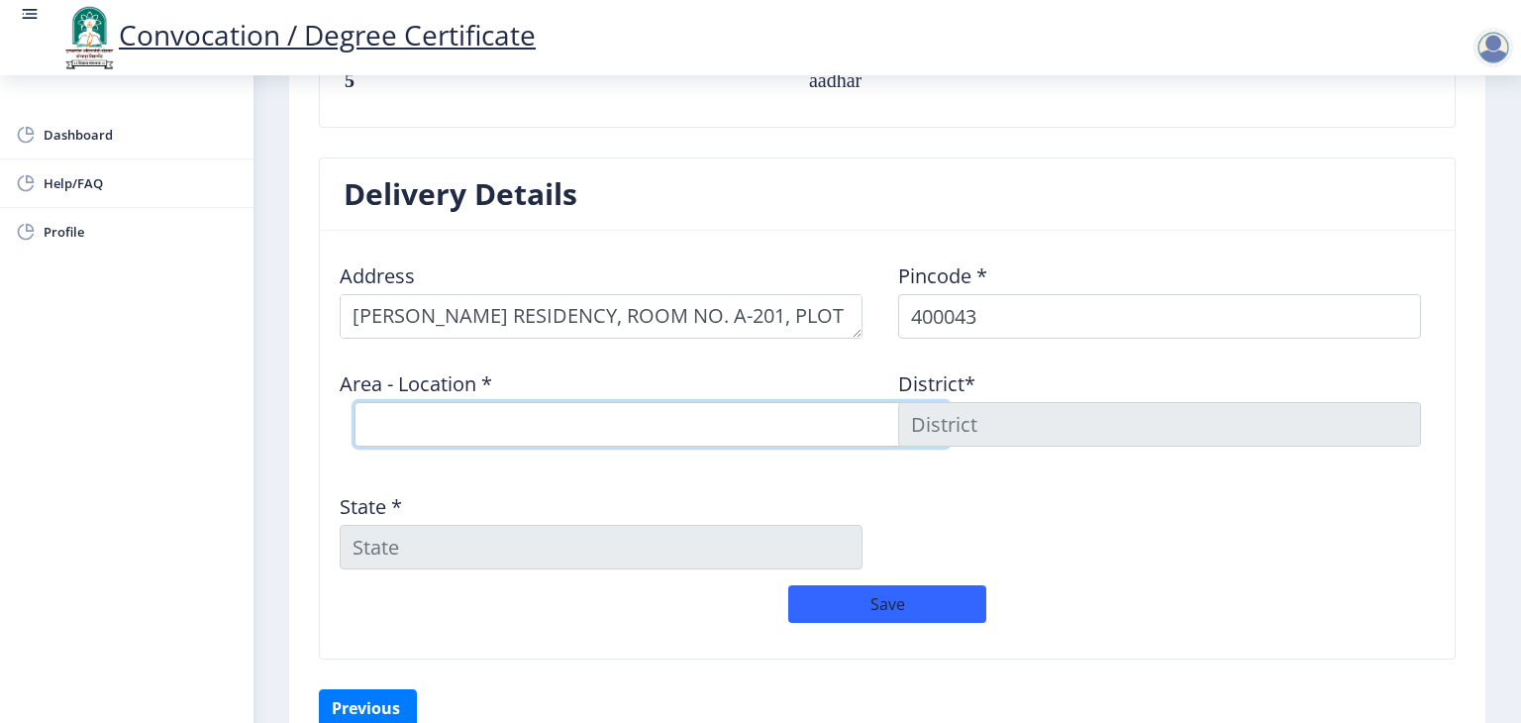
click at [835, 425] on select "Select Area Location [GEOGRAPHIC_DATA] [GEOGRAPHIC_DATA] SO [GEOGRAPHIC_DATA]" at bounding box center [652, 424] width 594 height 45
select select "2: Object"
click at [355, 402] on select "Select Area Location [GEOGRAPHIC_DATA] [GEOGRAPHIC_DATA] SO [GEOGRAPHIC_DATA]" at bounding box center [652, 424] width 594 height 45
type input "[GEOGRAPHIC_DATA]"
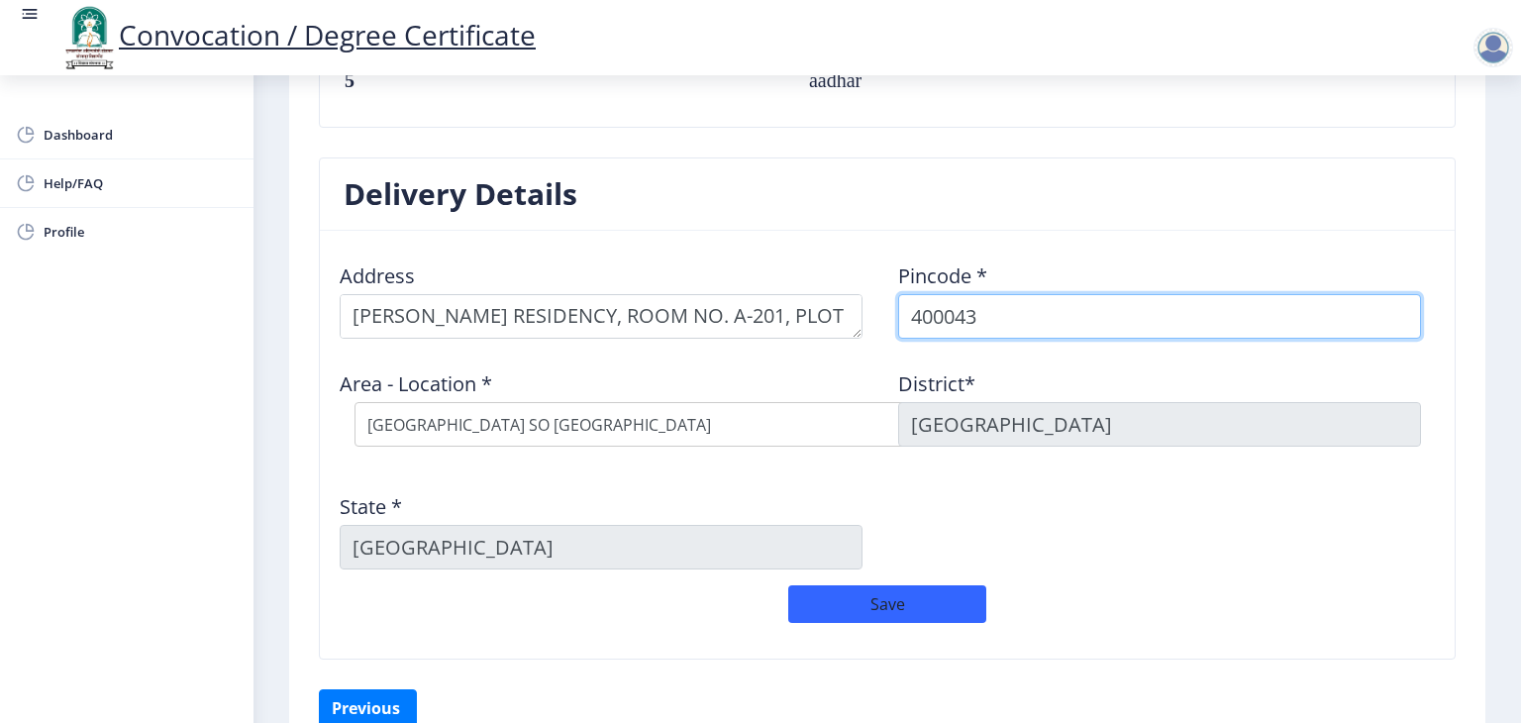
click at [1002, 317] on input "400043" at bounding box center [1159, 316] width 523 height 45
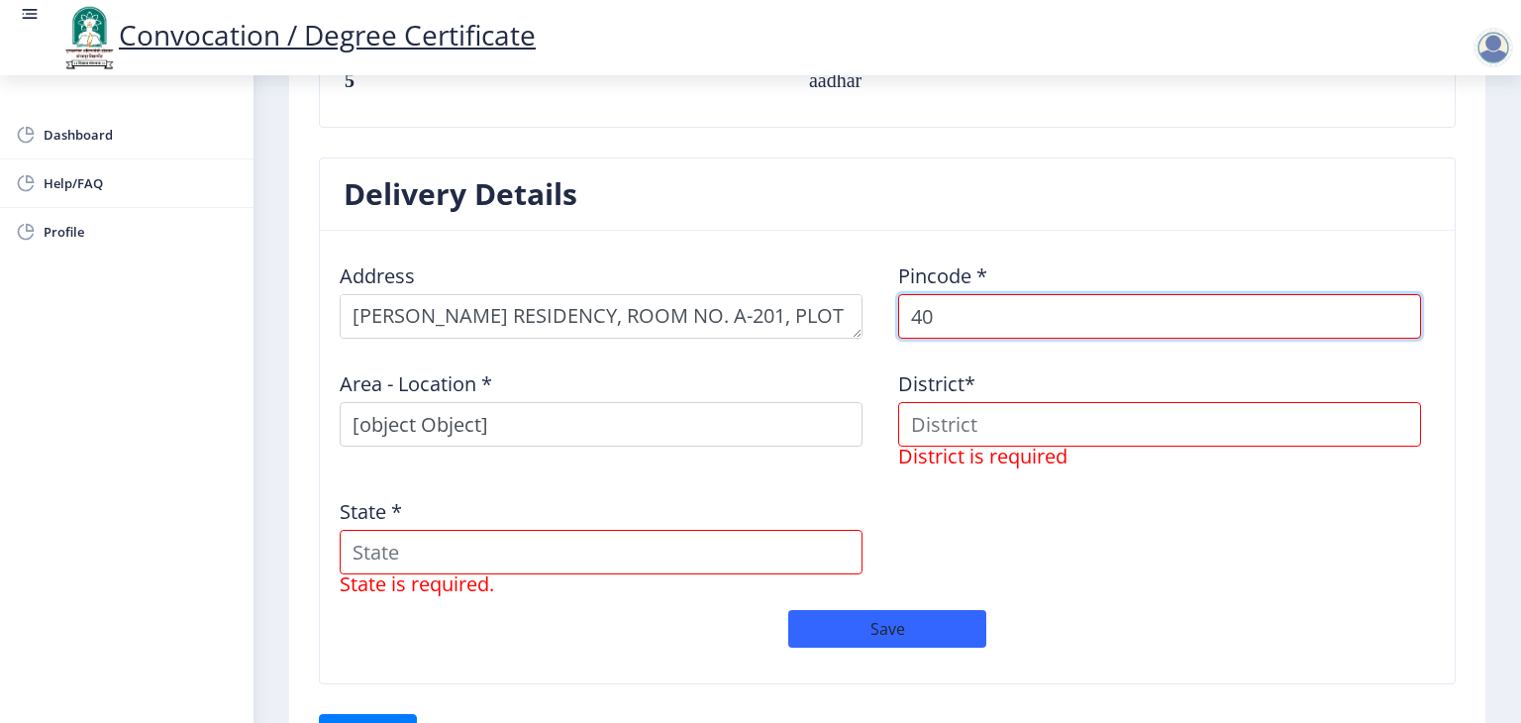
type input "4"
type input "410207"
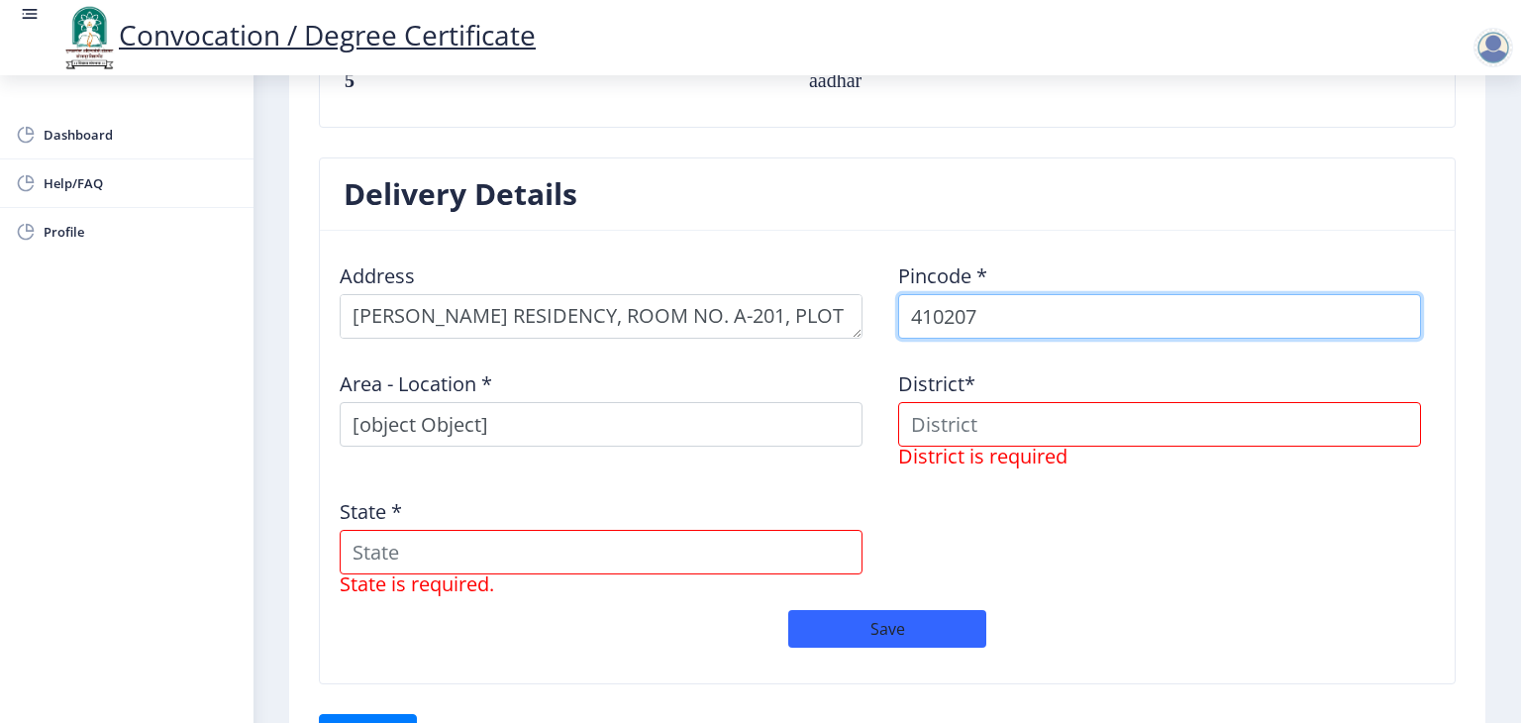
select select
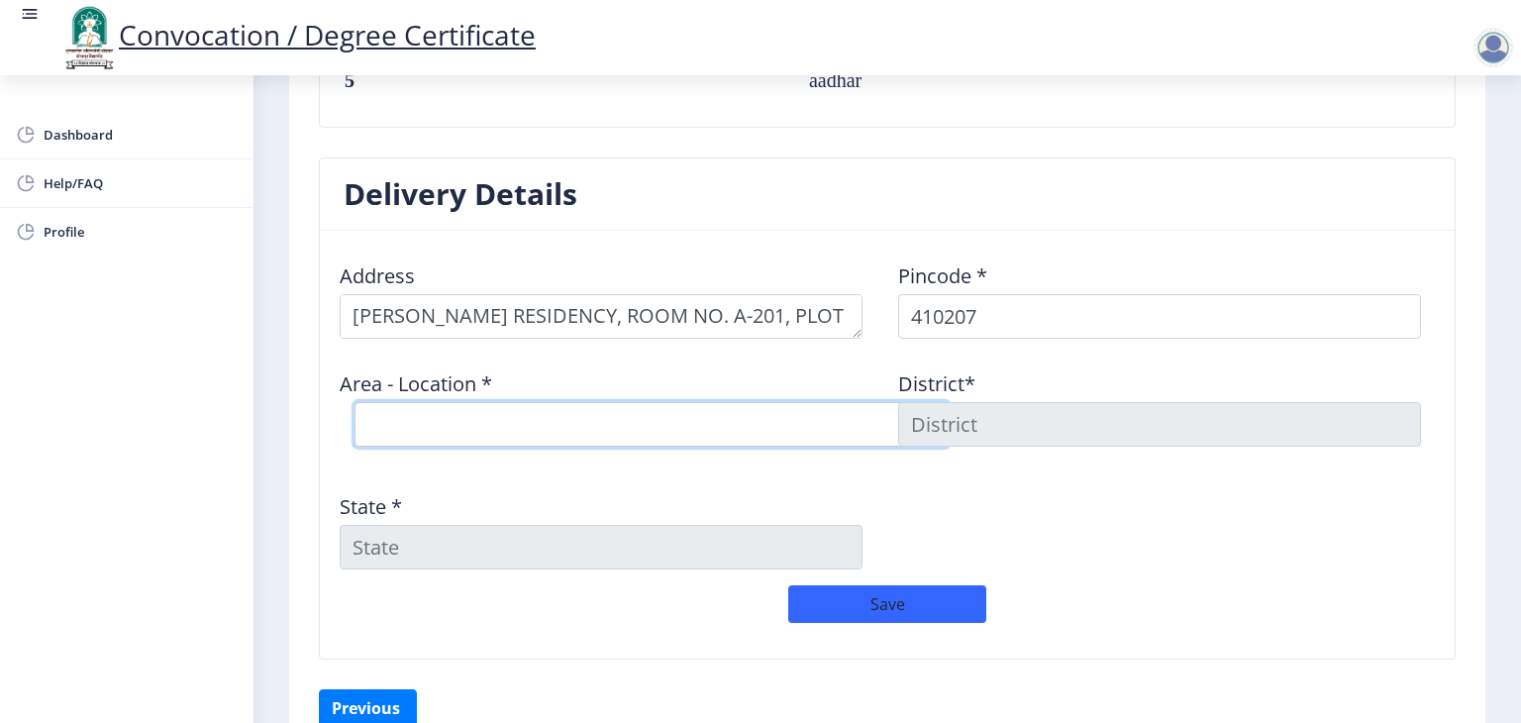
click at [850, 426] on select "Select Area Location Apta B.O Gulsunde B.O [DEMOGRAPHIC_DATA] S.O" at bounding box center [652, 424] width 594 height 45
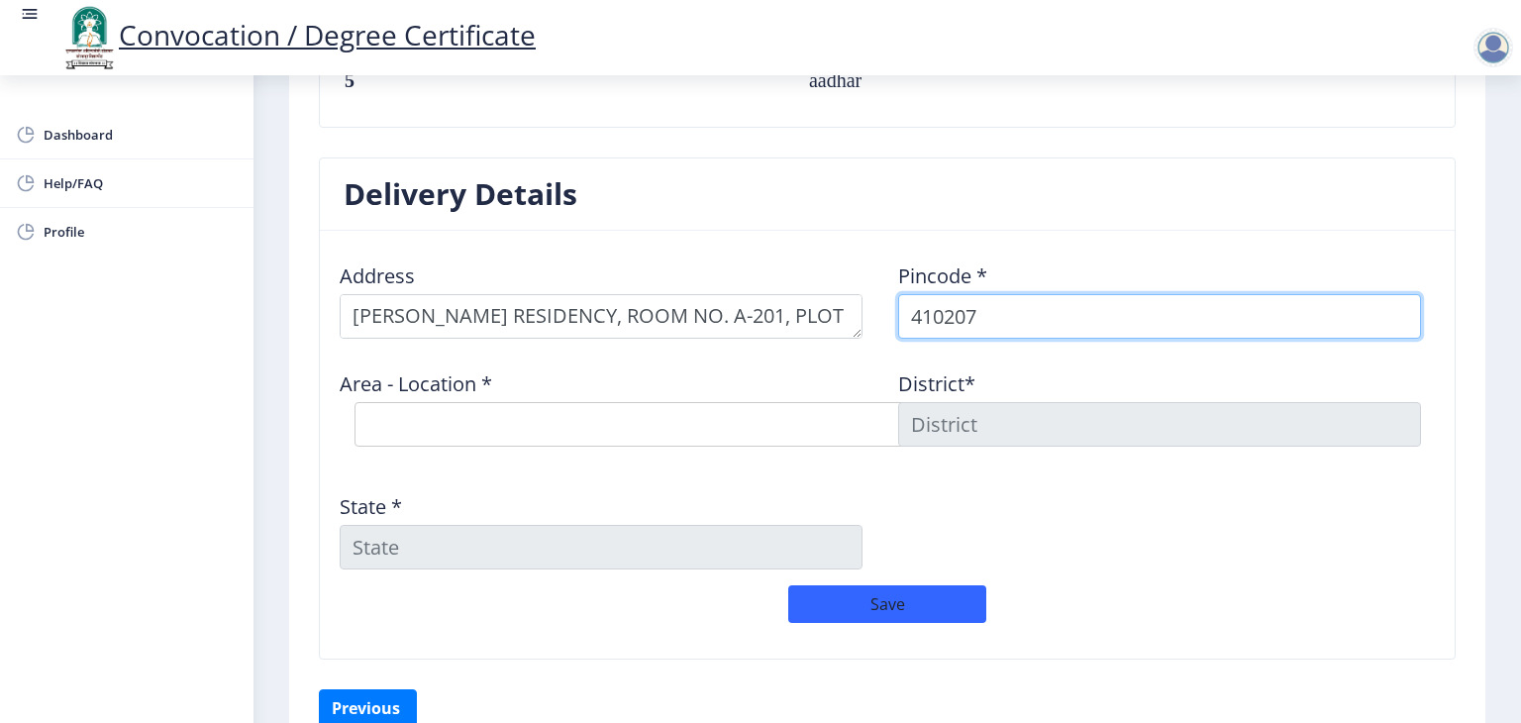
click at [983, 314] on input "410207" at bounding box center [1159, 316] width 523 height 45
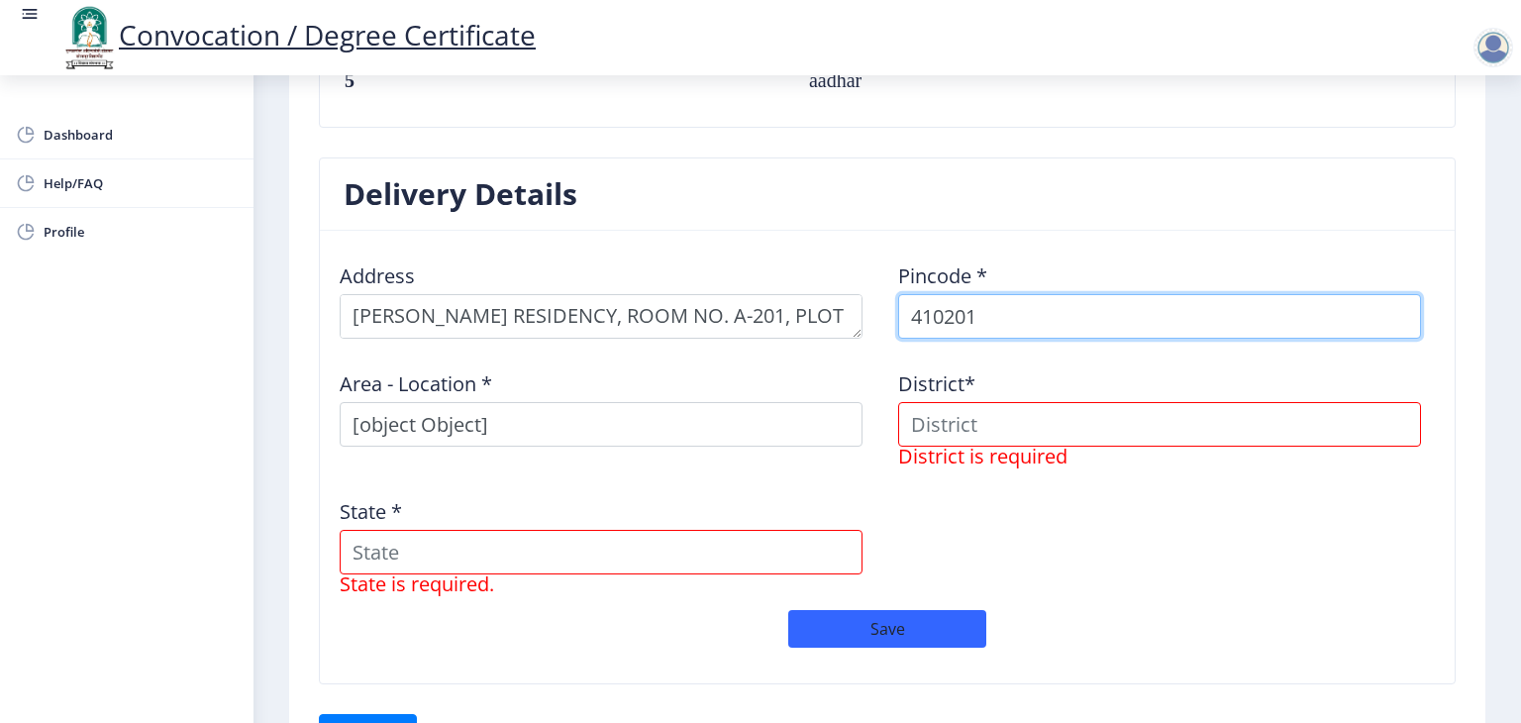
type input "4102018"
select select
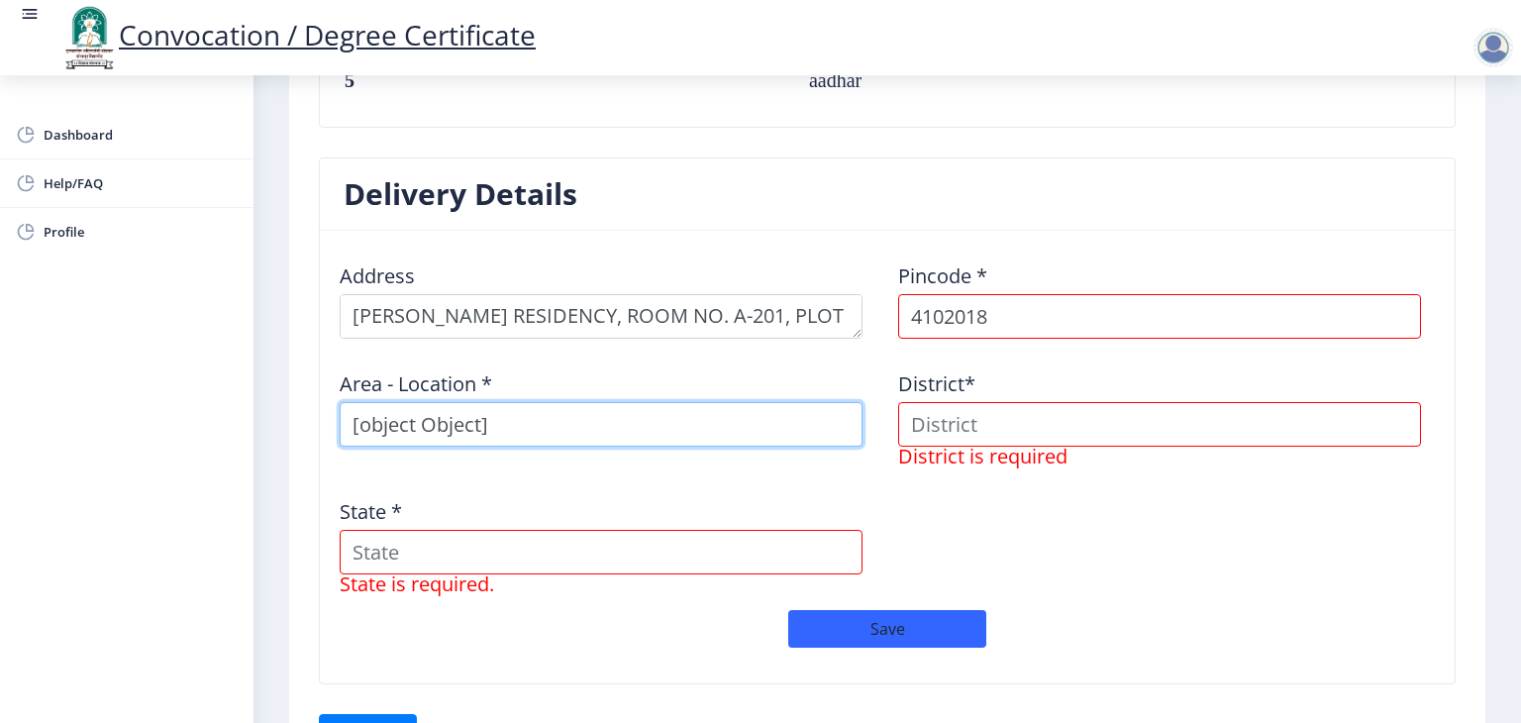
click at [813, 436] on input "[object Object]" at bounding box center [601, 424] width 523 height 45
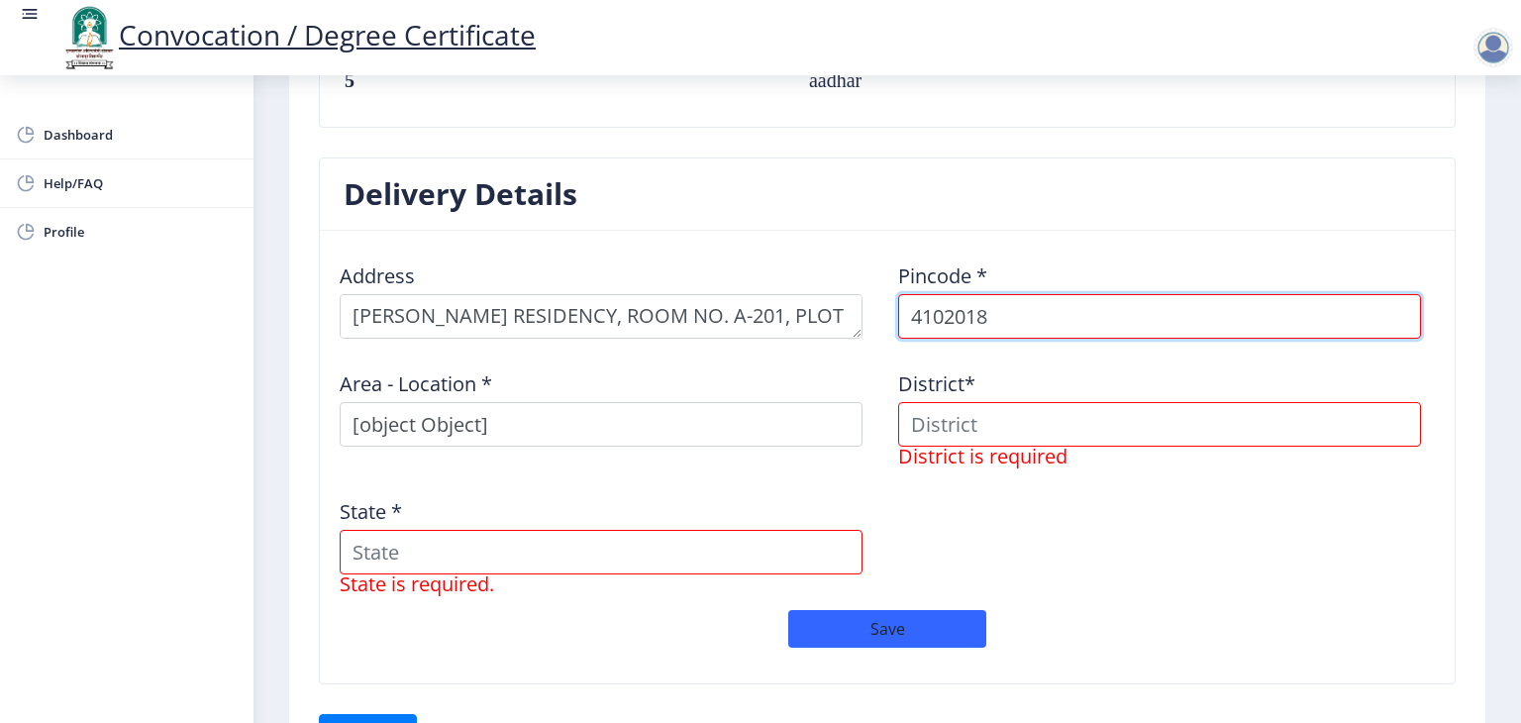
click at [1018, 318] on input "4102018" at bounding box center [1159, 316] width 523 height 45
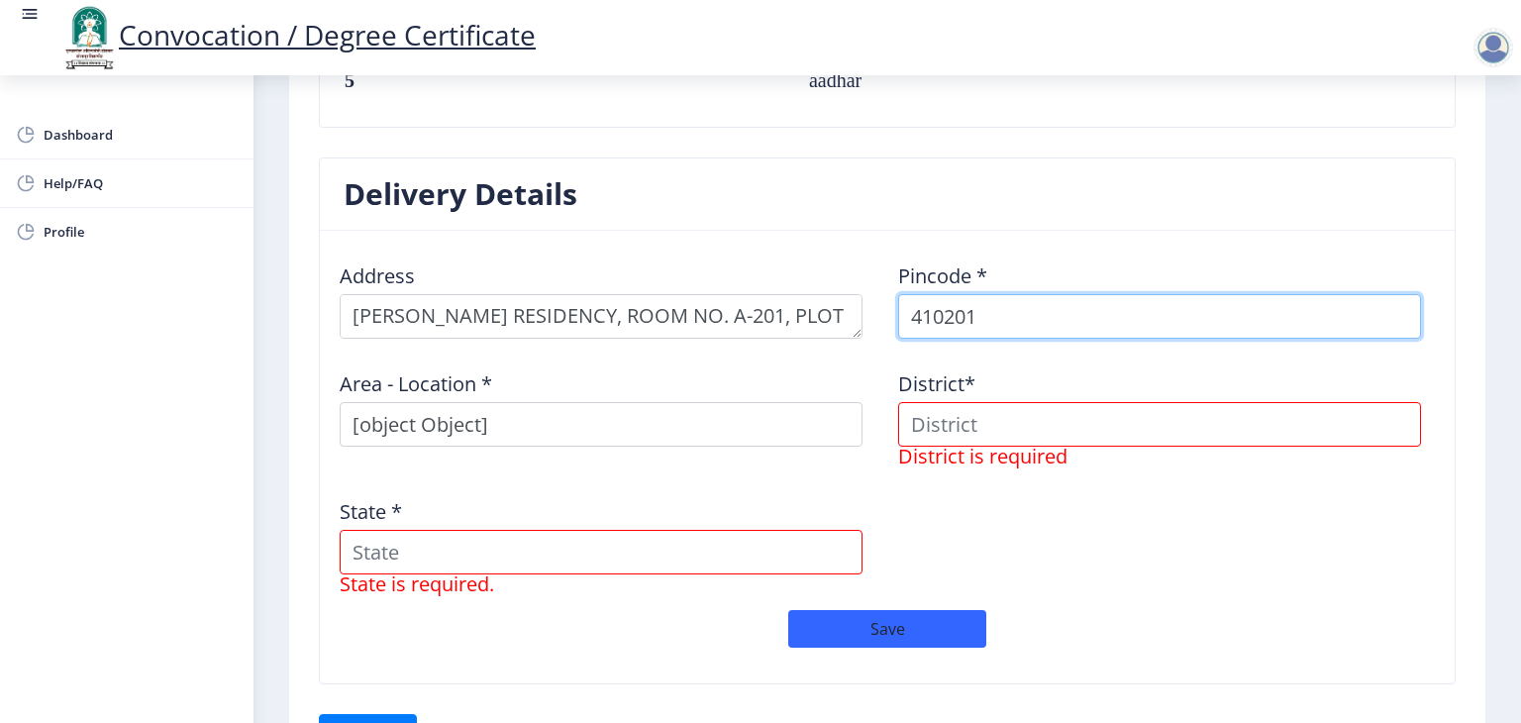
type input "41020"
select select
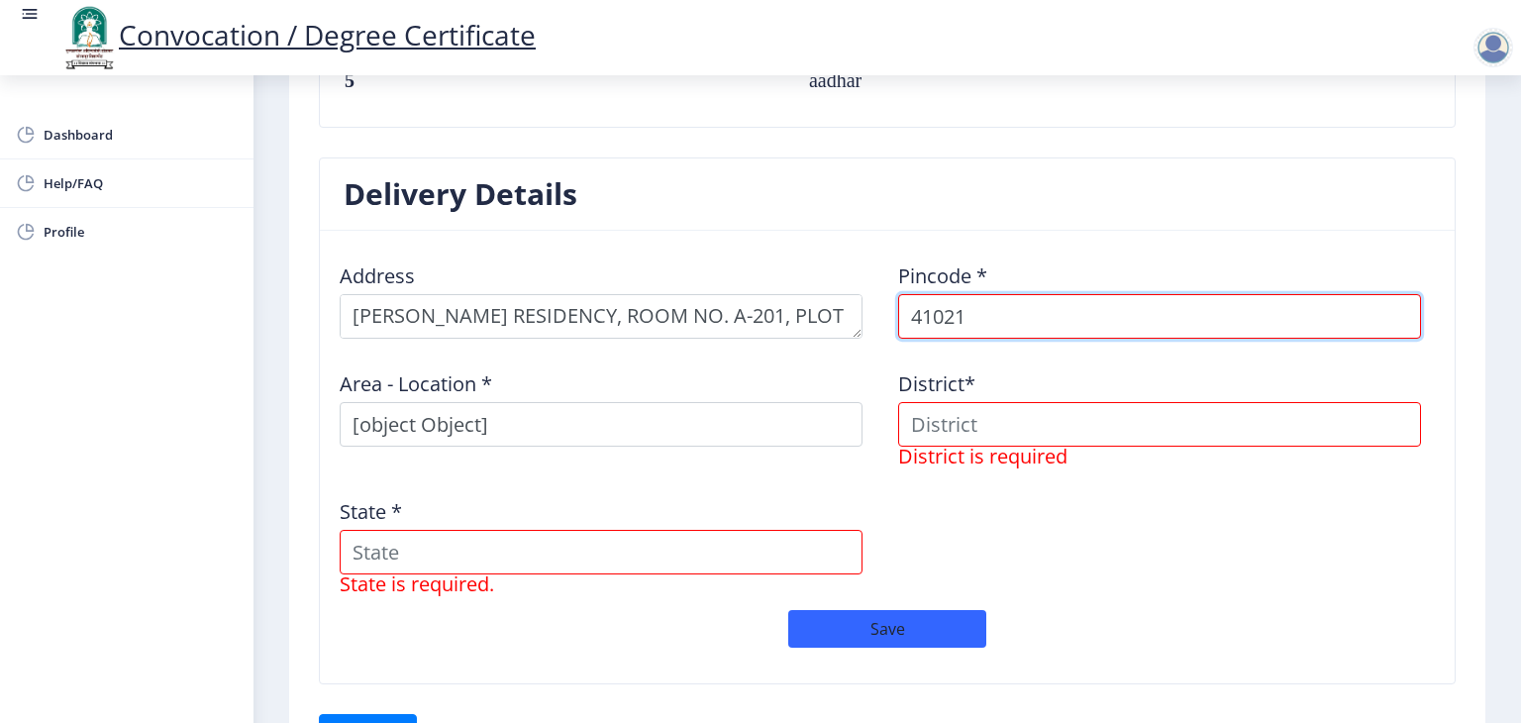
type input "410218"
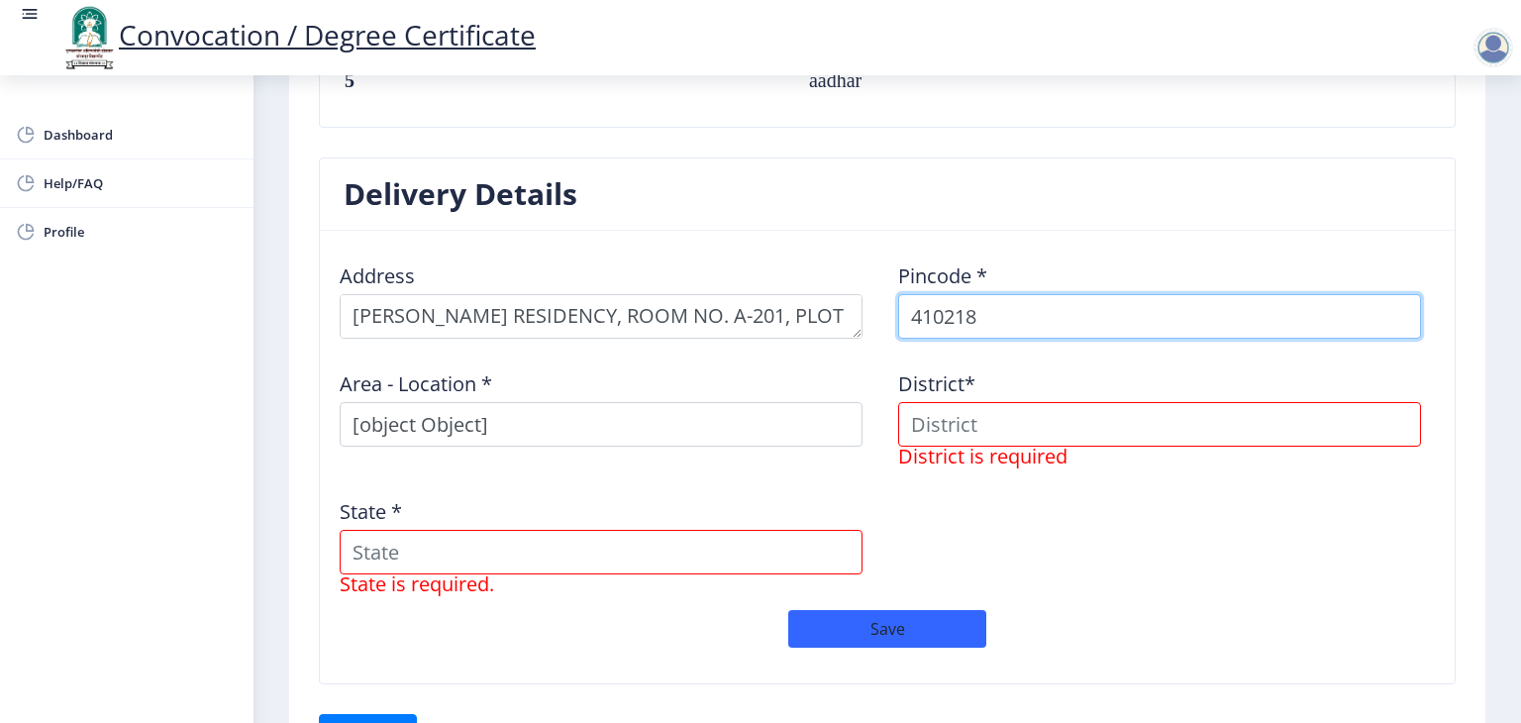
select select
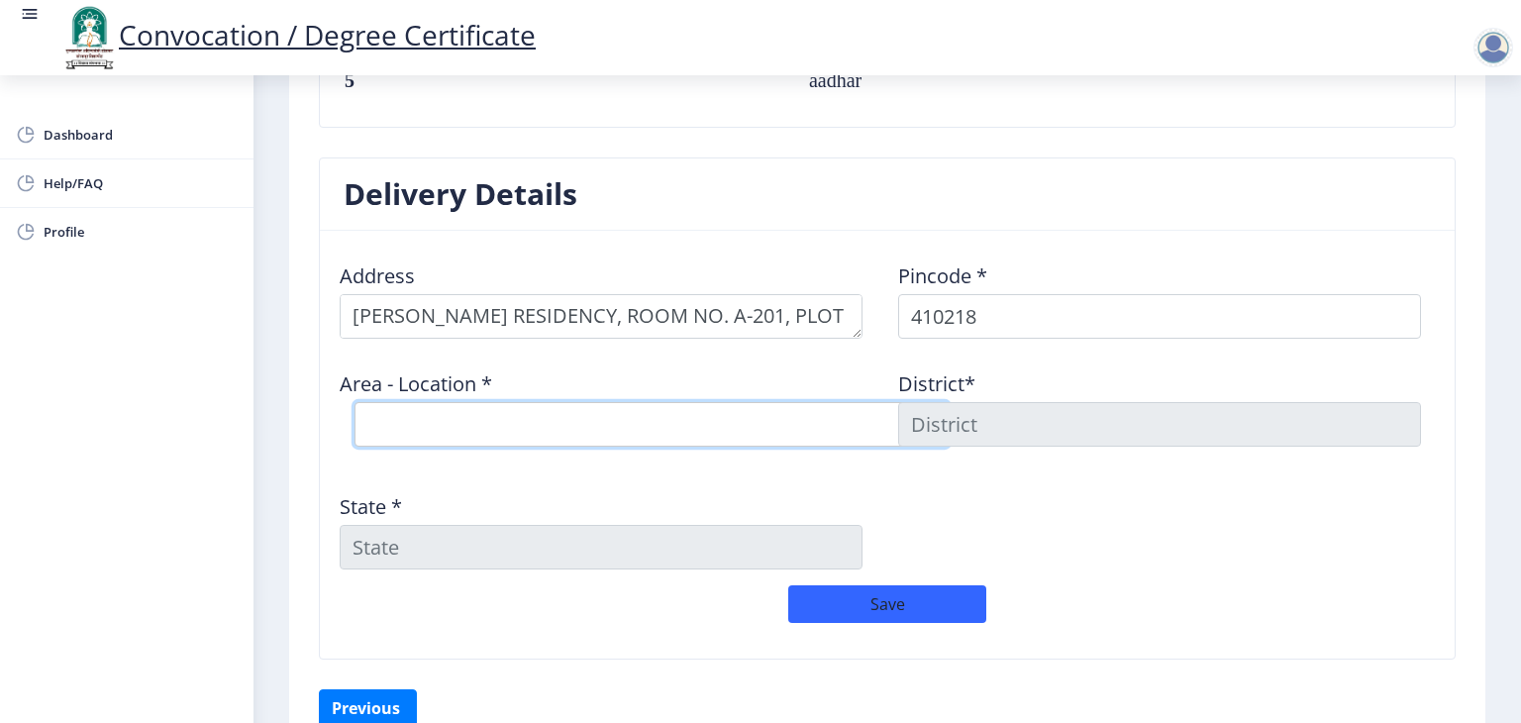
click at [817, 414] on select "Select Area Location [GEOGRAPHIC_DATA] Node S.O" at bounding box center [652, 424] width 594 height 45
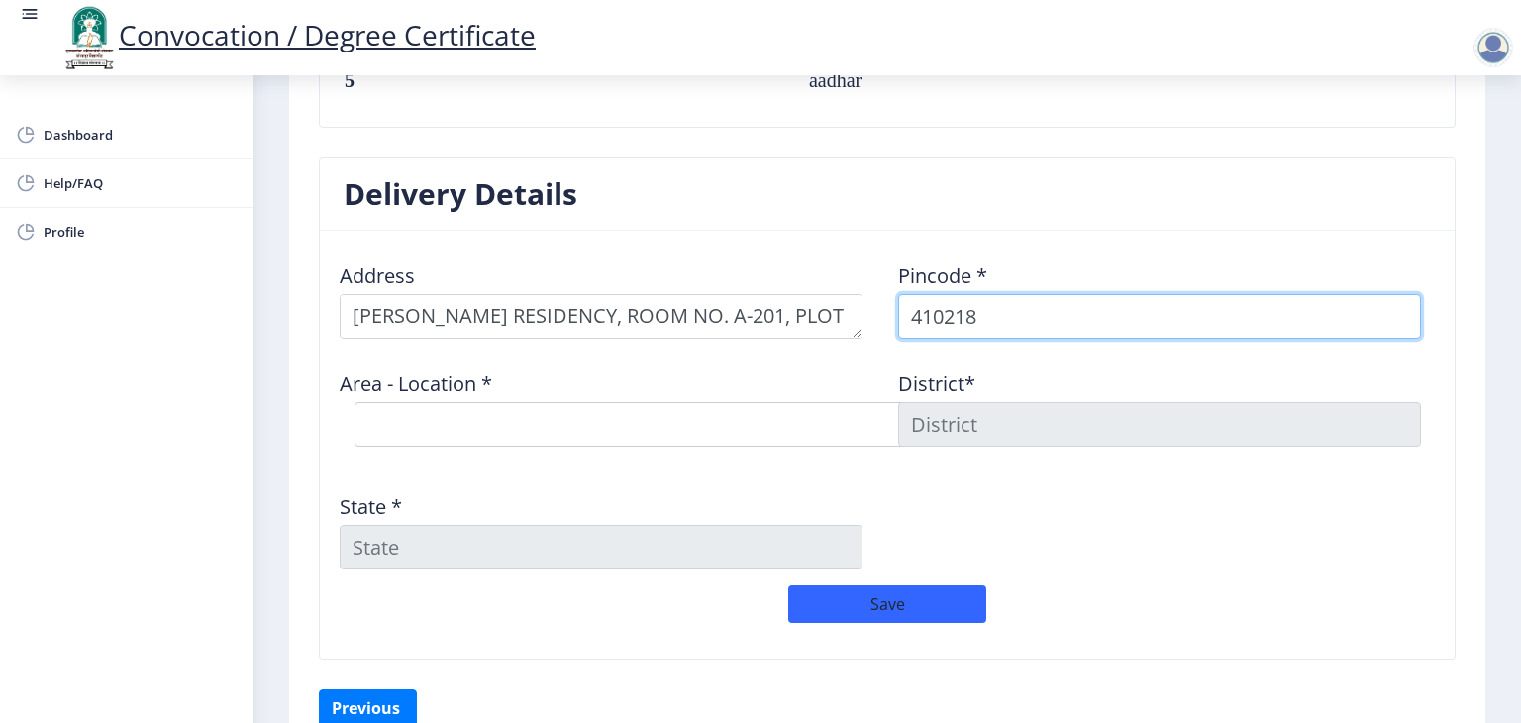
click at [987, 320] on input "410218" at bounding box center [1159, 316] width 523 height 45
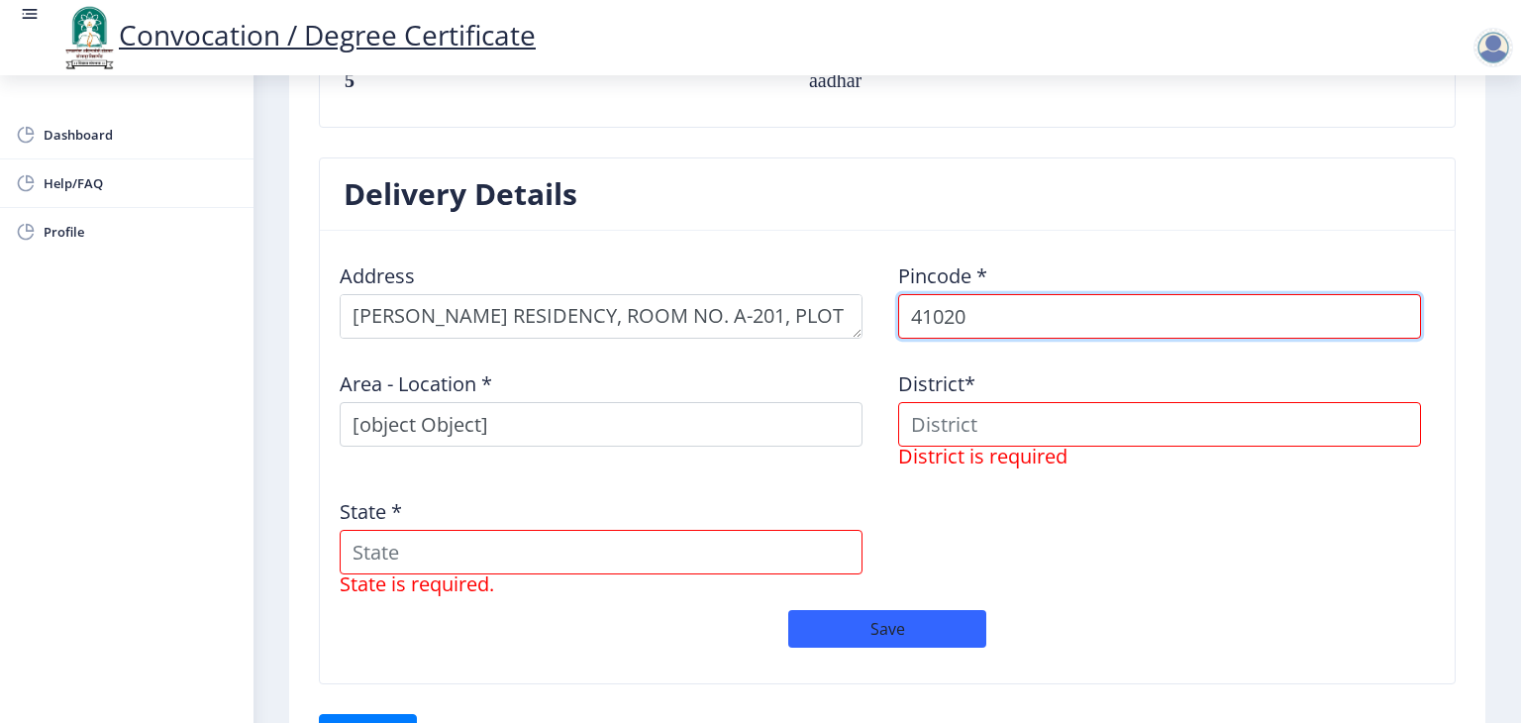
type input "410206"
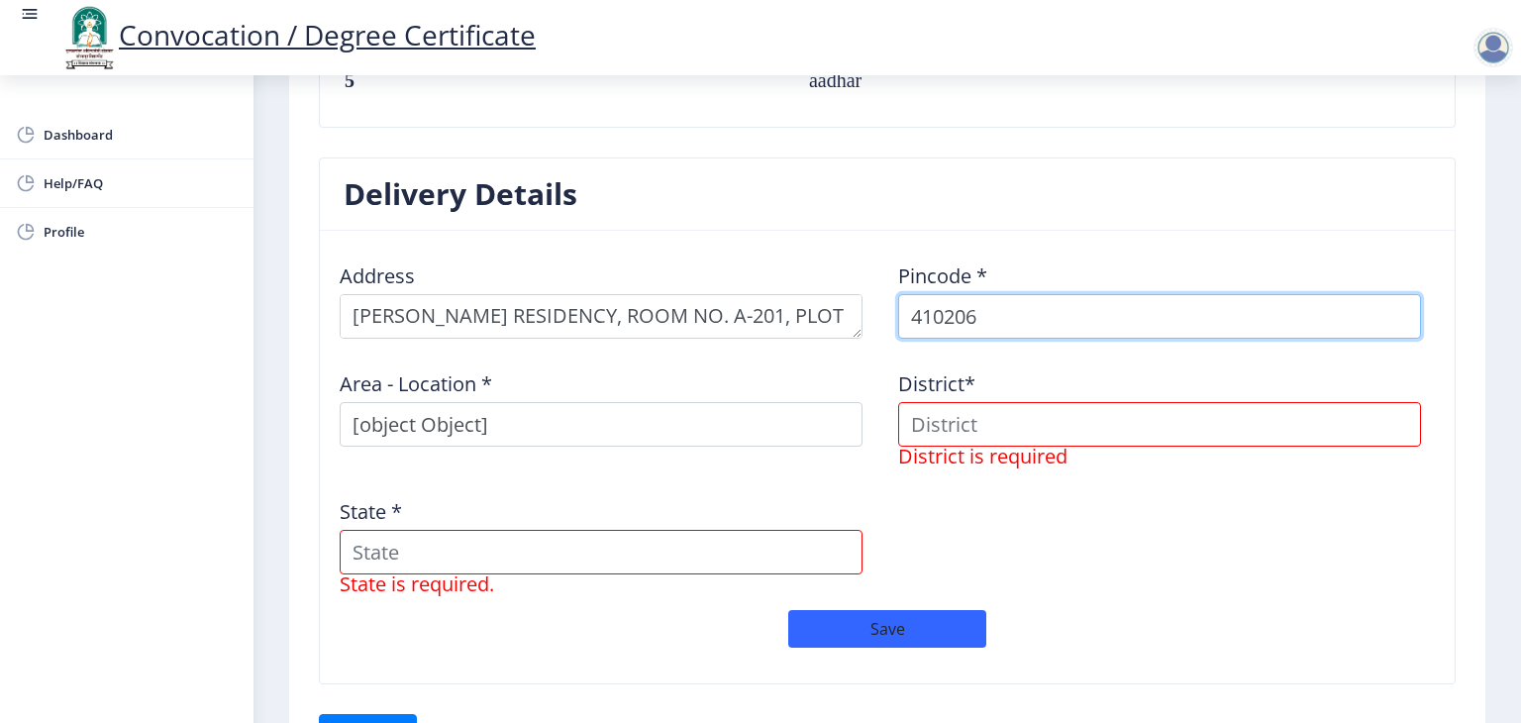
select select
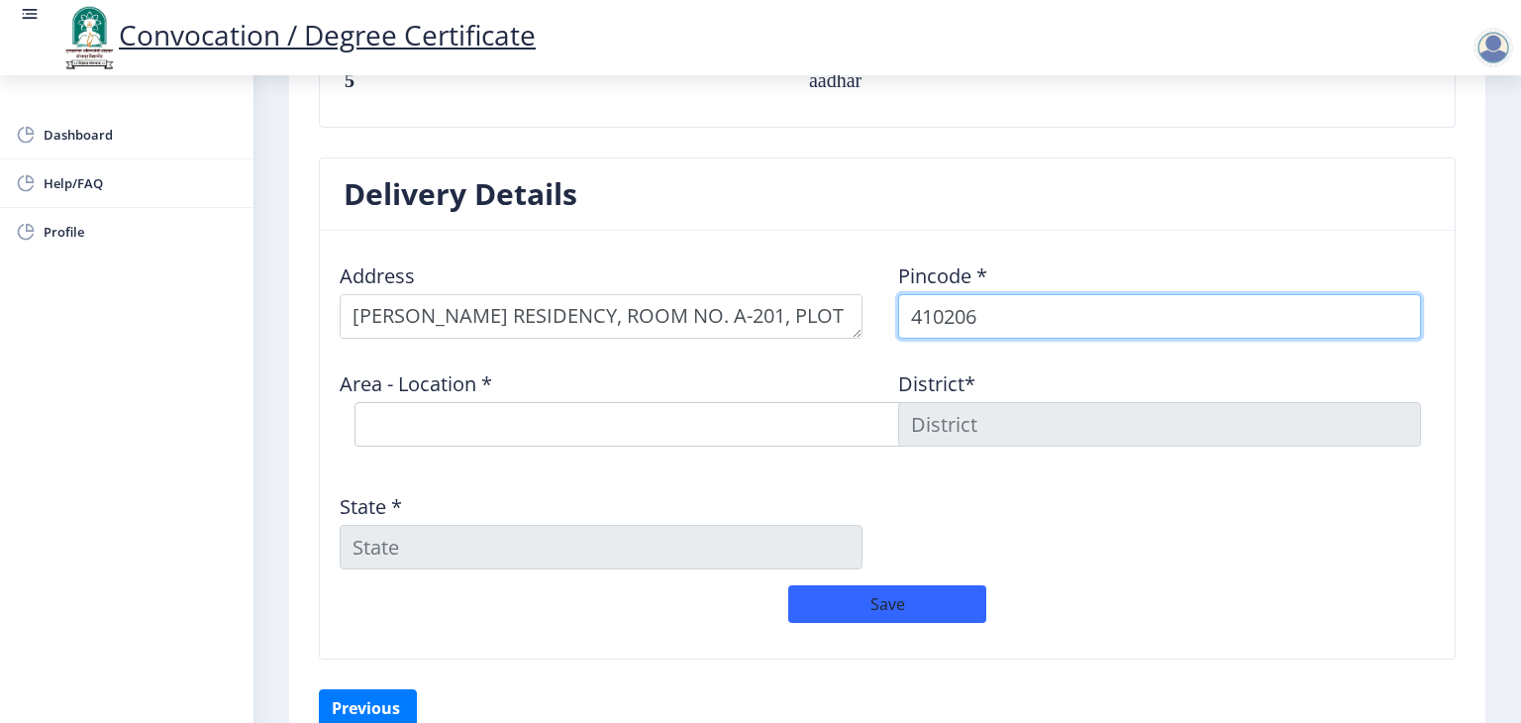
type input "410206"
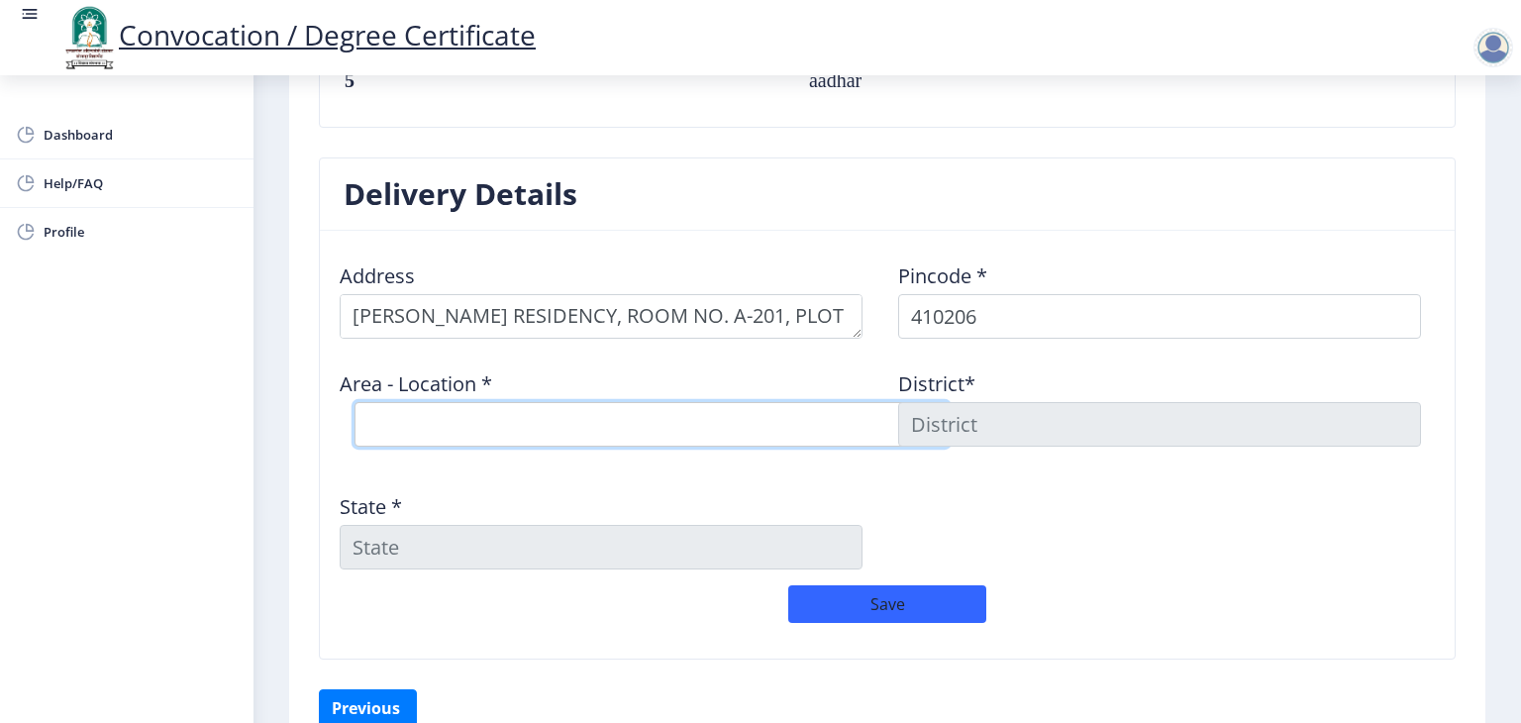
click at [825, 419] on select "Select Area Location Adai B.O Awre [PERSON_NAME] B.O Chirner B.O Dighode B.O GA…" at bounding box center [652, 424] width 594 height 45
select select "10: Object"
click at [355, 402] on select "Select Area Location Adai B.O Awre [PERSON_NAME] B.O Chirner B.O Dighode B.O GA…" at bounding box center [652, 424] width 594 height 45
type input "RAIGARH(MH)"
type input "[GEOGRAPHIC_DATA]"
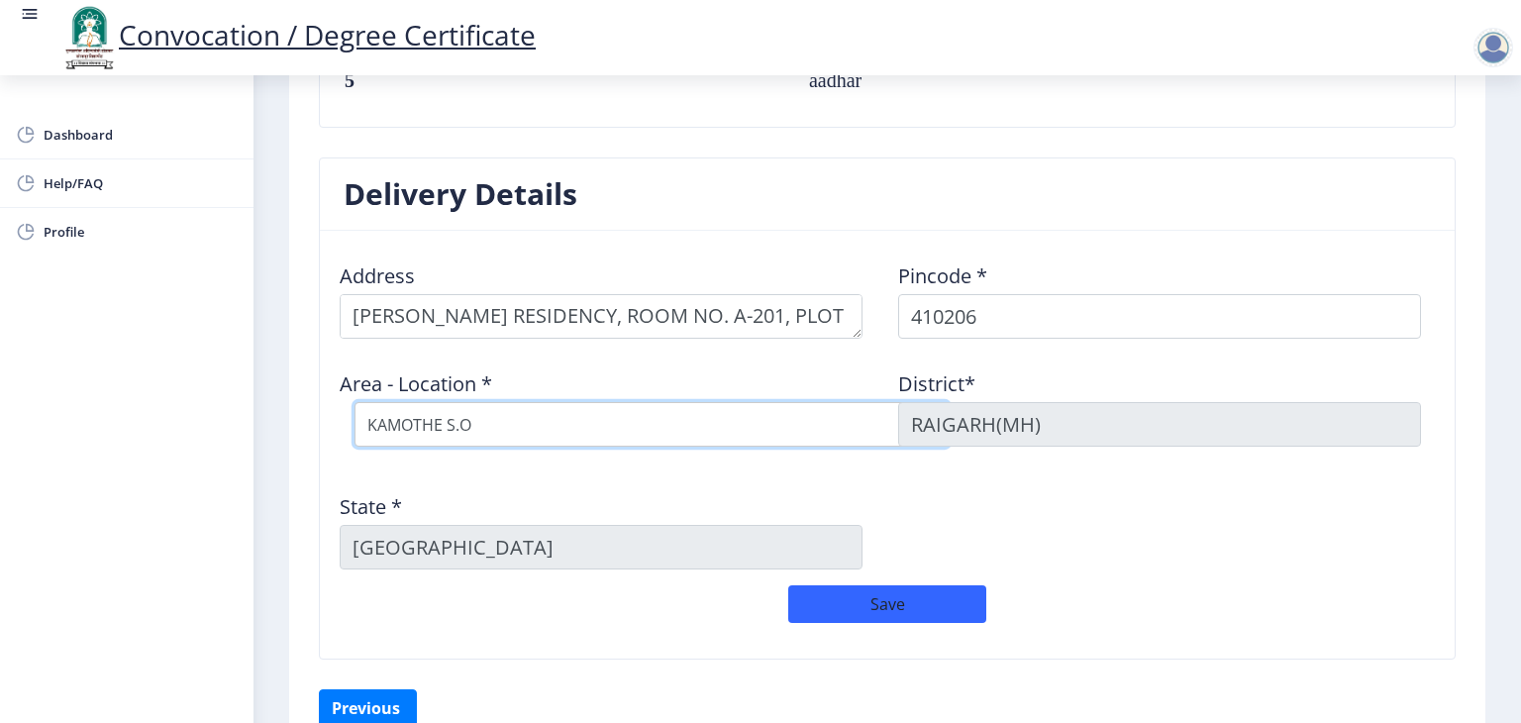
click at [643, 416] on select "Select Area Location Adai B.O Awre [PERSON_NAME] B.O Chirner B.O Dighode B.O GA…" at bounding box center [652, 424] width 594 height 45
select select "8: Object"
click at [355, 402] on select "Select Area Location Adai B.O Awre [PERSON_NAME] B.O Chirner B.O Dighode B.O GA…" at bounding box center [652, 424] width 594 height 45
type input "[GEOGRAPHIC_DATA]"
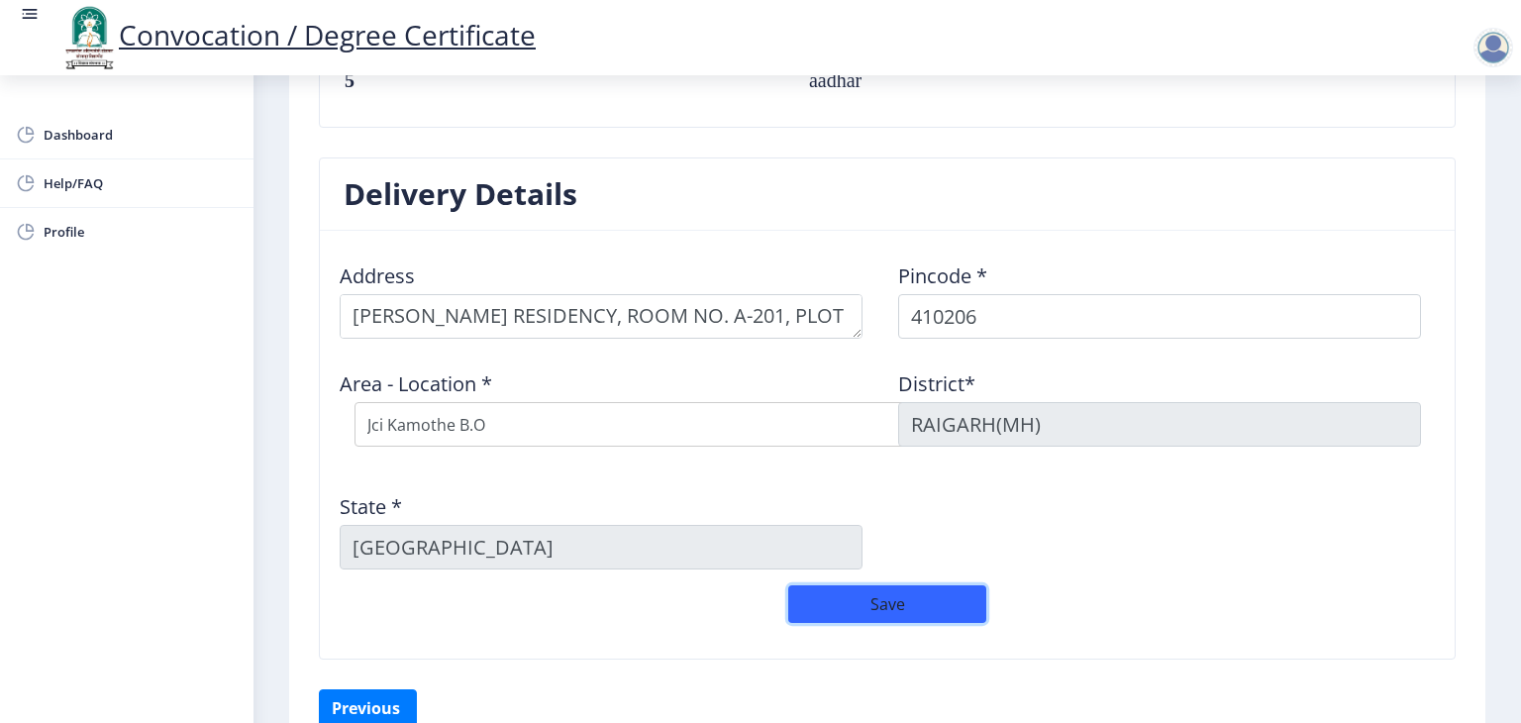
click at [895, 607] on button "Save" at bounding box center [887, 604] width 198 height 38
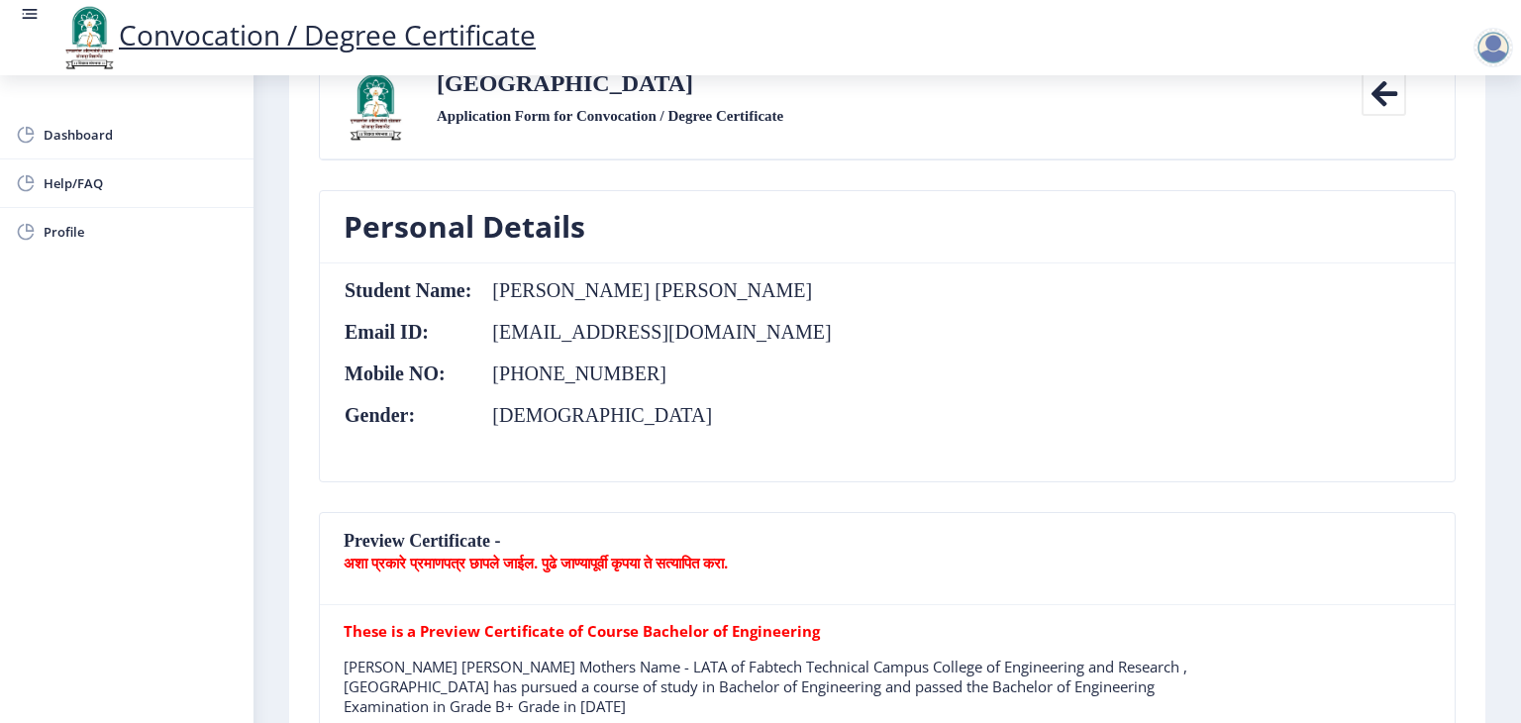
scroll to position [0, 0]
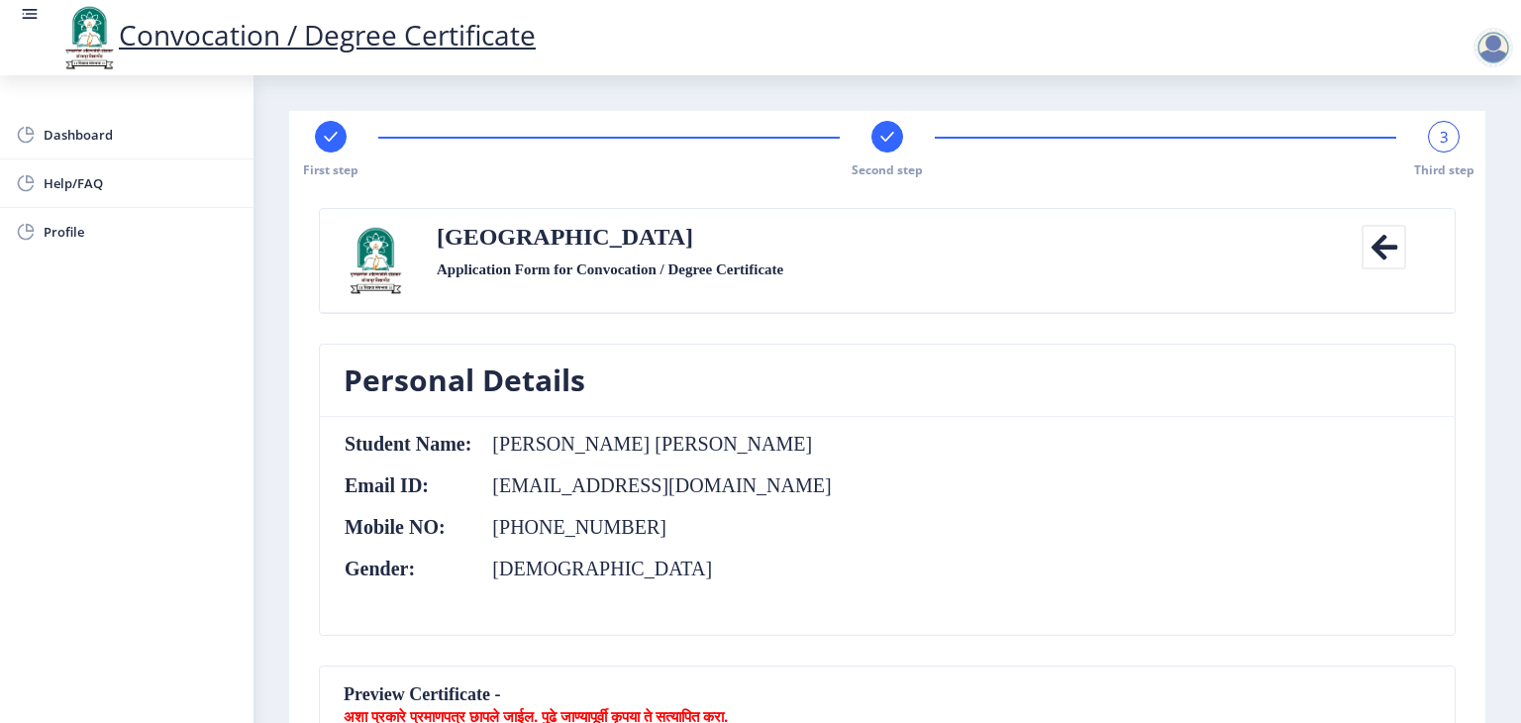
click at [340, 137] on rect at bounding box center [331, 137] width 20 height 20
select select "Regular"
select select "2018"
select select "April"
select select "Grade B+"
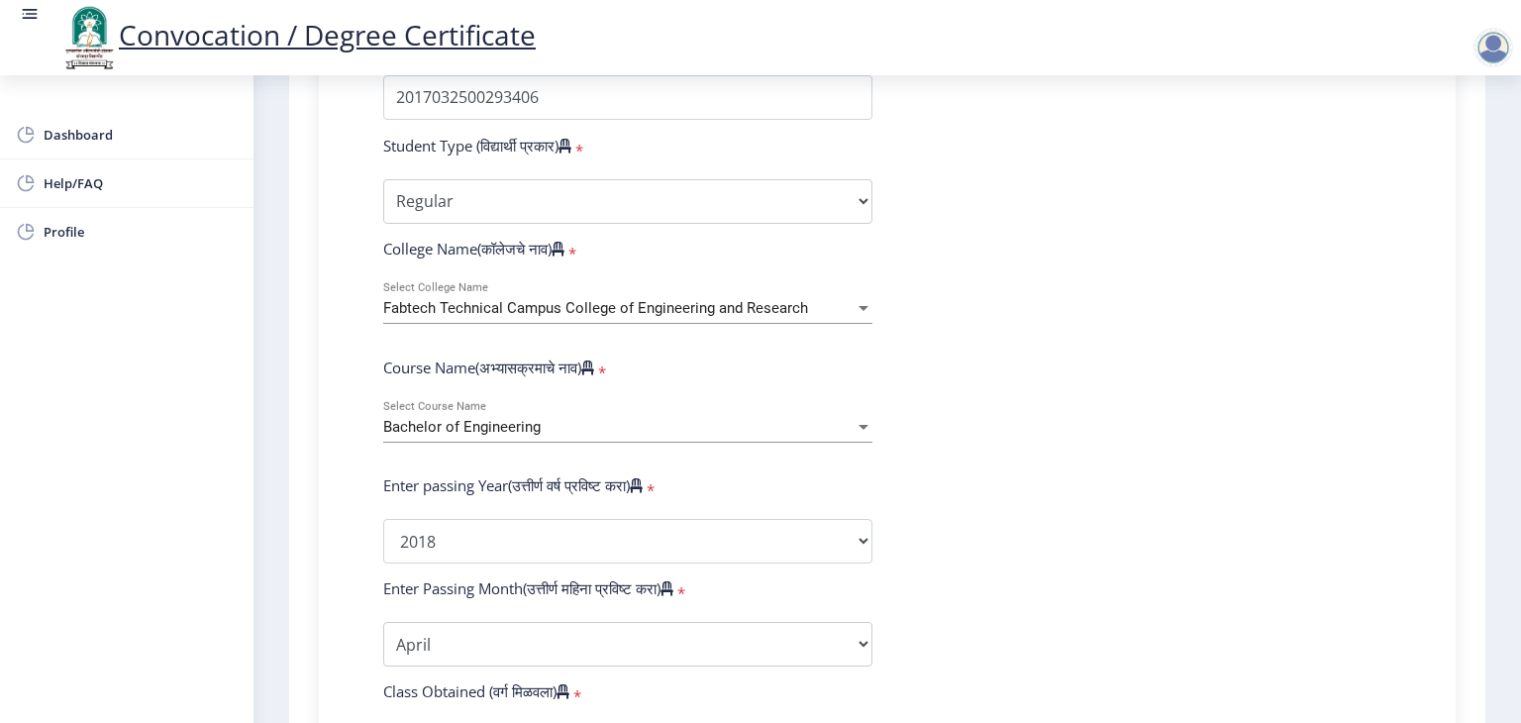
scroll to position [634, 0]
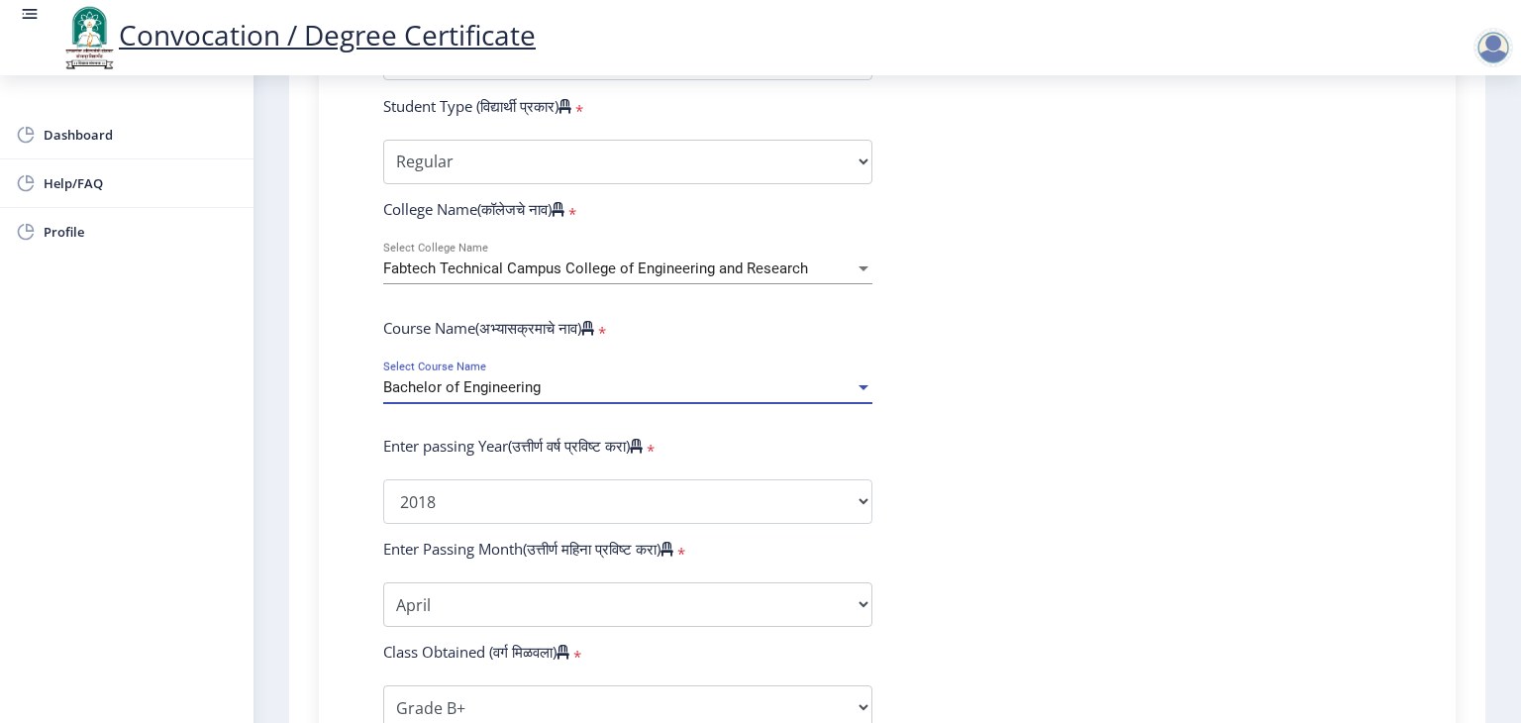
click at [860, 385] on div at bounding box center [864, 387] width 10 height 5
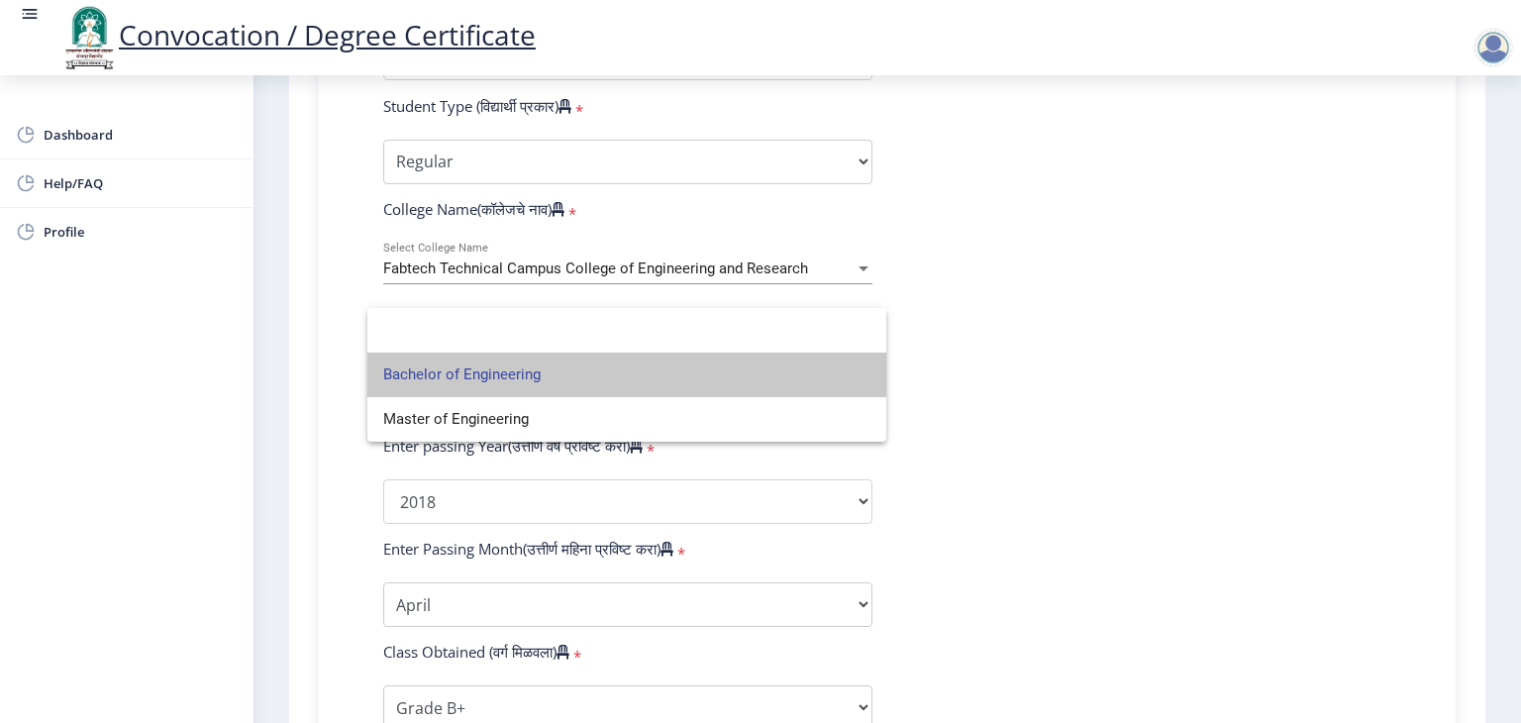
click at [860, 376] on span "Bachelor of Engineering" at bounding box center [626, 375] width 487 height 45
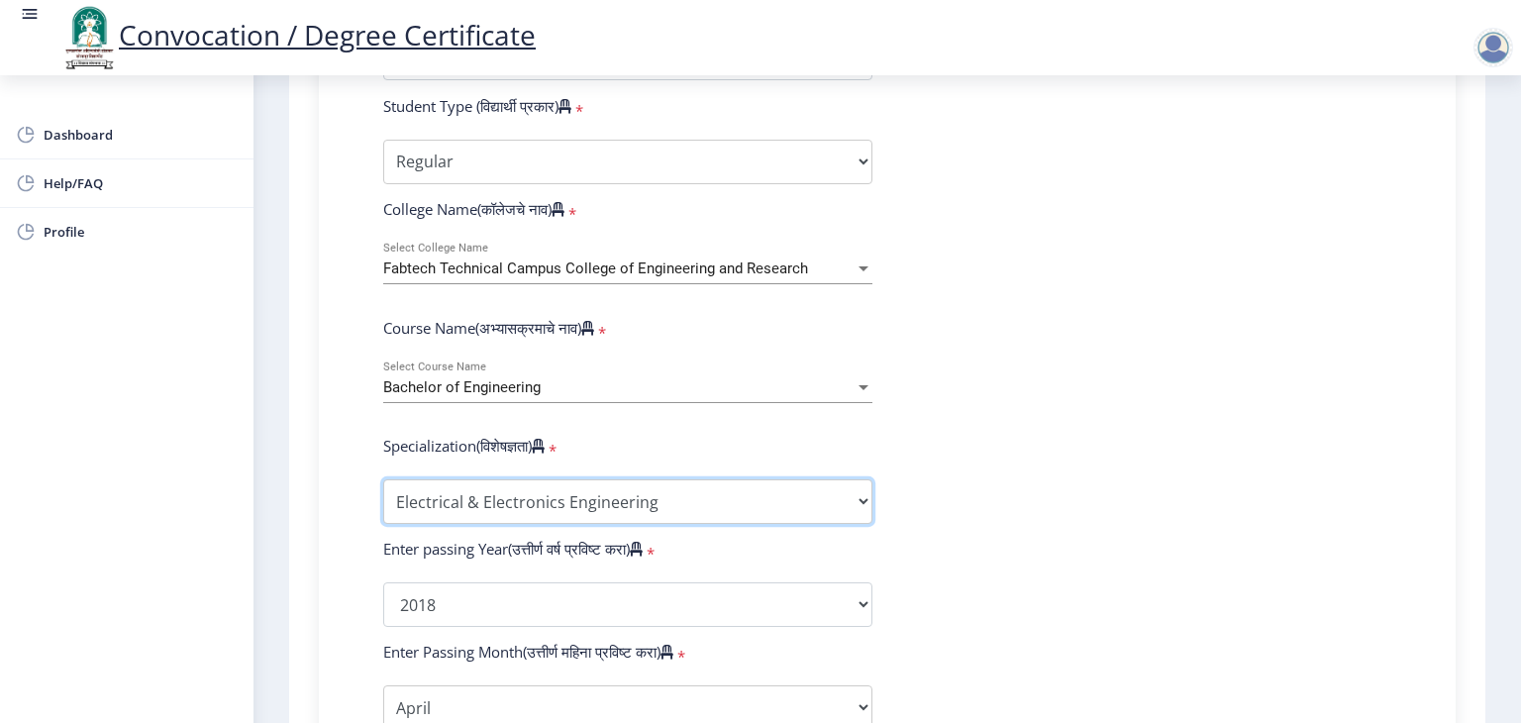
click at [847, 493] on select "Specialization Bio-Medical Engineering Civil Engineering Computer Science & Eng…" at bounding box center [627, 501] width 489 height 45
select select "Electrical Engineering"
click at [383, 479] on select "Specialization Bio-Medical Engineering Civil Engineering Computer Science & Eng…" at bounding box center [627, 501] width 489 height 45
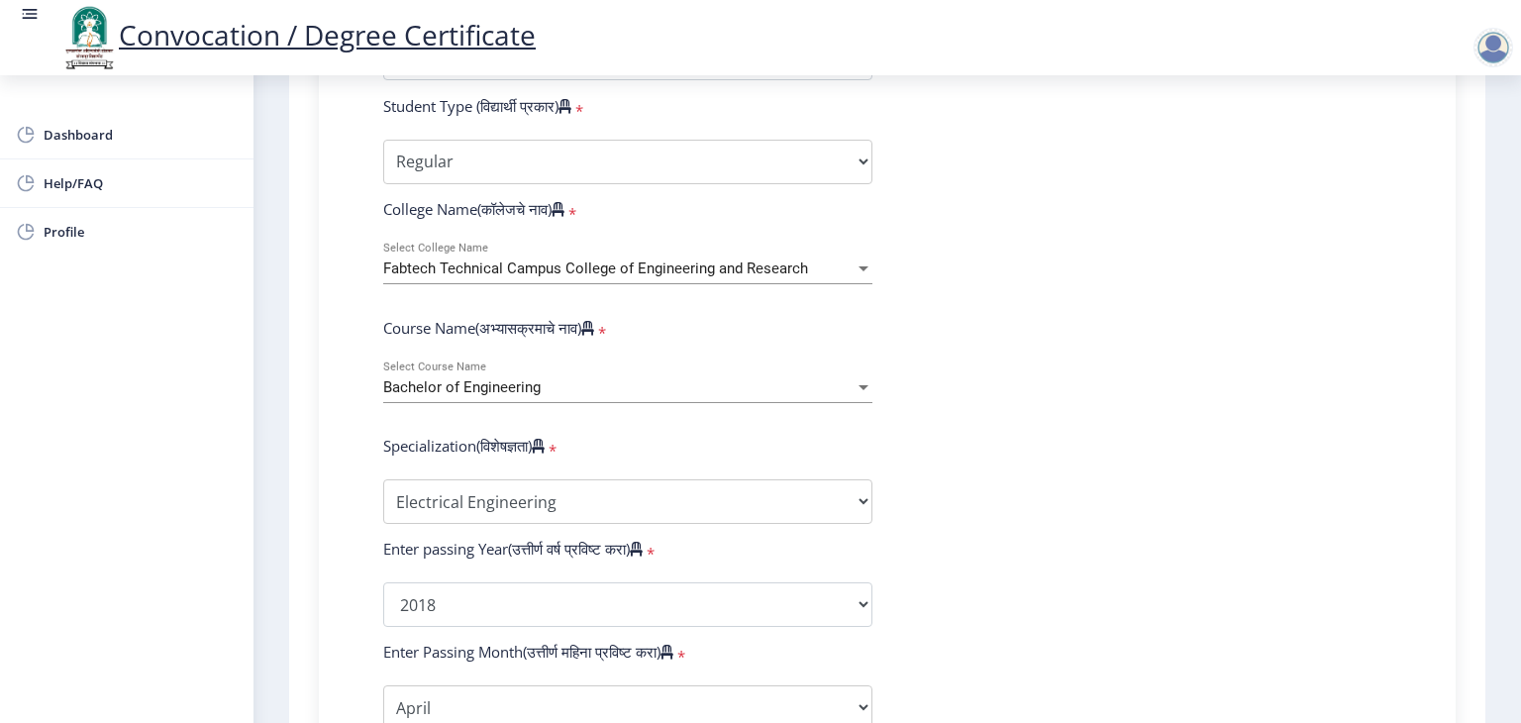
click at [1131, 449] on form "Enter Your PRN Number (तुमचा पीआरएन (कायम नोंदणी क्रमांक) एंटर करा) * Student T…" at bounding box center [887, 568] width 1038 height 1153
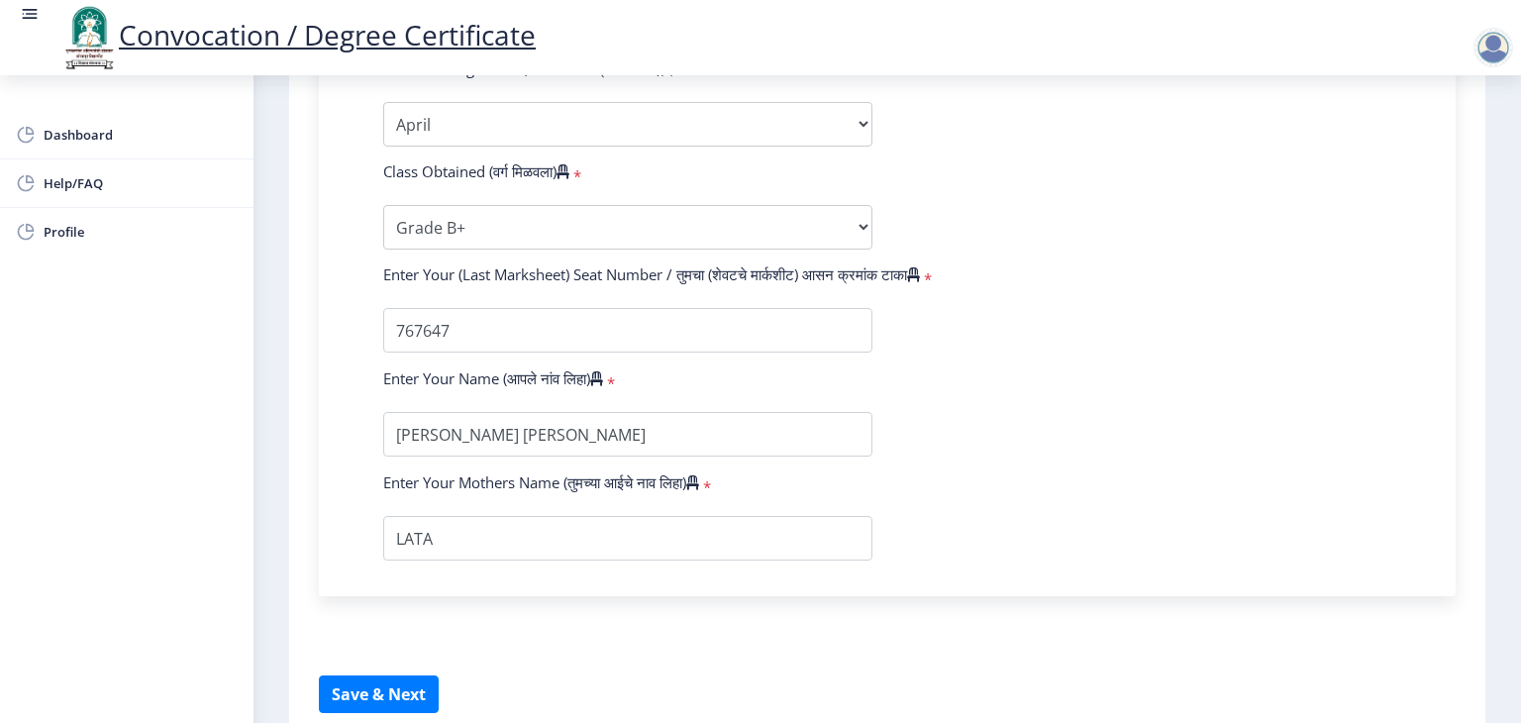
scroll to position [1257, 0]
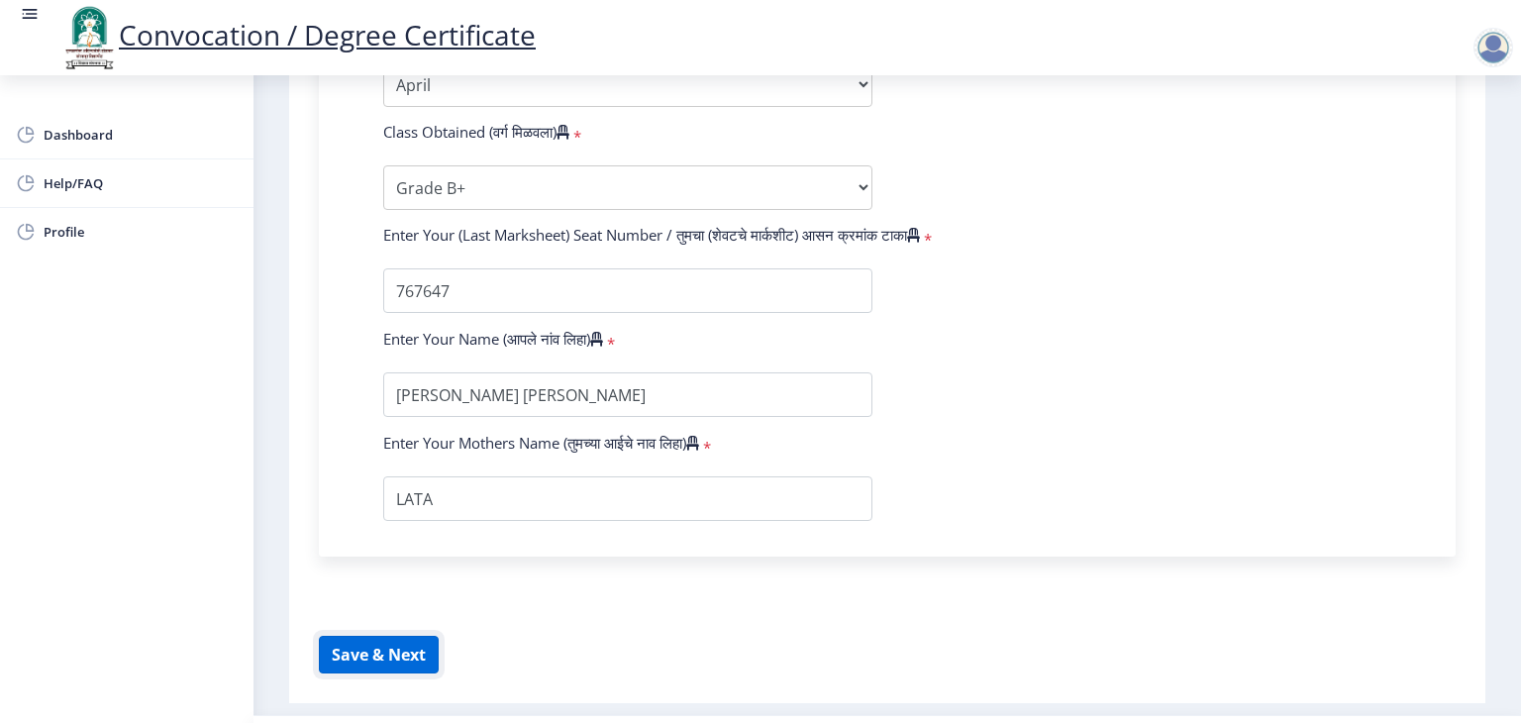
click at [408, 637] on button "Save & Next" at bounding box center [379, 655] width 120 height 38
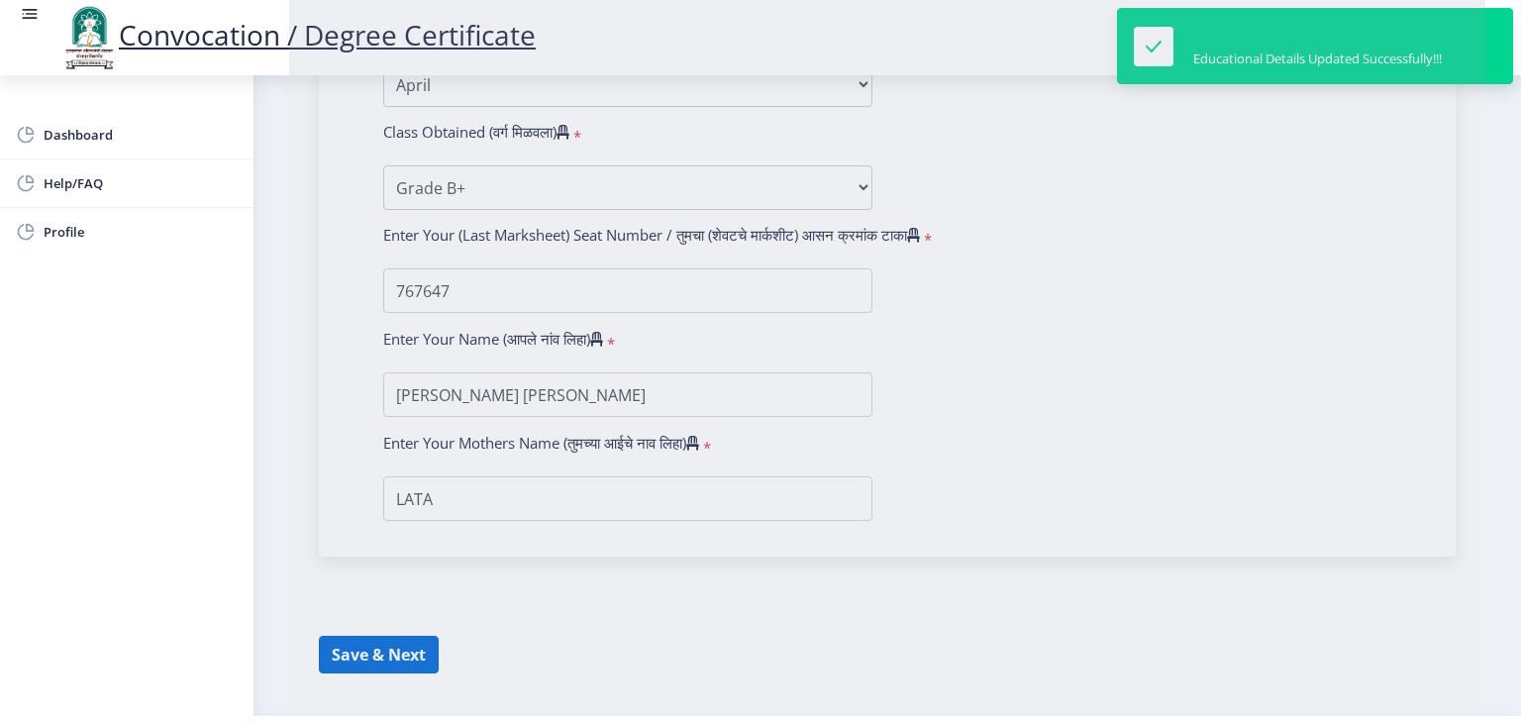
select select
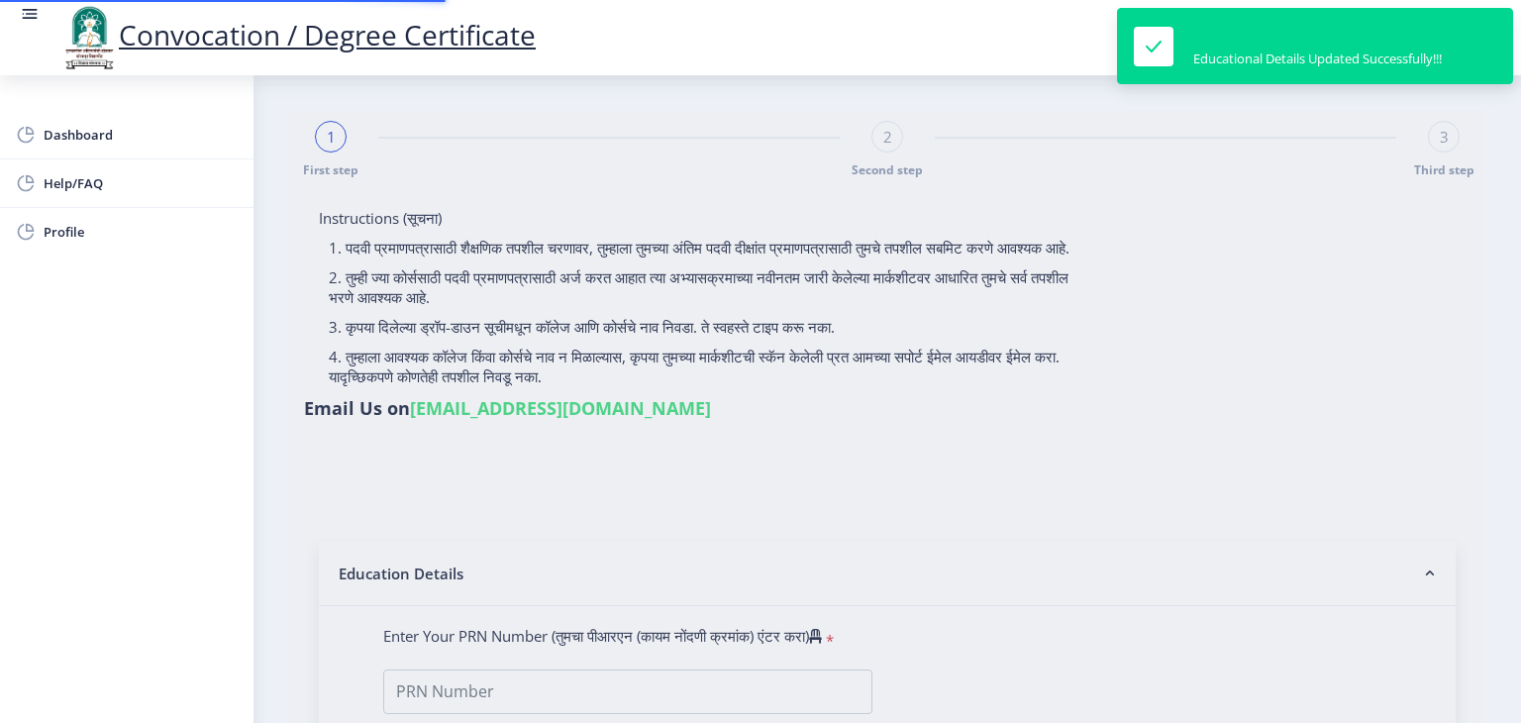
type input "2017032500293406"
select select "Regular"
select select "2018"
select select "April"
select select "Grade B+"
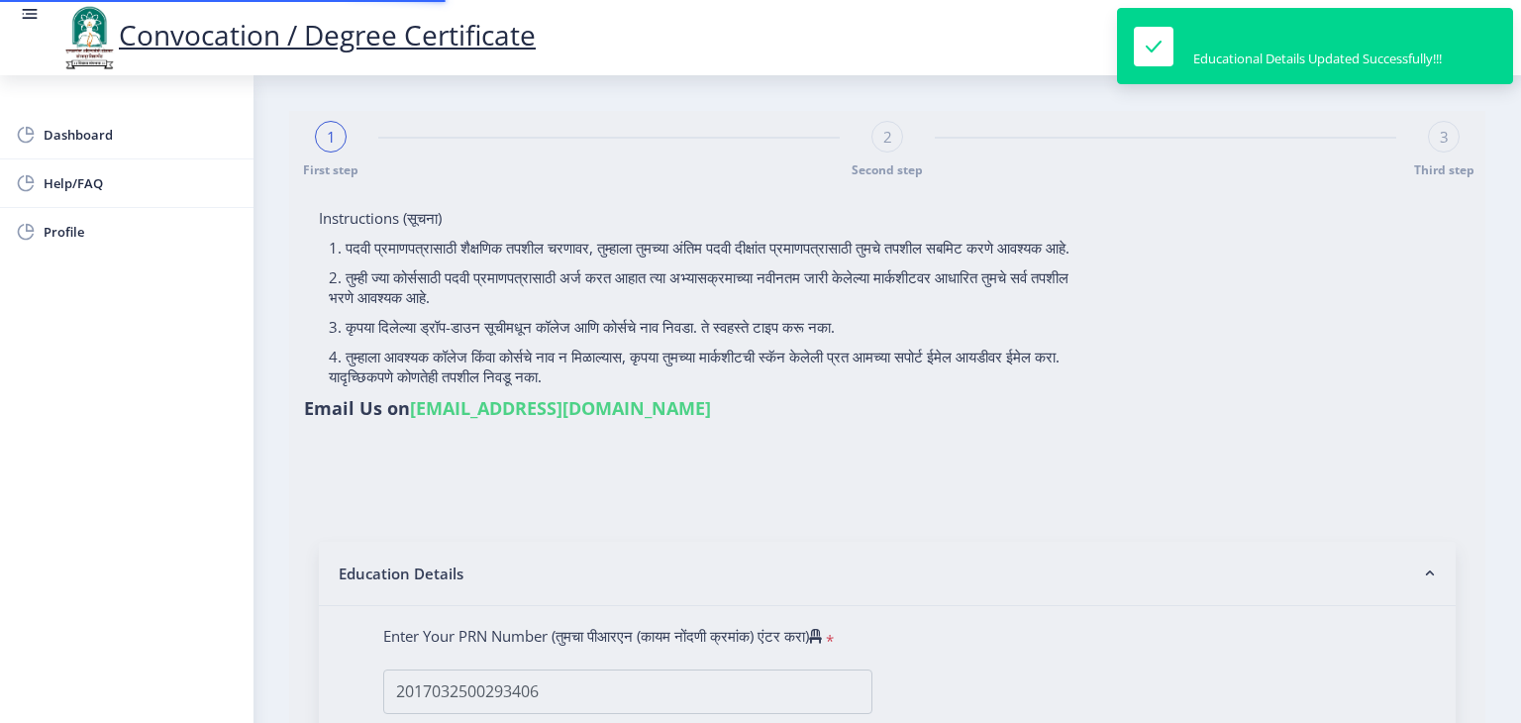
type input "767647"
select select "Electrical Engineering"
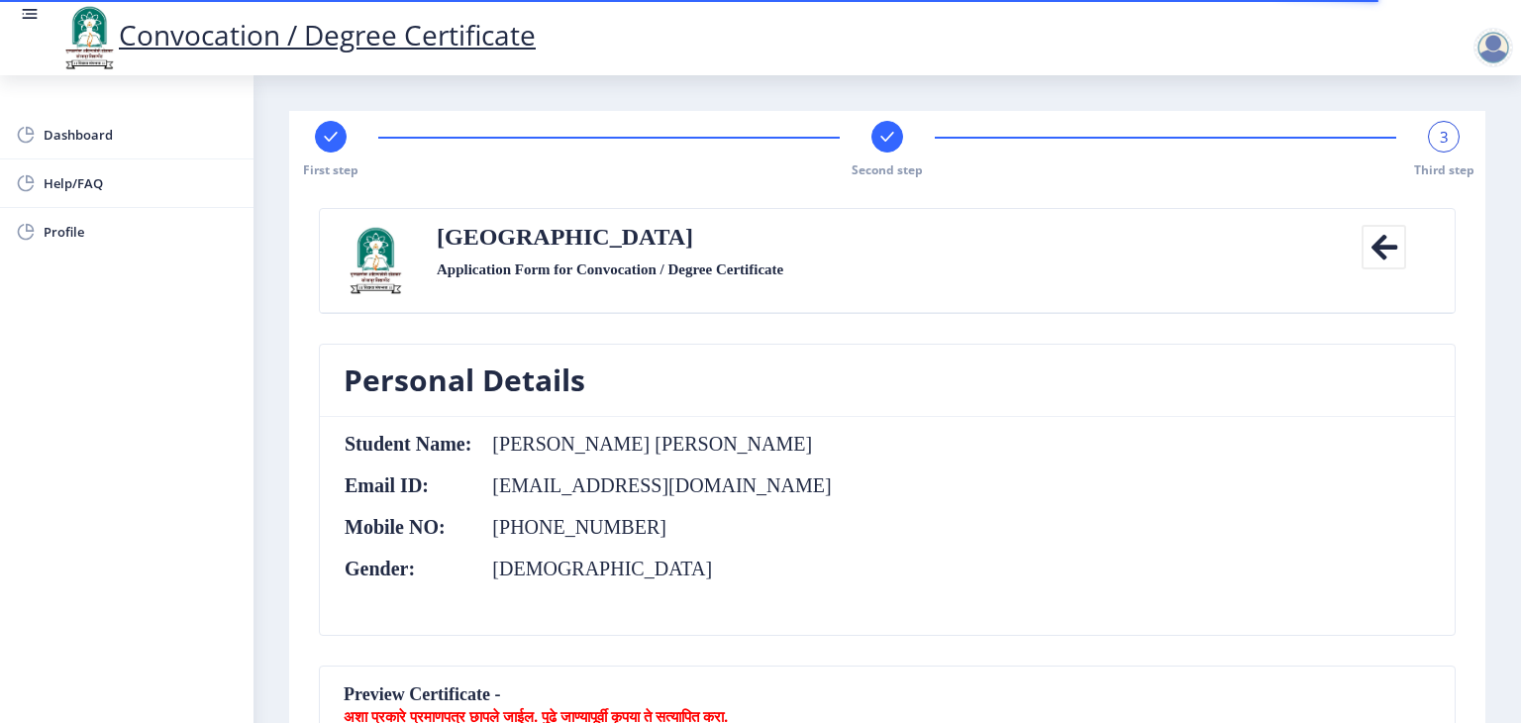
click at [1243, 554] on nb-card-body "Student Name: [PERSON_NAME] [PERSON_NAME] Email ID: [EMAIL_ADDRESS][DOMAIN_NAME…" at bounding box center [887, 526] width 1135 height 218
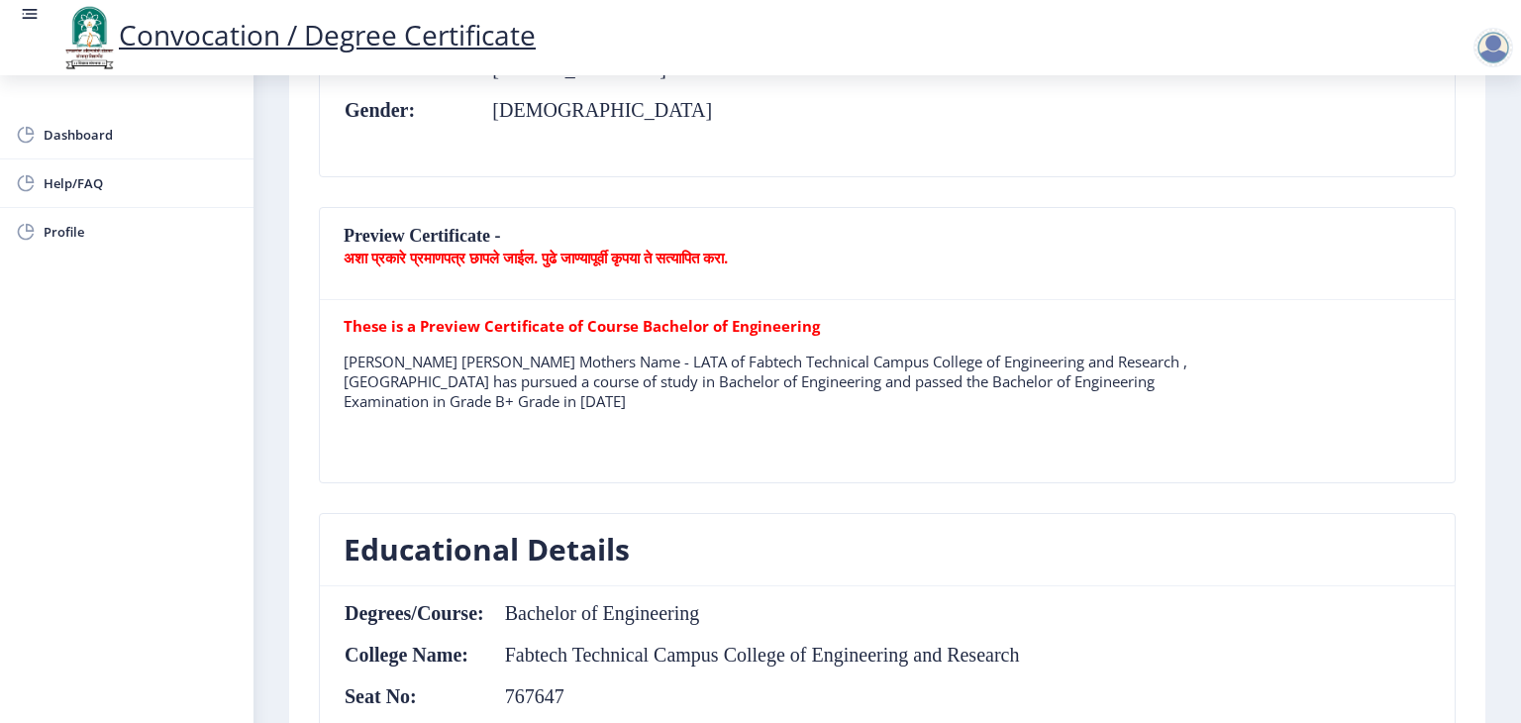
scroll to position [460, 0]
click at [154, 172] on span "Help/FAQ" at bounding box center [141, 183] width 194 height 24
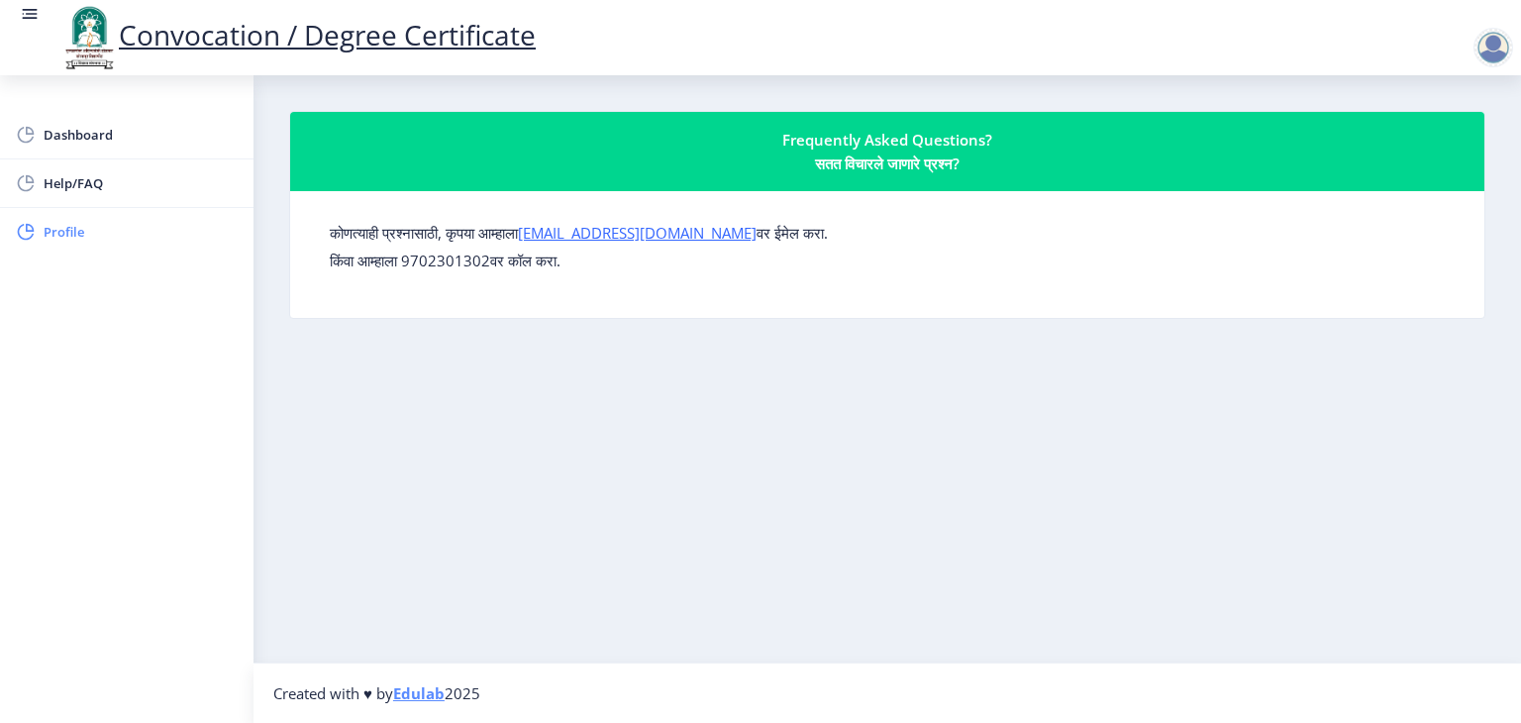
click at [84, 232] on span "Profile" at bounding box center [141, 232] width 194 height 24
select select
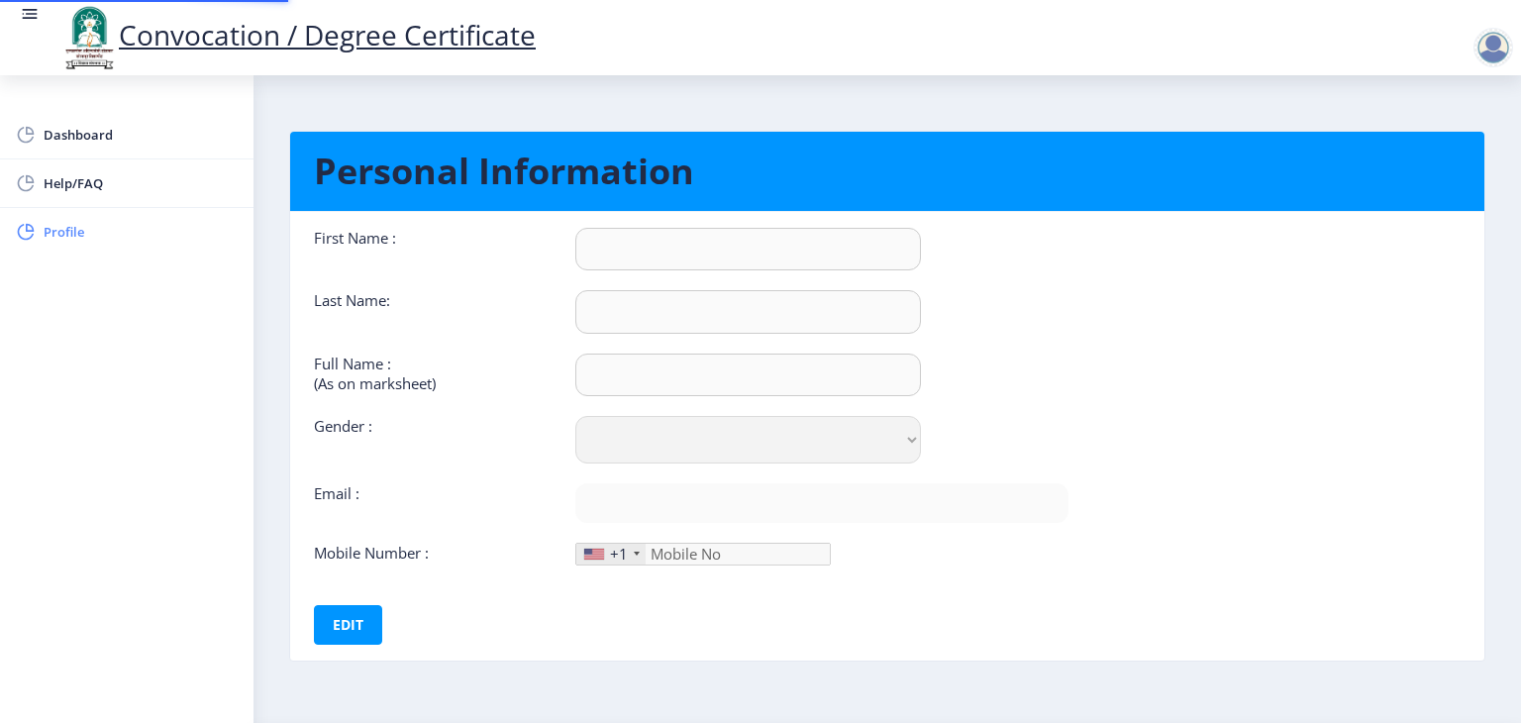
type input "KAPIL"
type input "[PERSON_NAME]"
type input "[PERSON_NAME] [PERSON_NAME]"
select select "[DEMOGRAPHIC_DATA]"
type input "[EMAIL_ADDRESS][DOMAIN_NAME]"
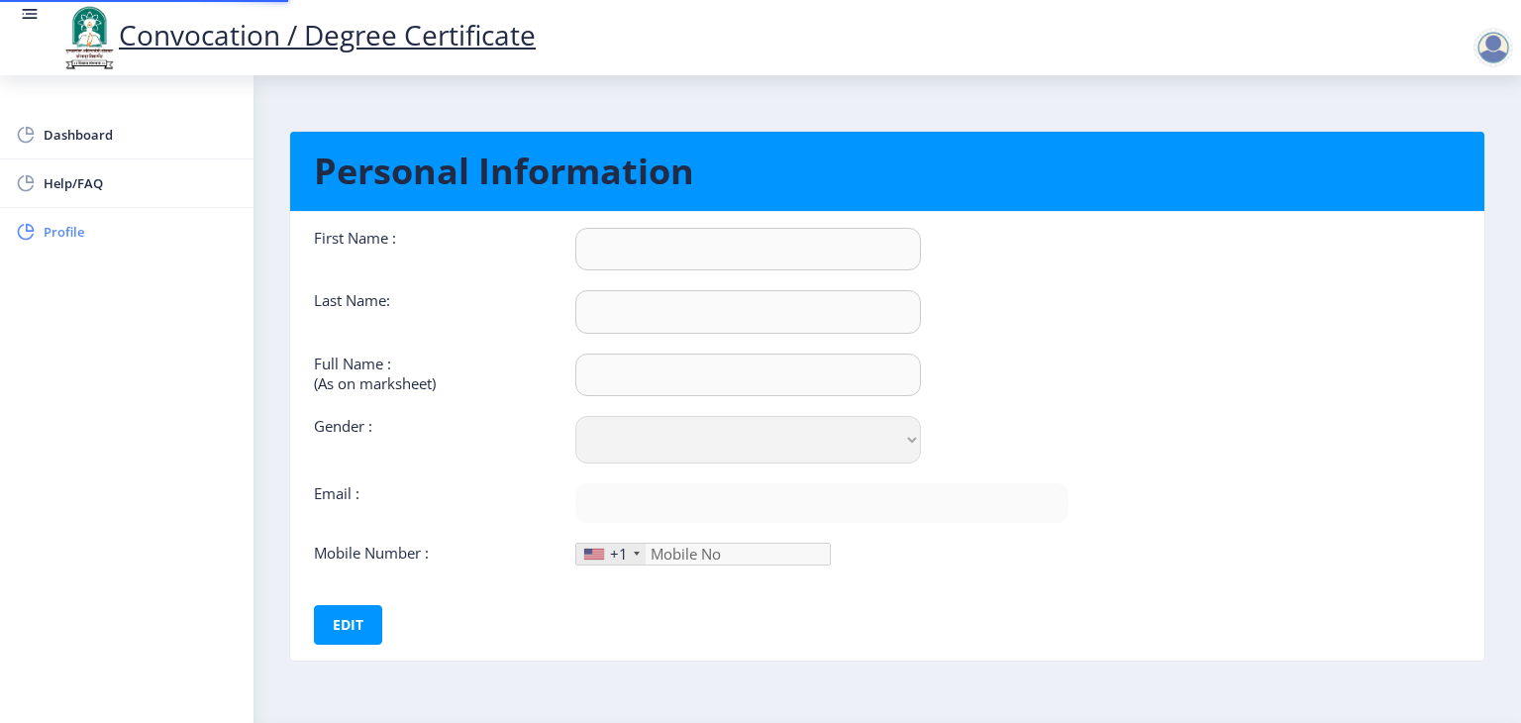
type input "8108783200"
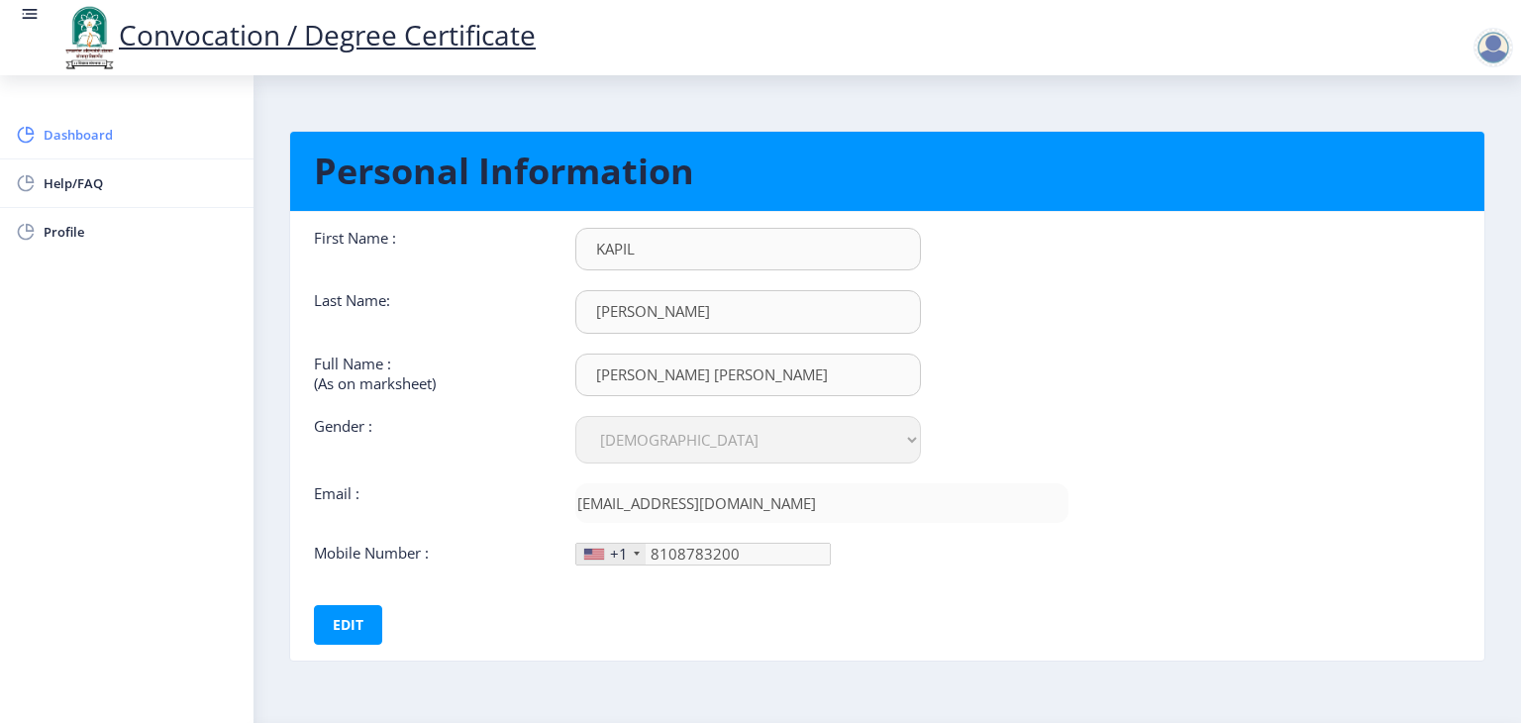
click at [92, 132] on span "Dashboard" at bounding box center [141, 135] width 194 height 24
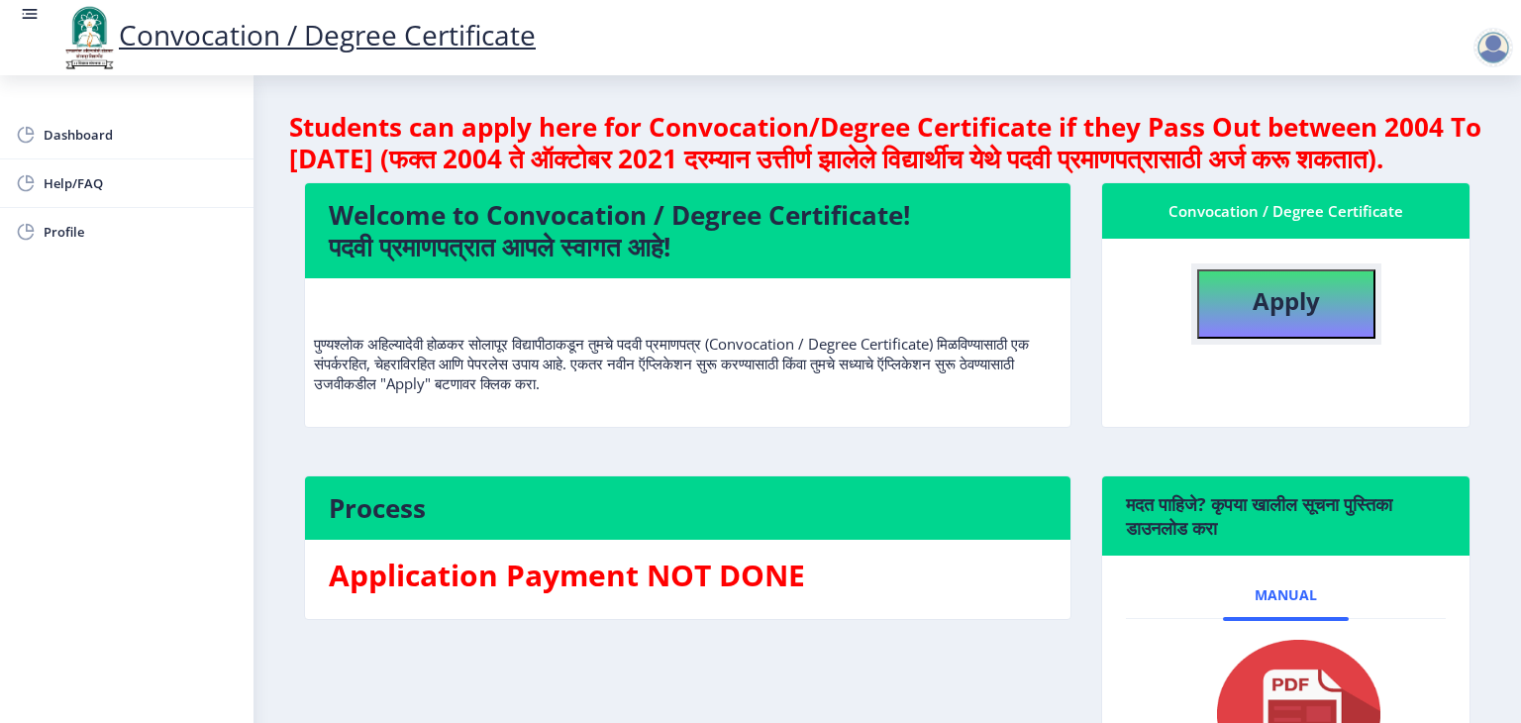
click at [1307, 317] on b "Apply" at bounding box center [1286, 300] width 67 height 33
select select
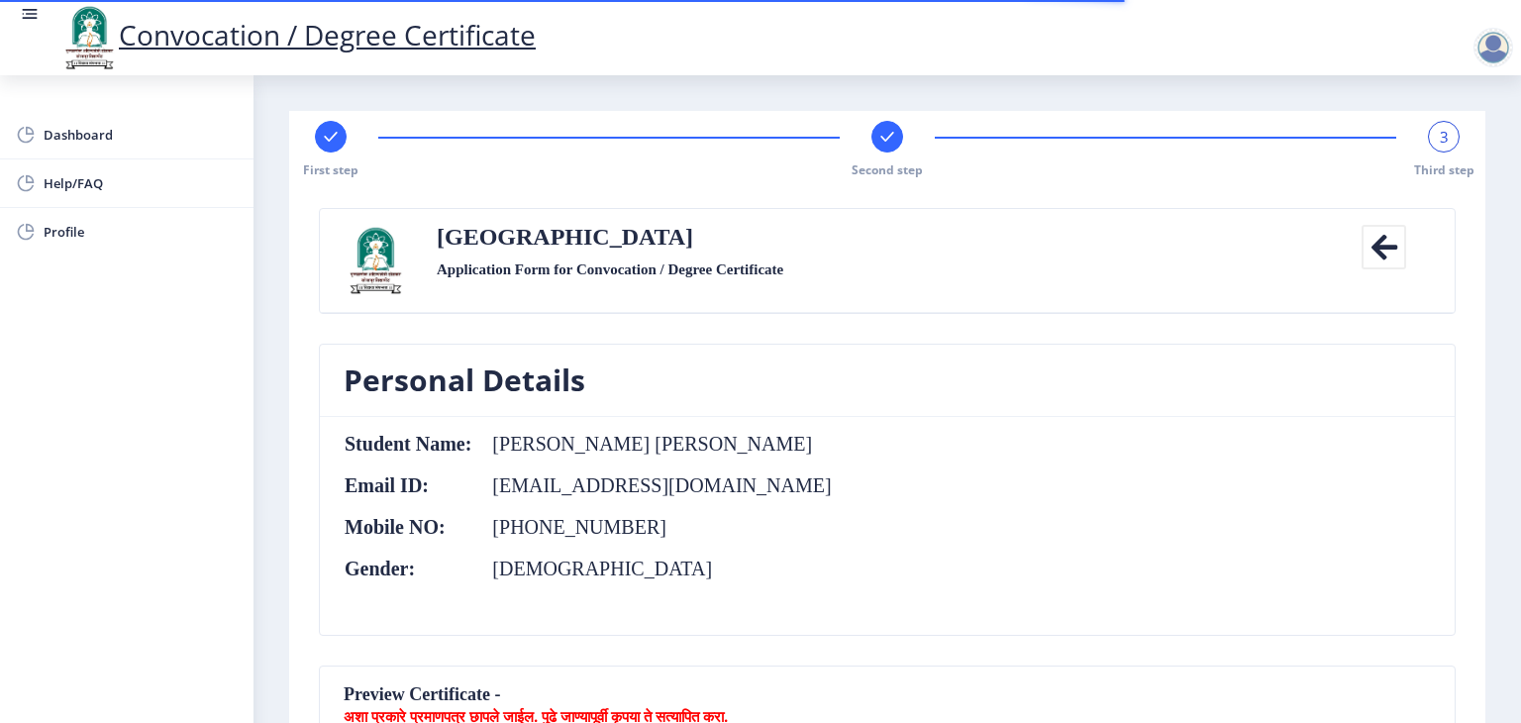
click at [1466, 413] on div "Personal Details Student Name: [PERSON_NAME] [PERSON_NAME] Email ID: [EMAIL_ADD…" at bounding box center [887, 505] width 1167 height 322
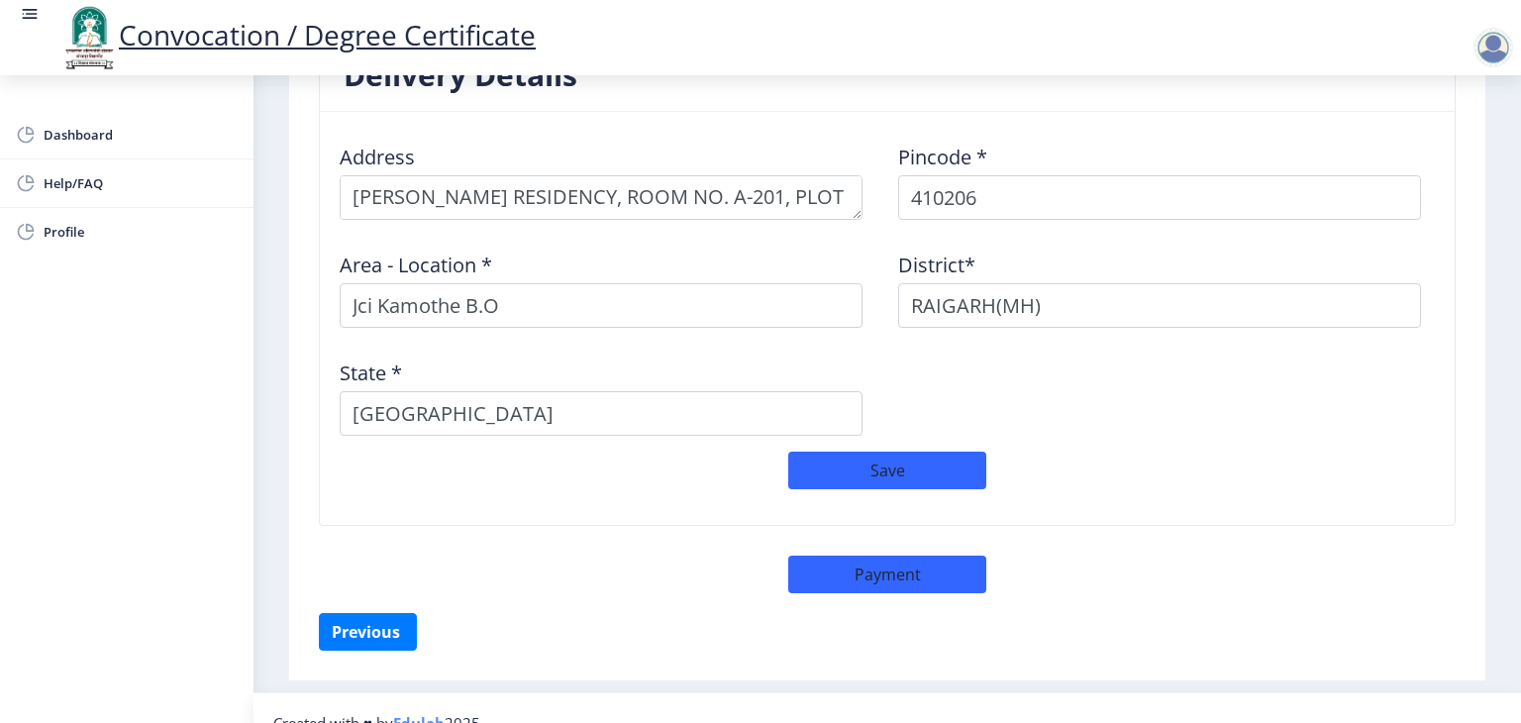
scroll to position [1648, 0]
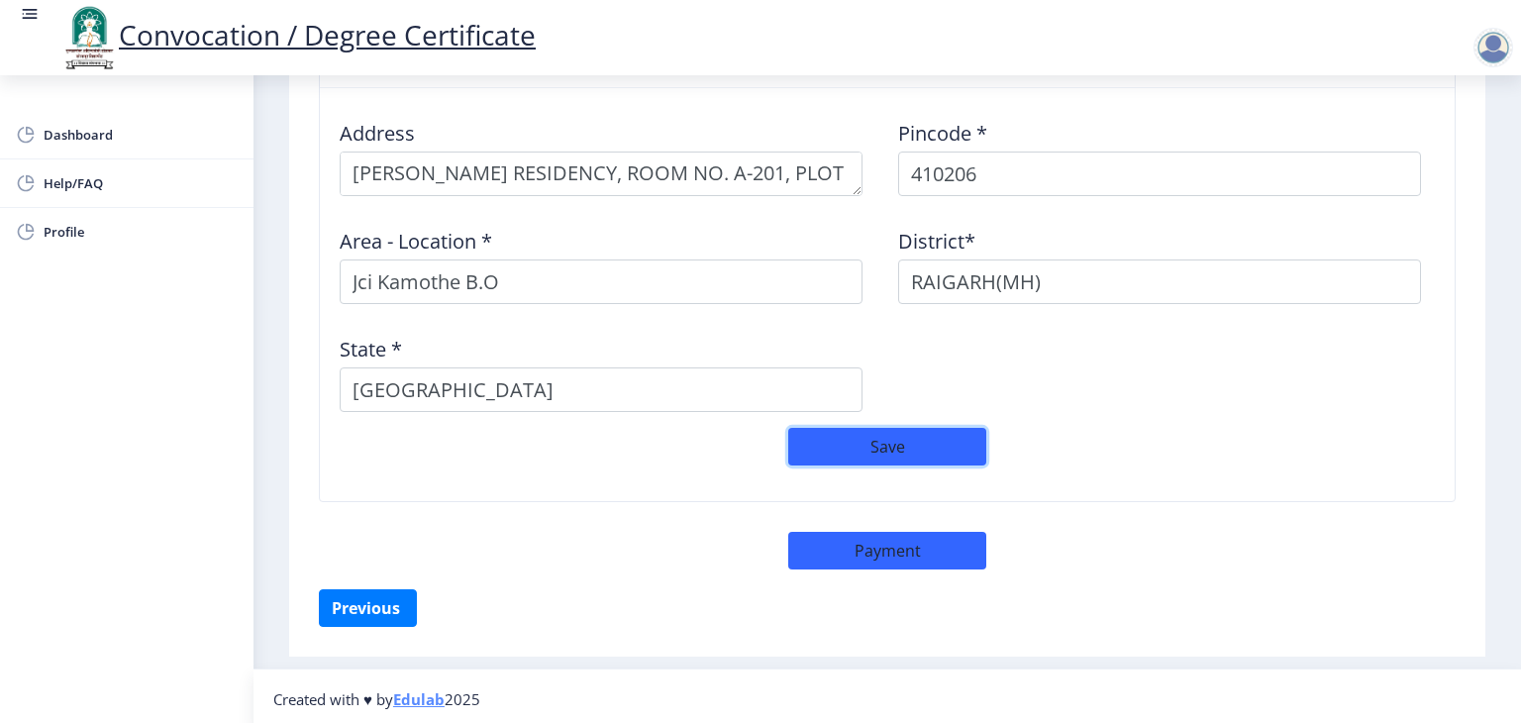
click at [900, 449] on button "Save" at bounding box center [887, 447] width 198 height 38
click at [919, 548] on button "Payment" at bounding box center [887, 551] width 198 height 38
select select "sealed"
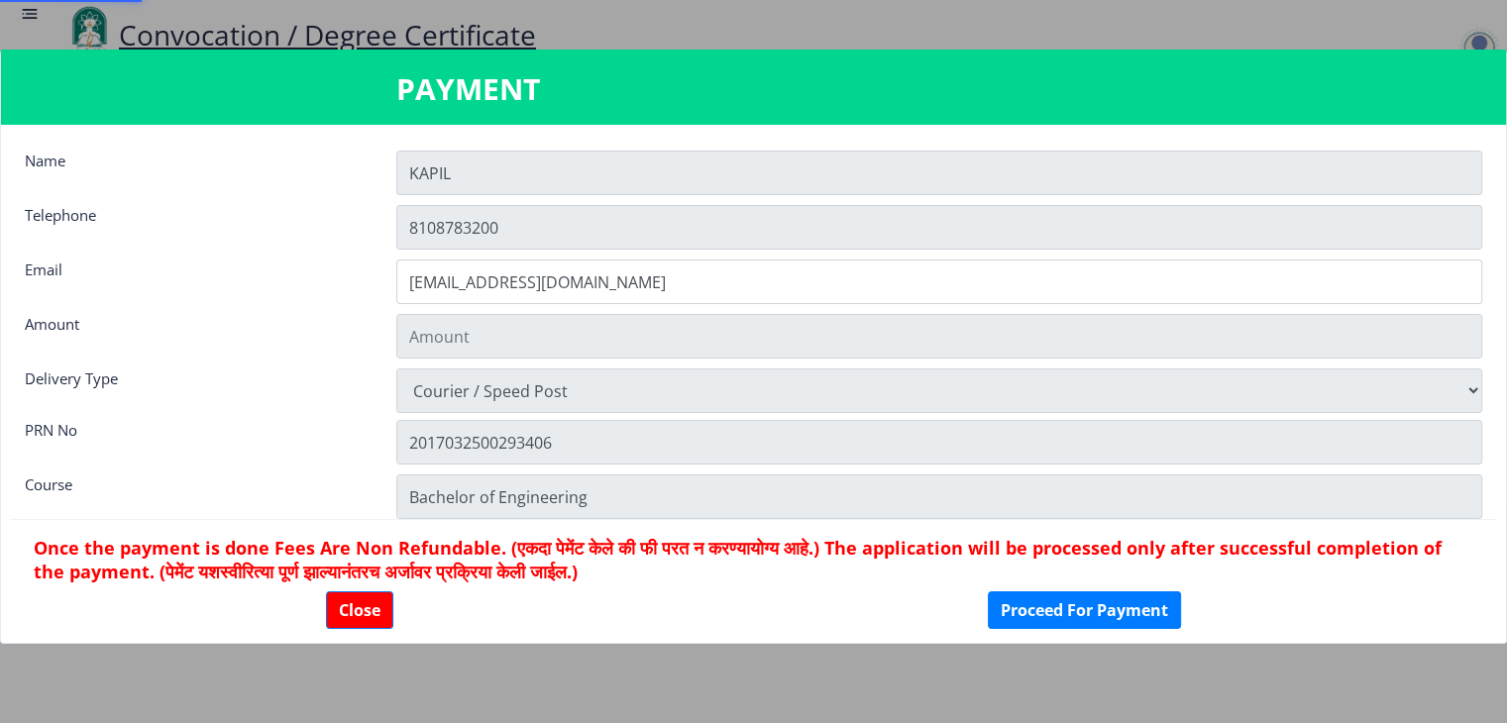
type input "2885"
click at [359, 609] on button "Close" at bounding box center [359, 610] width 67 height 38
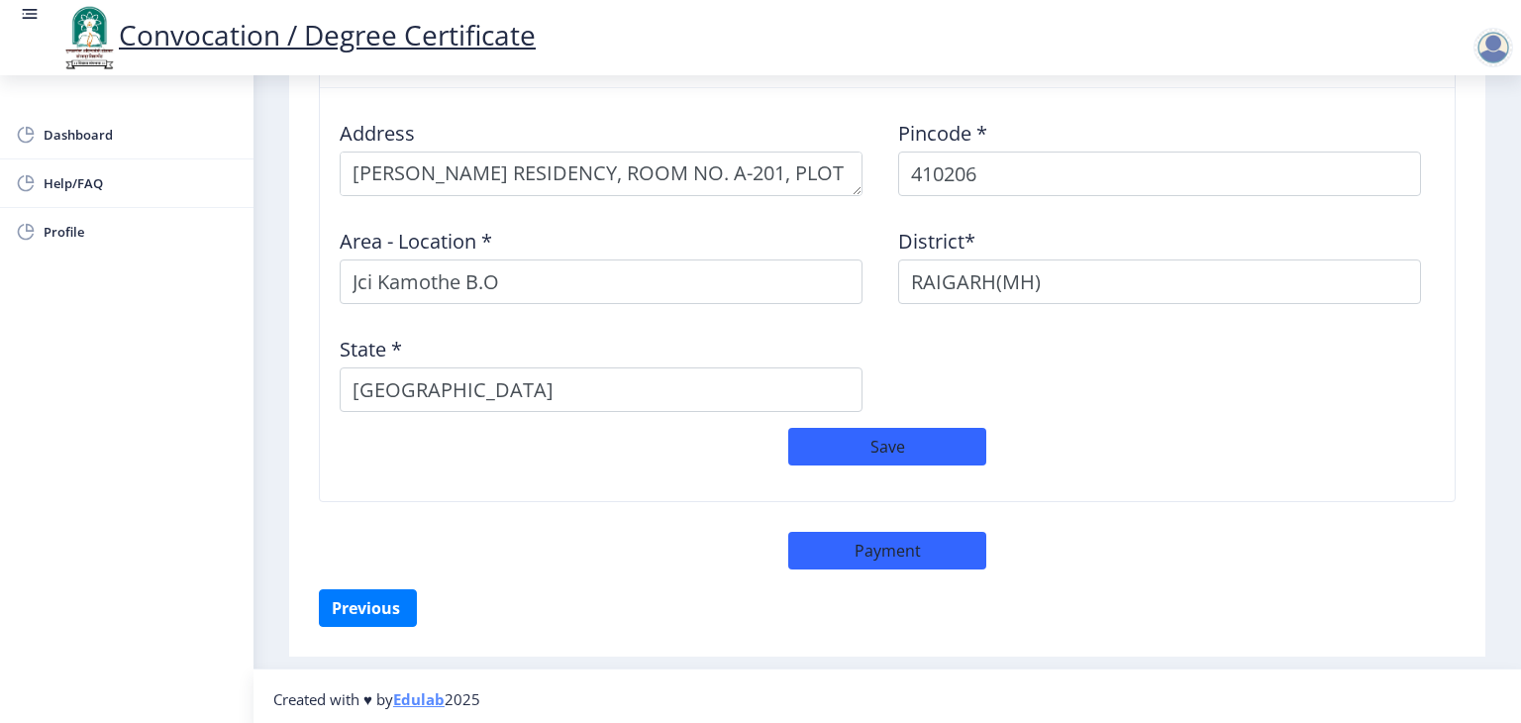
click at [1493, 42] on div at bounding box center [1494, 48] width 40 height 40
click at [1426, 153] on span "Log out" at bounding box center [1442, 155] width 127 height 24
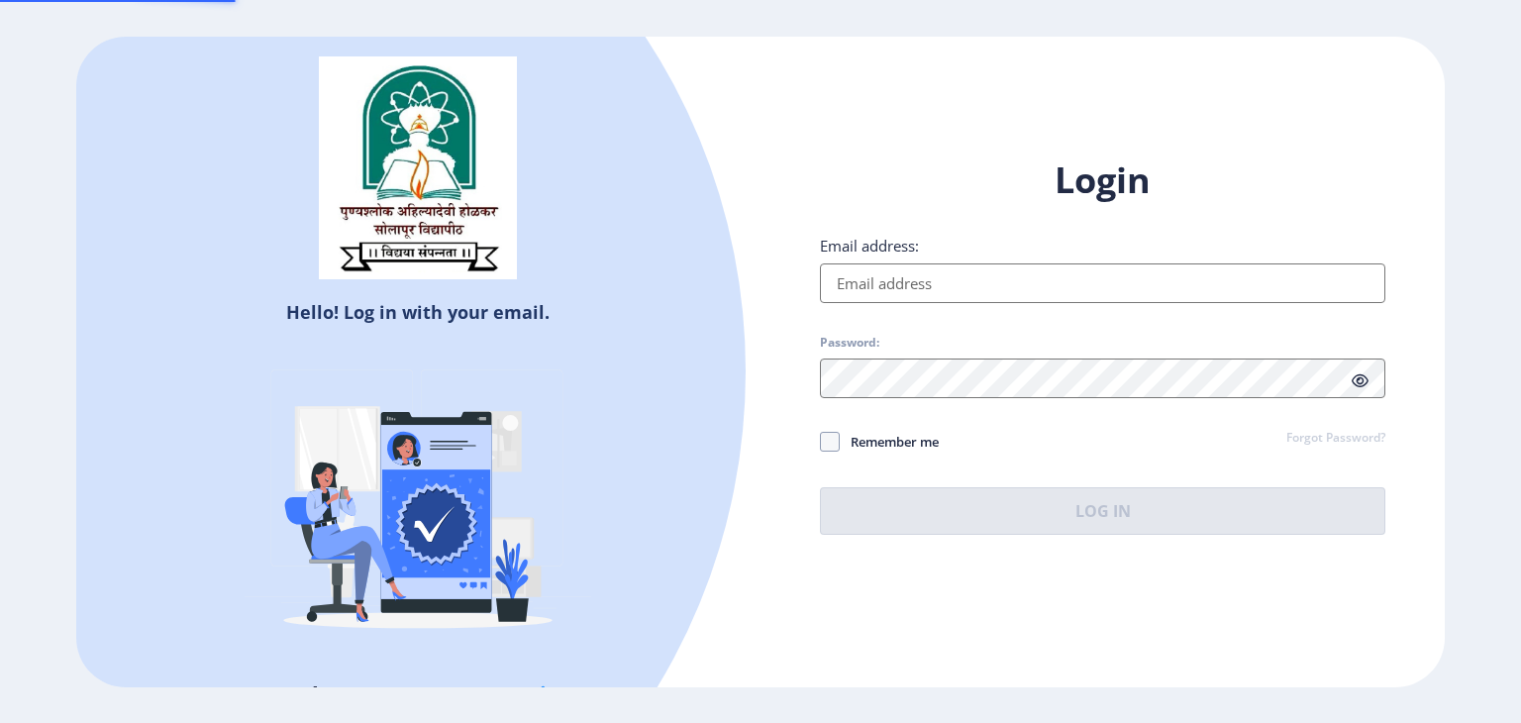
type input "[EMAIL_ADDRESS][DOMAIN_NAME]"
